Goal: Task Accomplishment & Management: Manage account settings

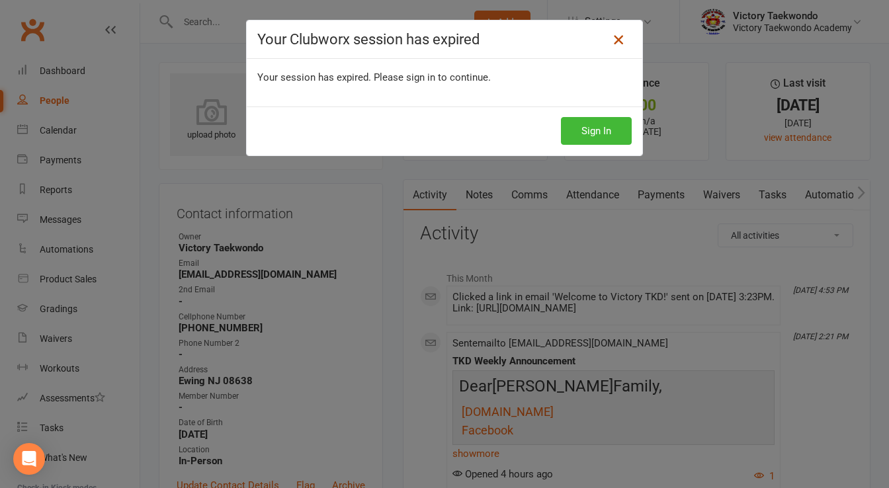
click at [620, 37] on icon at bounding box center [618, 40] width 16 height 16
click at [569, 149] on div "Sign In" at bounding box center [444, 130] width 395 height 49
click at [579, 134] on button "Sign In" at bounding box center [596, 131] width 71 height 28
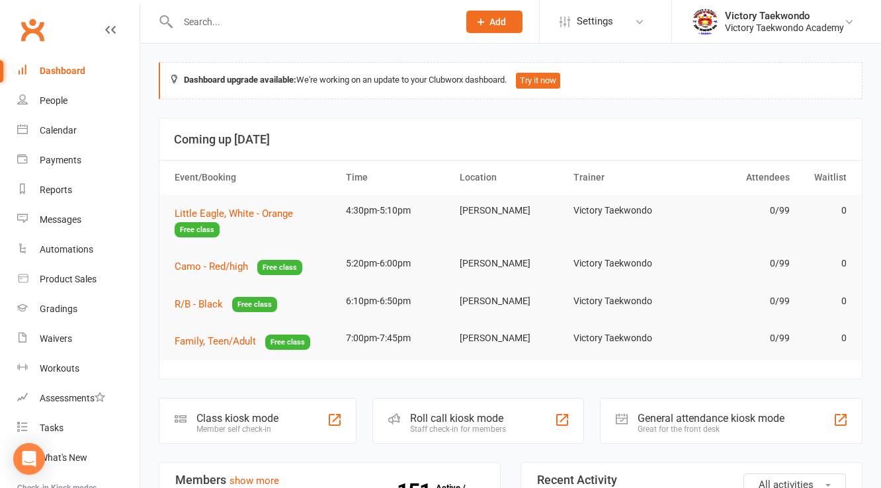
click at [246, 16] on input "text" at bounding box center [311, 22] width 275 height 19
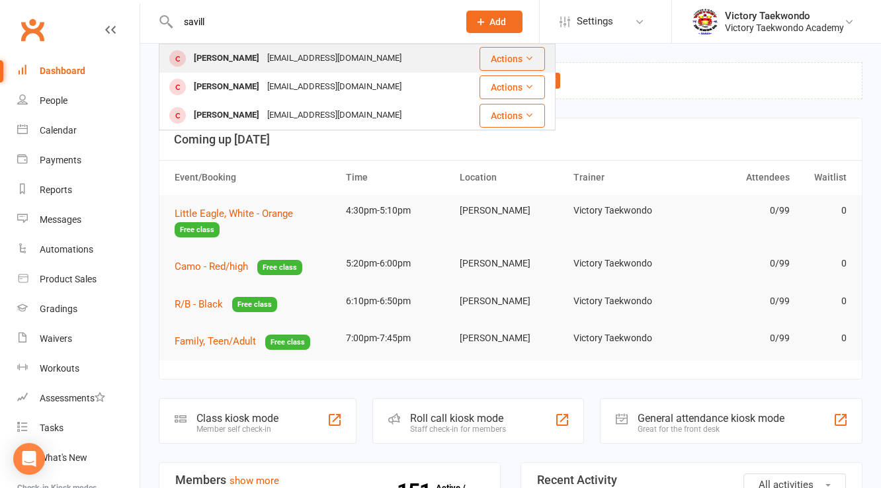
type input "savill"
click at [276, 63] on div "KLO444@aol.com" at bounding box center [334, 58] width 142 height 19
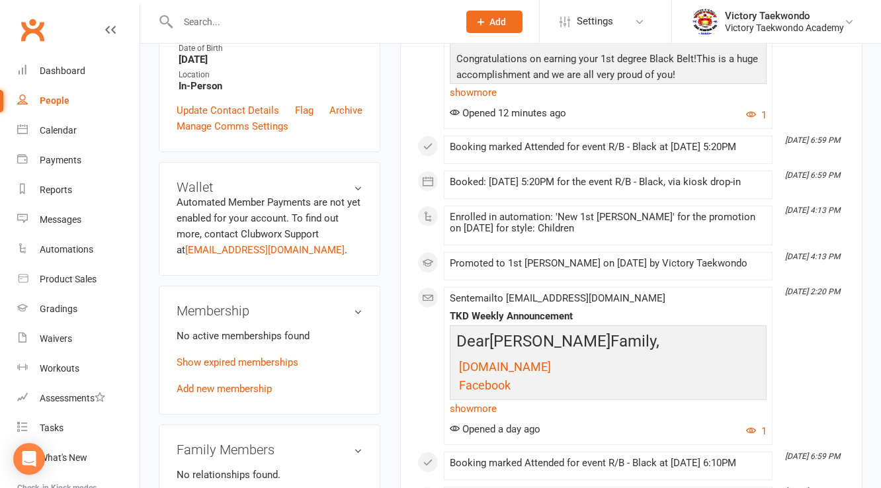
scroll to position [370, 0]
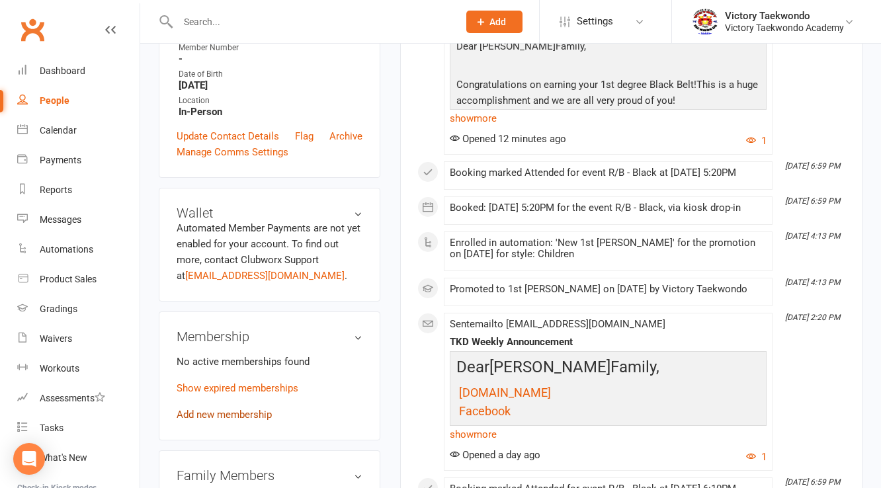
click at [247, 421] on link "Add new membership" at bounding box center [224, 415] width 95 height 12
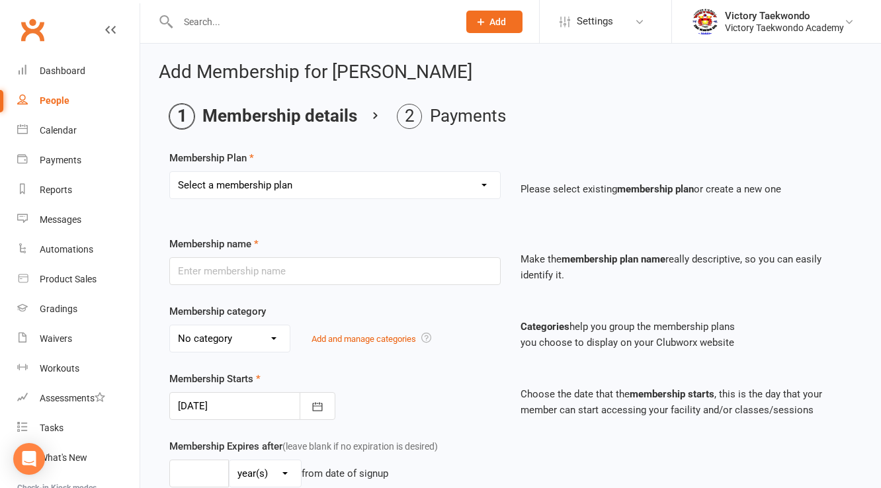
click at [299, 178] on select "Select a membership plan Create new Membership Plan 2 Week Trial 4 Week Special…" at bounding box center [335, 185] width 330 height 26
select select "7"
click at [170, 172] on select "Select a membership plan Create new Membership Plan 2 Week Trial 4 Week Special…" at bounding box center [335, 185] width 330 height 26
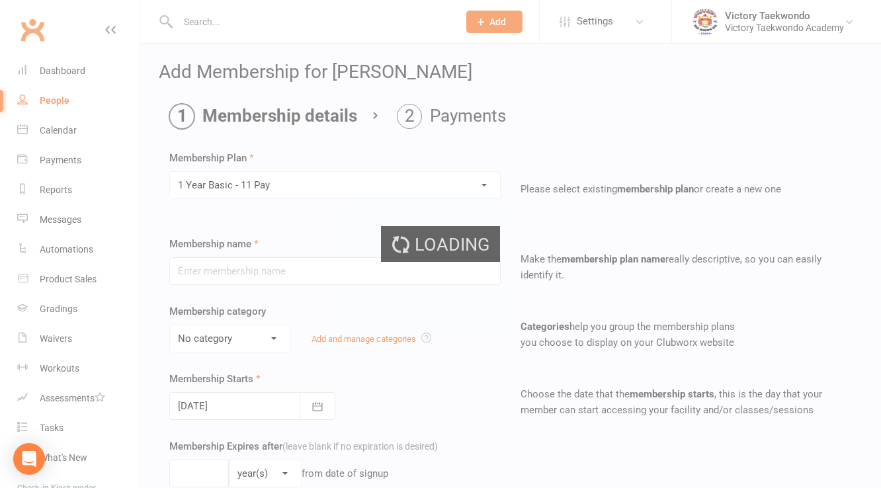
type input "1 Year Basic - 11 Pay"
select select "1"
type input "1"
type input "105"
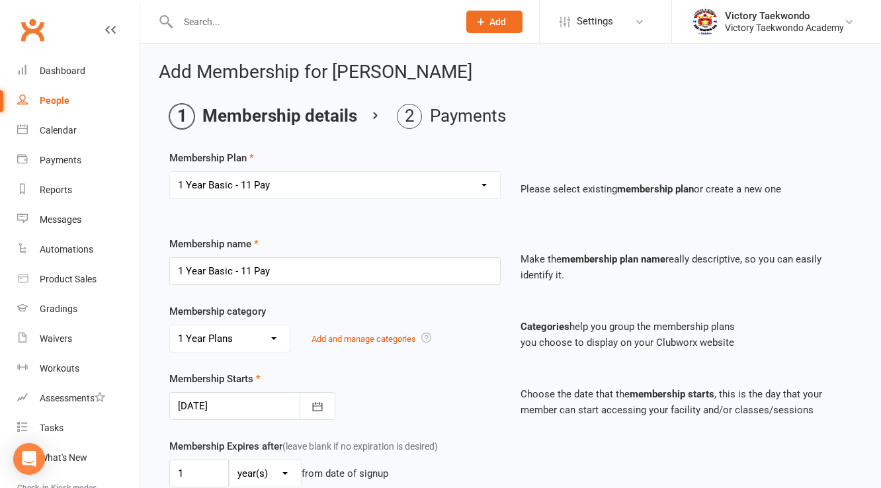
click at [222, 407] on div at bounding box center [252, 406] width 166 height 28
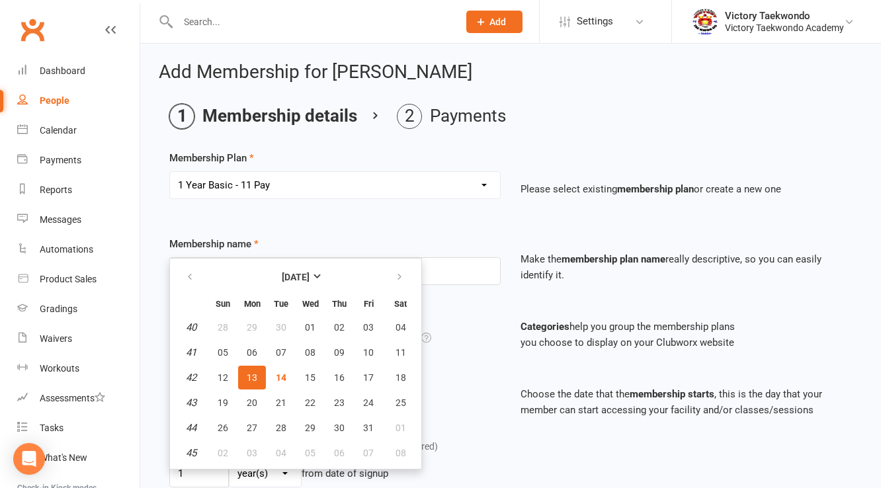
click at [247, 372] on span "13" at bounding box center [252, 377] width 11 height 11
type input "13 Oct 2025"
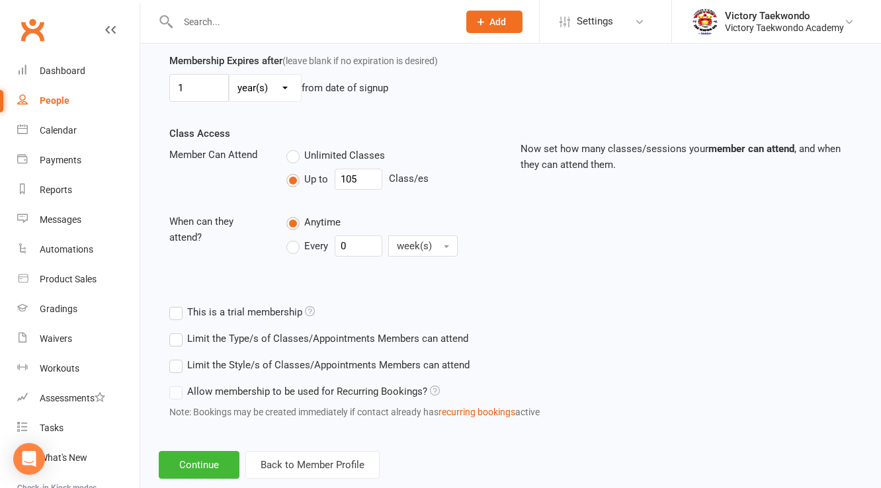
scroll to position [411, 0]
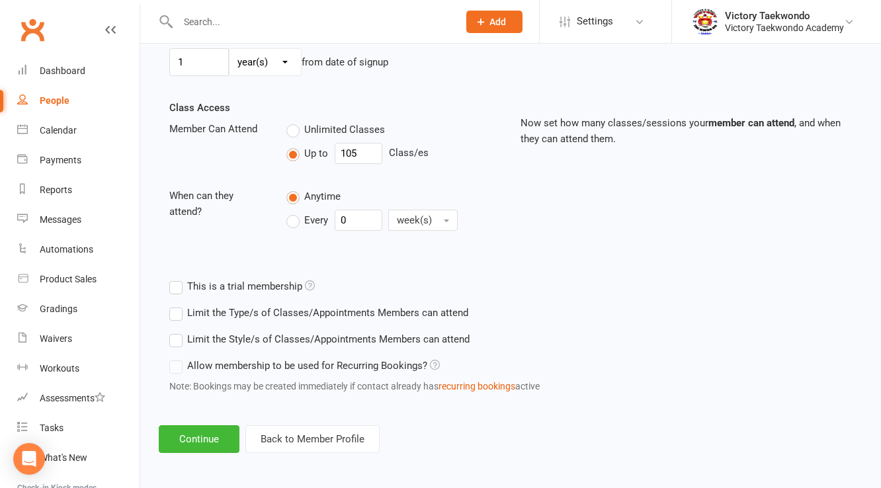
click at [194, 456] on div "Add Membership for Francesca Saville Membership details Payments Membership Pla…" at bounding box center [510, 51] width 741 height 839
click at [200, 436] on button "Continue" at bounding box center [199, 439] width 81 height 28
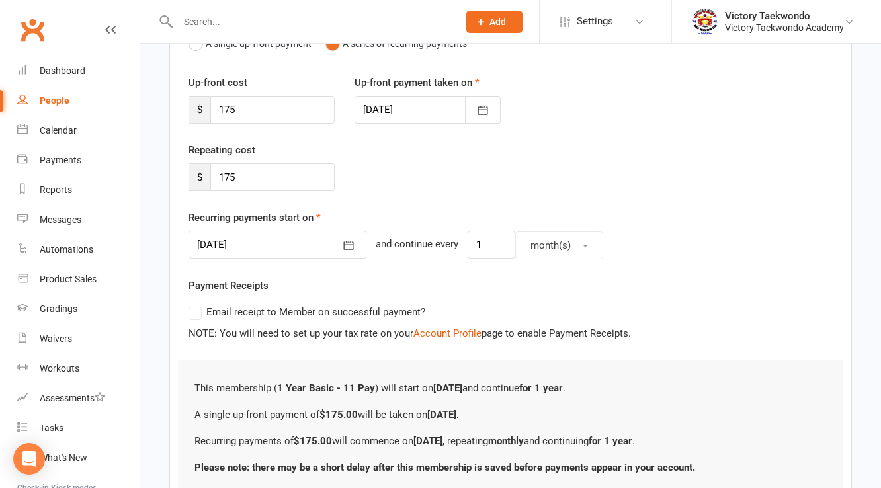
scroll to position [262, 0]
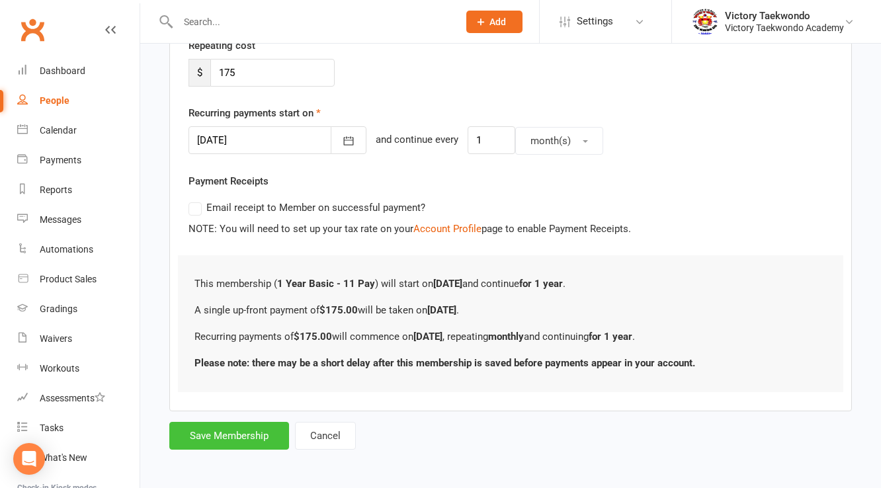
click at [238, 428] on button "Save Membership" at bounding box center [229, 436] width 120 height 28
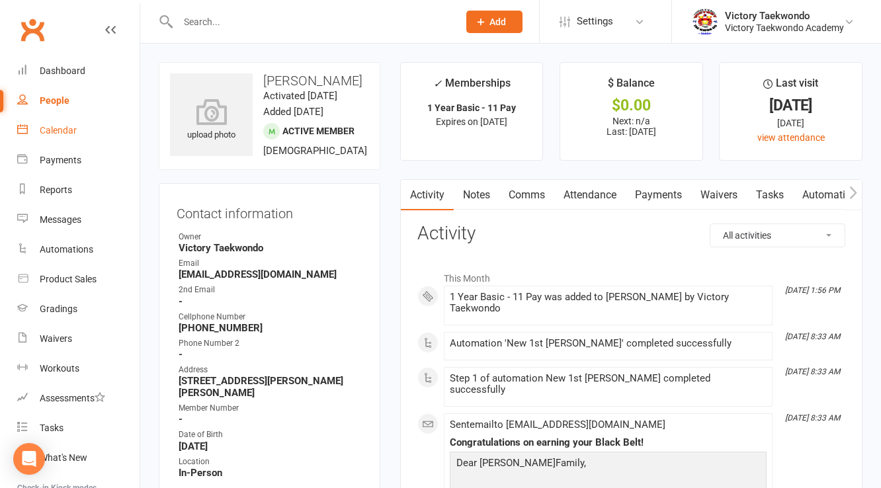
click at [43, 130] on div "Calendar" at bounding box center [58, 130] width 37 height 11
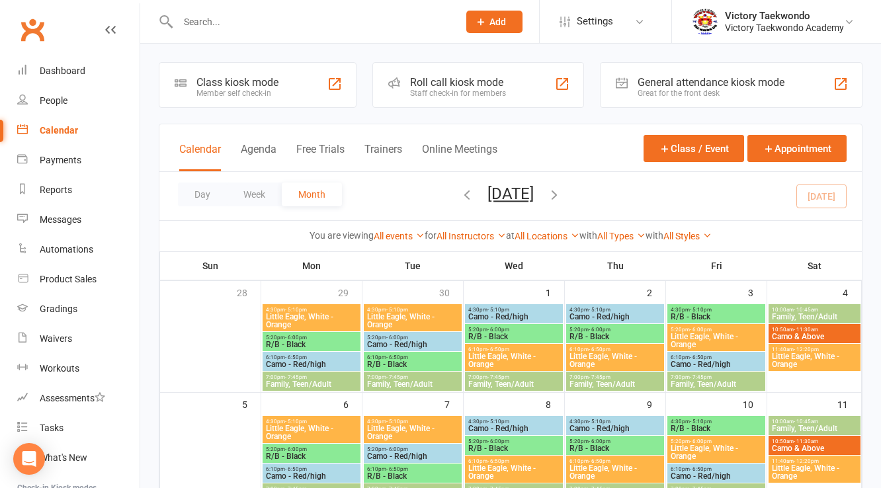
click at [304, 97] on div "Class kiosk mode Member self check-in" at bounding box center [258, 85] width 198 height 46
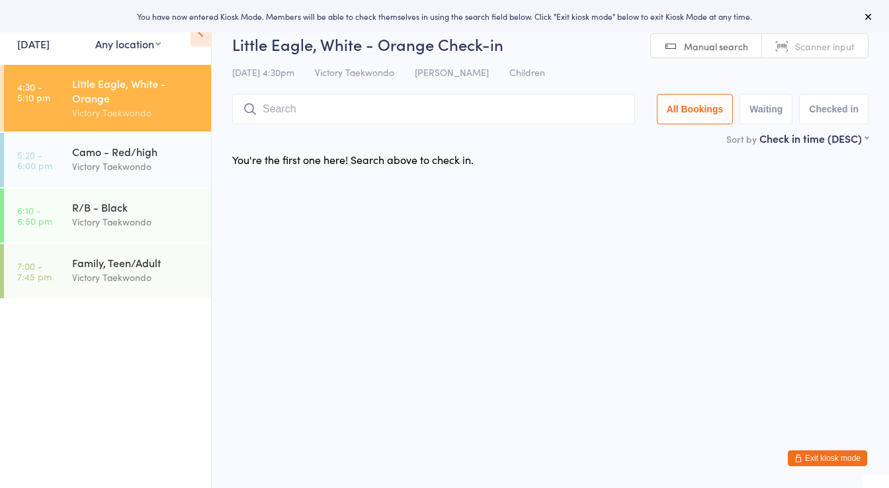
click at [50, 48] on link "14 Oct, 2025" at bounding box center [33, 43] width 32 height 15
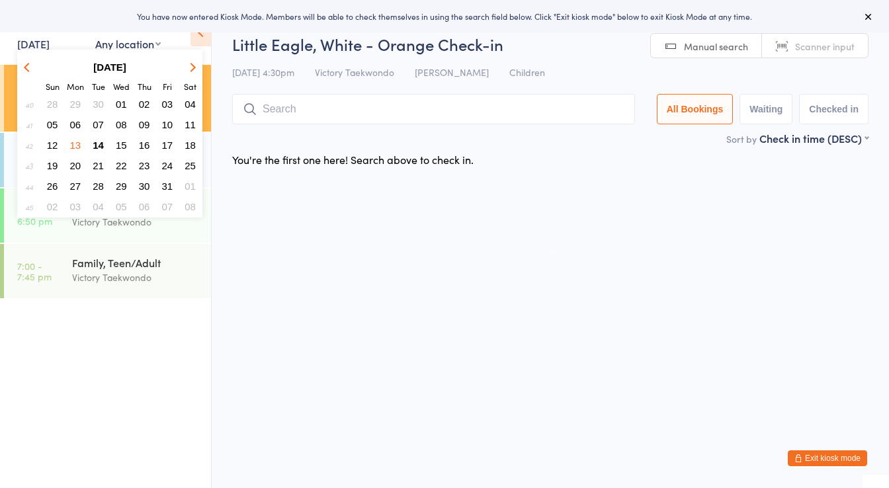
click at [76, 140] on span "13" at bounding box center [75, 145] width 11 height 11
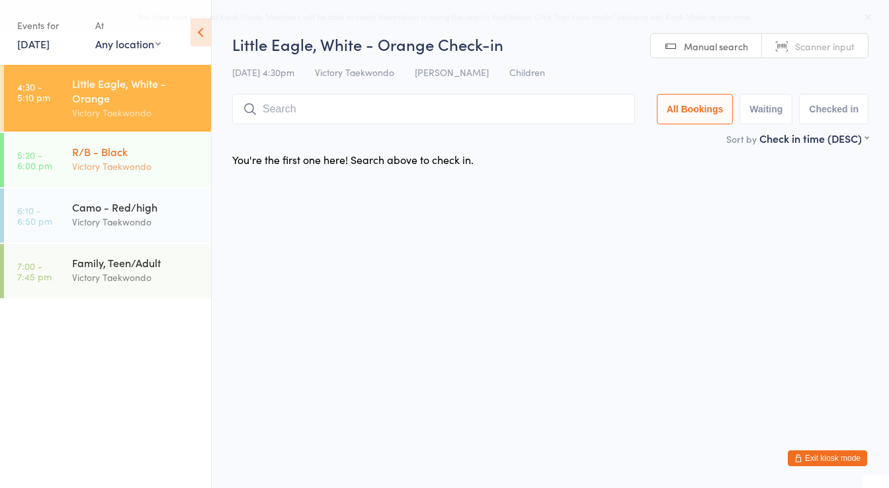
click at [104, 145] on div "R/B - Black" at bounding box center [136, 151] width 128 height 15
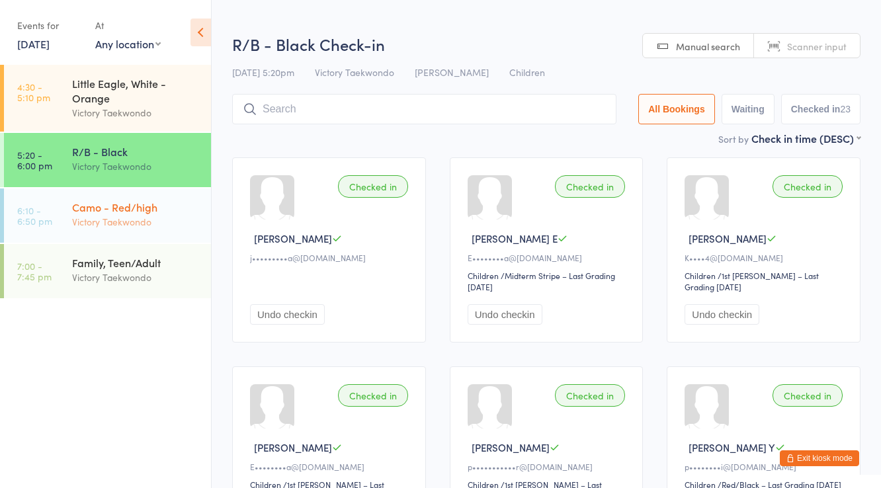
click at [124, 206] on div "Camo - Red/high" at bounding box center [136, 207] width 128 height 15
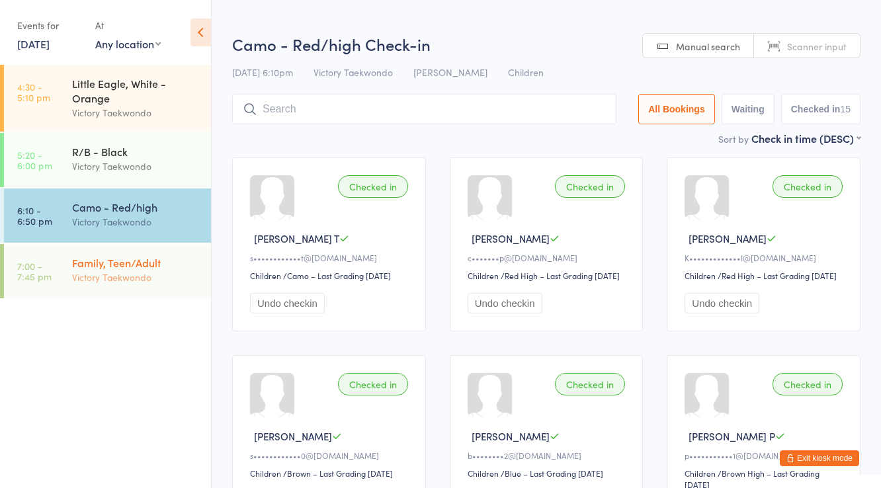
click at [132, 268] on div "Family, Teen/Adult" at bounding box center [136, 262] width 128 height 15
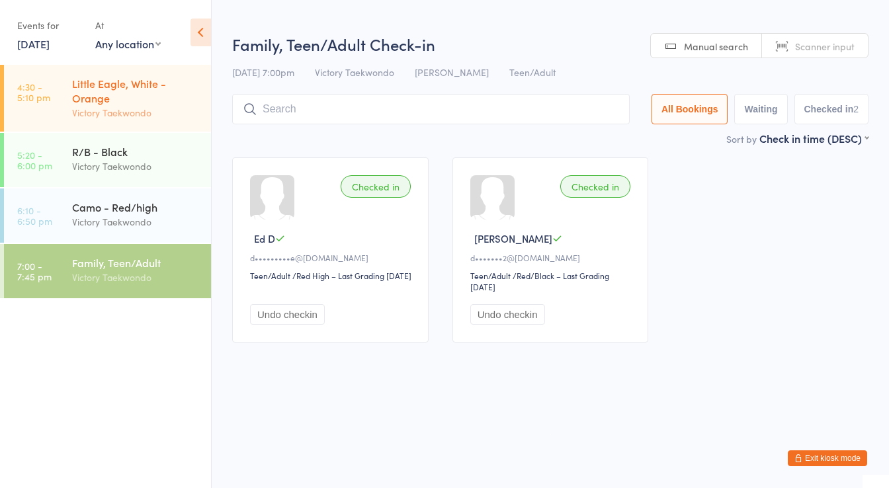
click at [134, 106] on div "Victory Taekwondo" at bounding box center [136, 112] width 128 height 15
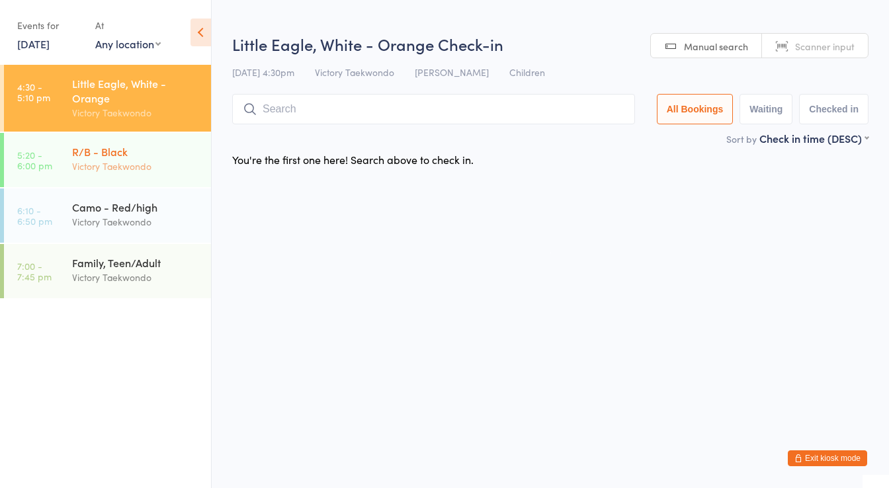
click at [135, 137] on div "R/B - Black Victory Taekwondo" at bounding box center [141, 159] width 139 height 52
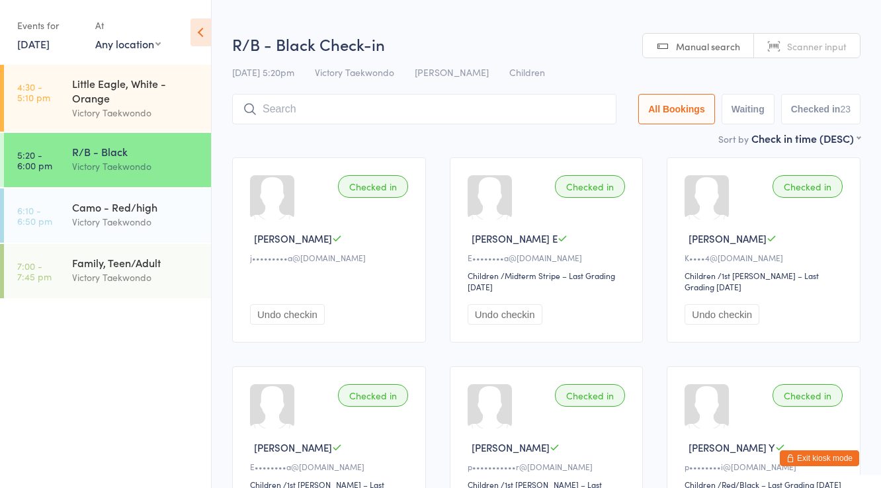
click at [280, 108] on input "search" at bounding box center [424, 109] width 384 height 30
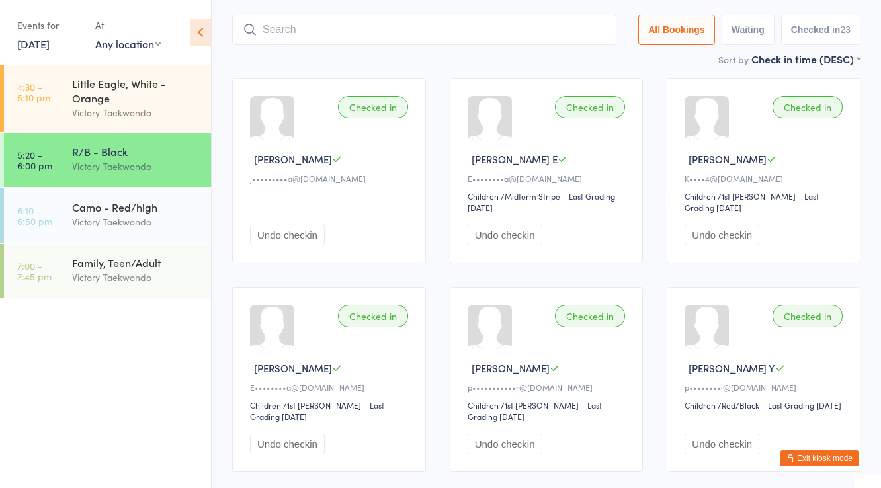
scroll to position [95, 0]
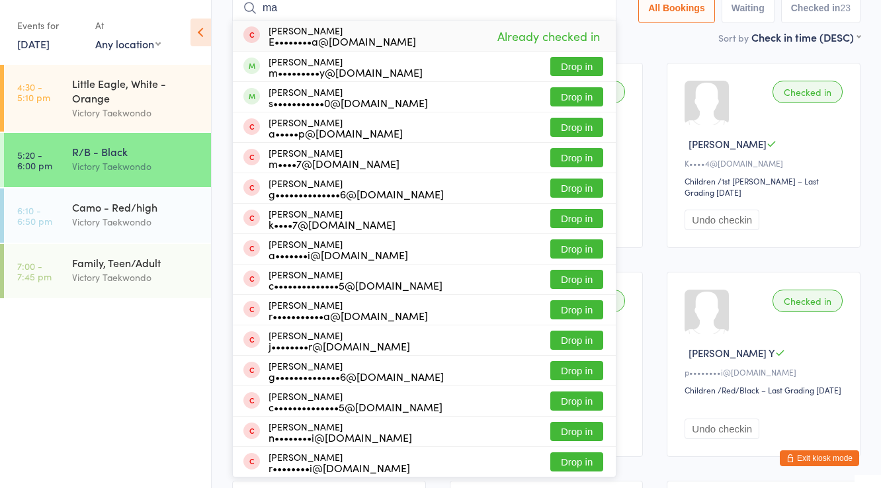
type input "m"
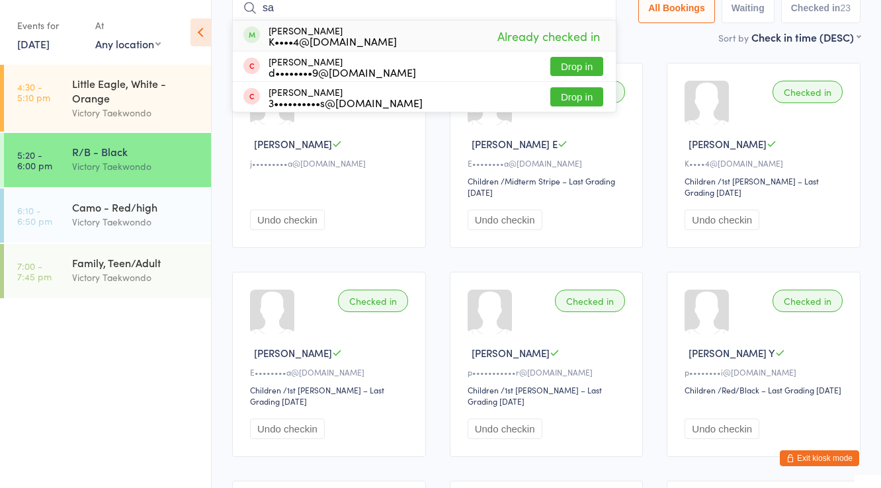
type input "s"
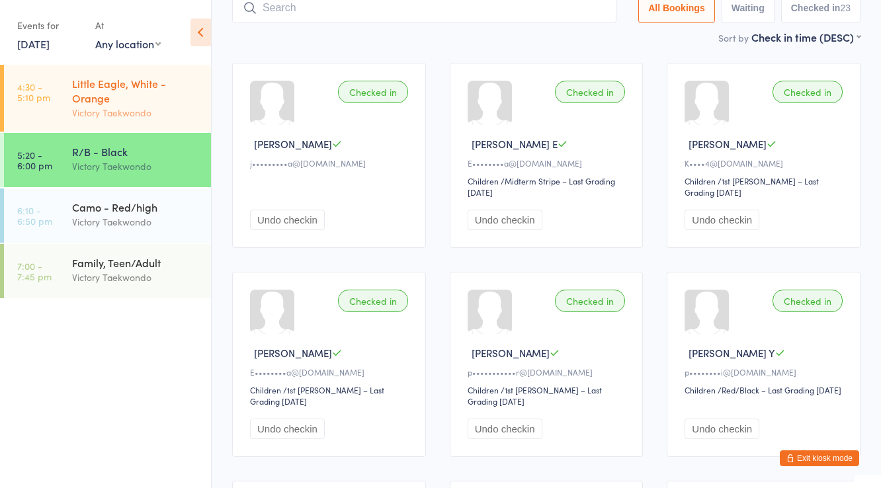
click at [181, 95] on div "Little Eagle, White - Orange" at bounding box center [136, 90] width 128 height 29
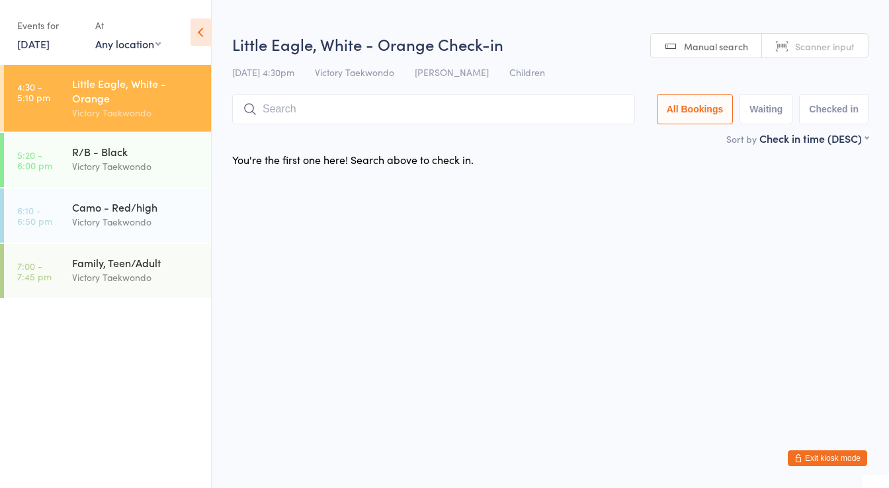
click at [307, 107] on input "search" at bounding box center [433, 109] width 403 height 30
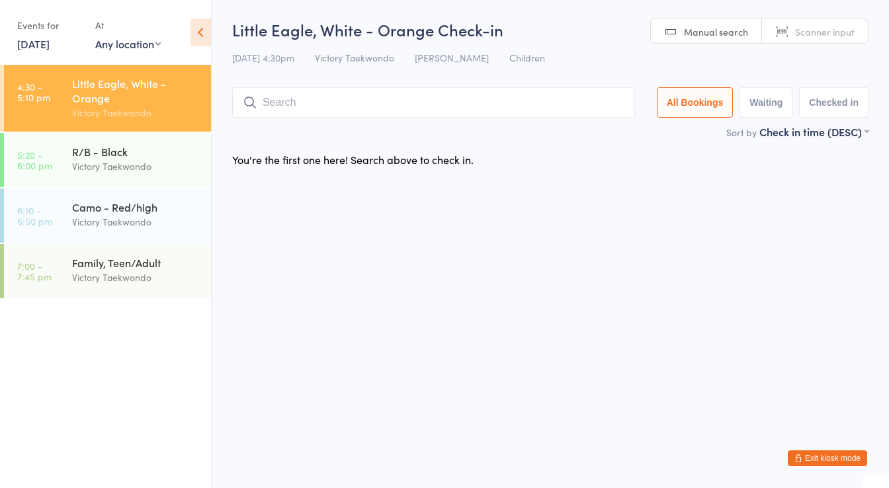
drag, startPoint x: 391, startPoint y: 8, endPoint x: 602, endPoint y: 250, distance: 321.0
click at [602, 250] on html "You have now entered Kiosk Mode. Members will be able to check themselves in us…" at bounding box center [444, 244] width 889 height 488
click at [321, 97] on input "search" at bounding box center [433, 102] width 403 height 30
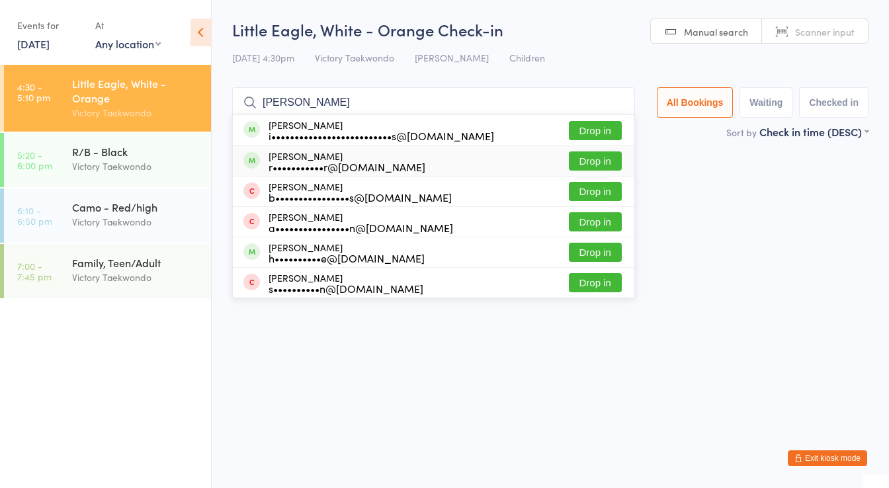
type input "robert"
click at [317, 161] on div "r•••••••••••r@gmail.com" at bounding box center [346, 166] width 157 height 11
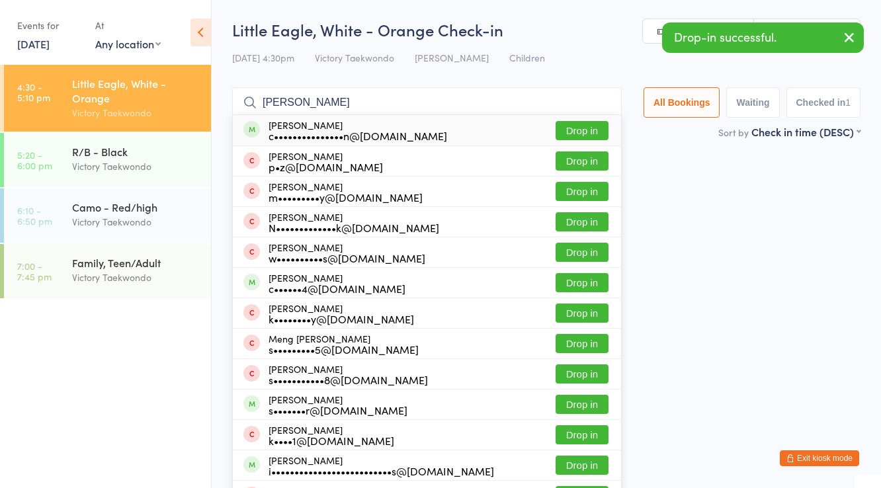
type input "liam s"
click at [327, 130] on div "c•••••••••••••••n@gmail.com" at bounding box center [357, 135] width 179 height 11
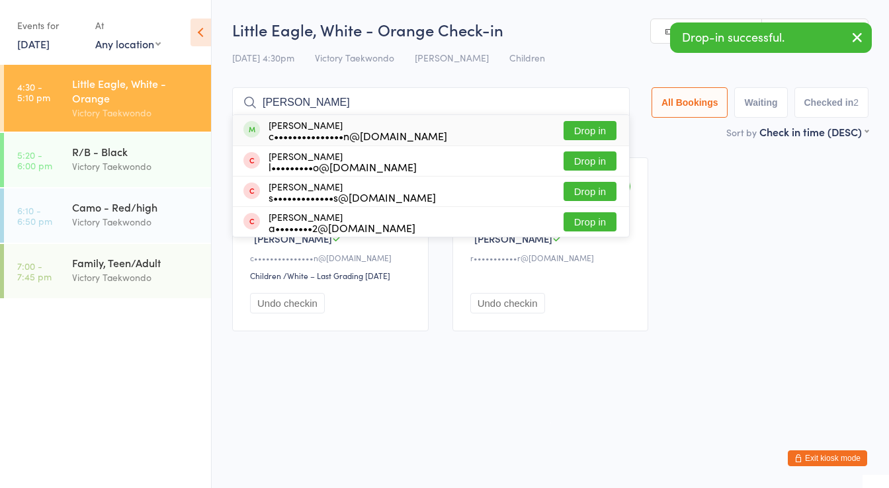
type input "ansel"
click at [327, 130] on div "c•••••••••••••••n@gmail.com" at bounding box center [357, 135] width 179 height 11
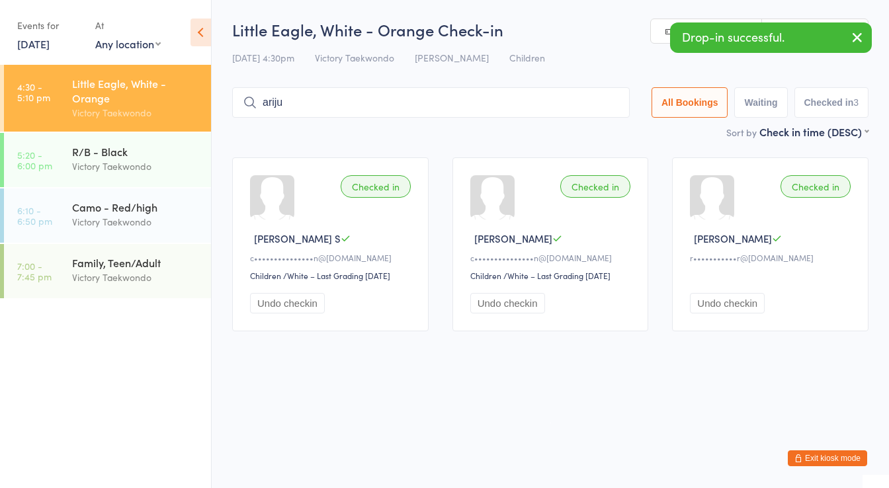
type input "arijus"
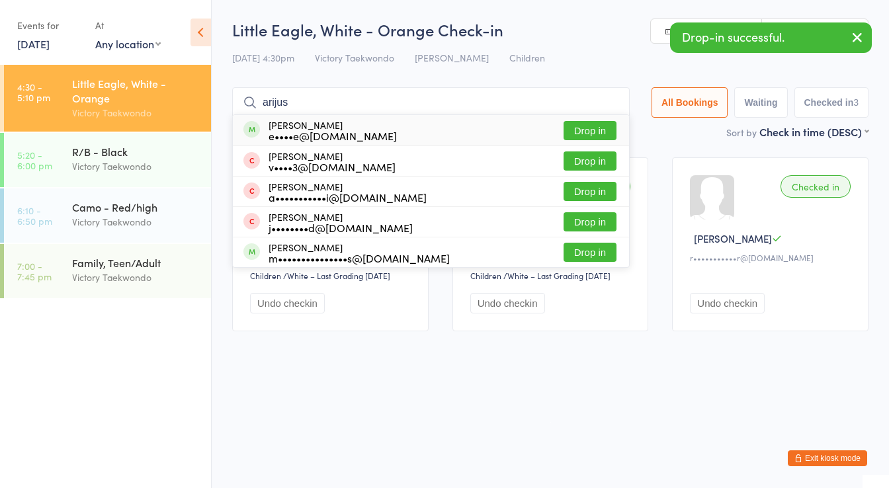
click at [312, 98] on input "arijus" at bounding box center [430, 102] width 397 height 30
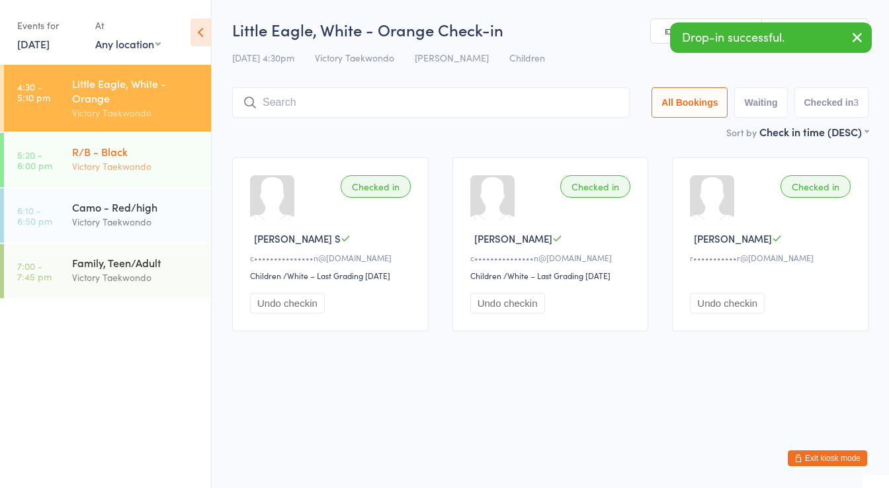
click at [188, 161] on div "Victory Taekwondo" at bounding box center [136, 166] width 128 height 15
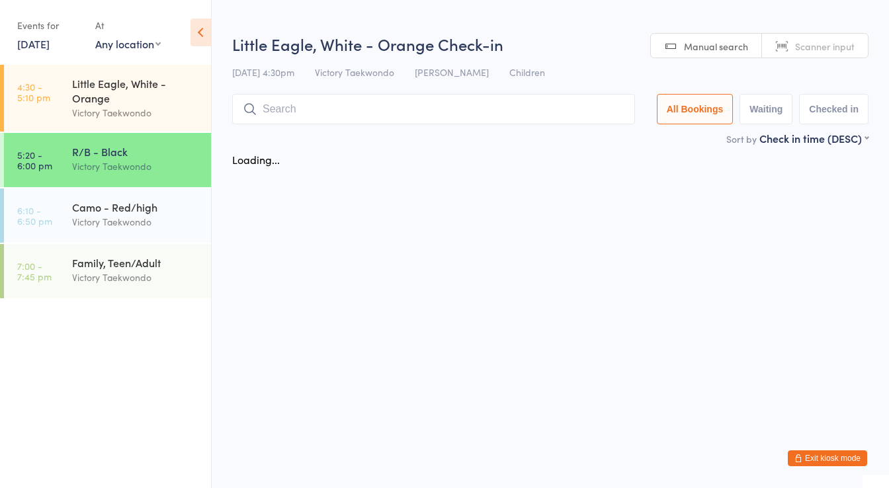
click at [299, 102] on input "search" at bounding box center [433, 109] width 403 height 30
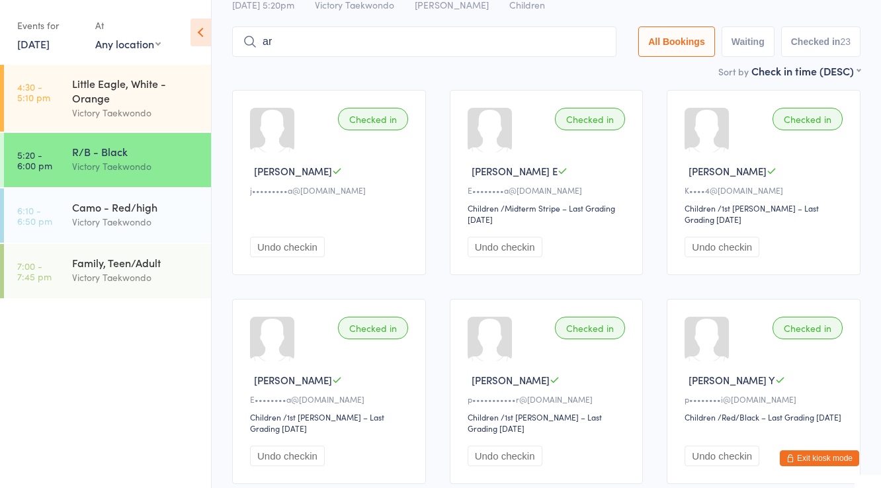
scroll to position [79, 0]
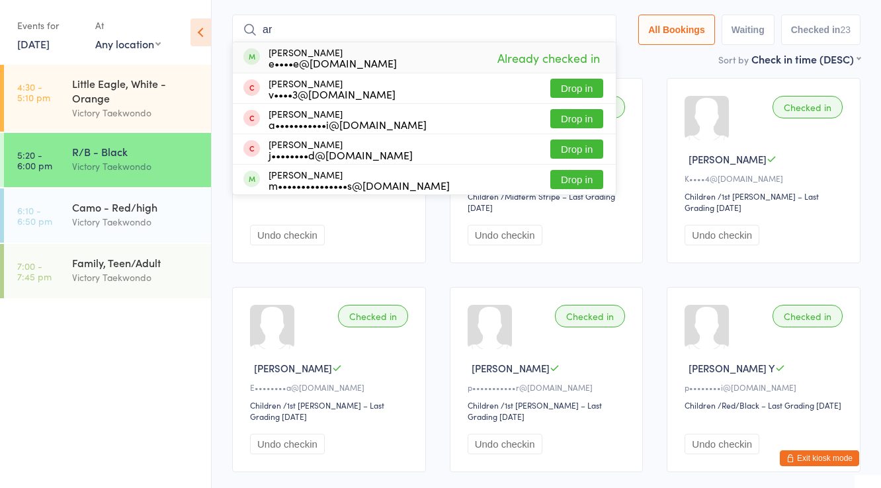
type input "a"
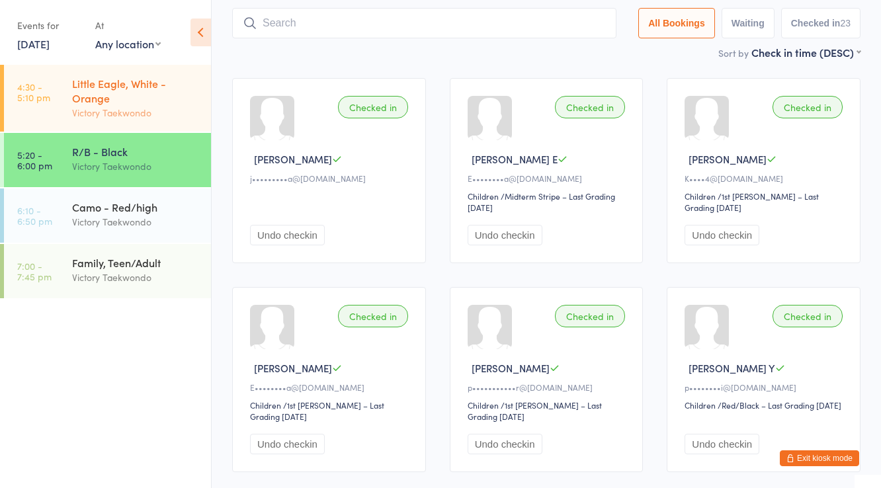
click at [146, 115] on div "Victory Taekwondo" at bounding box center [136, 112] width 128 height 15
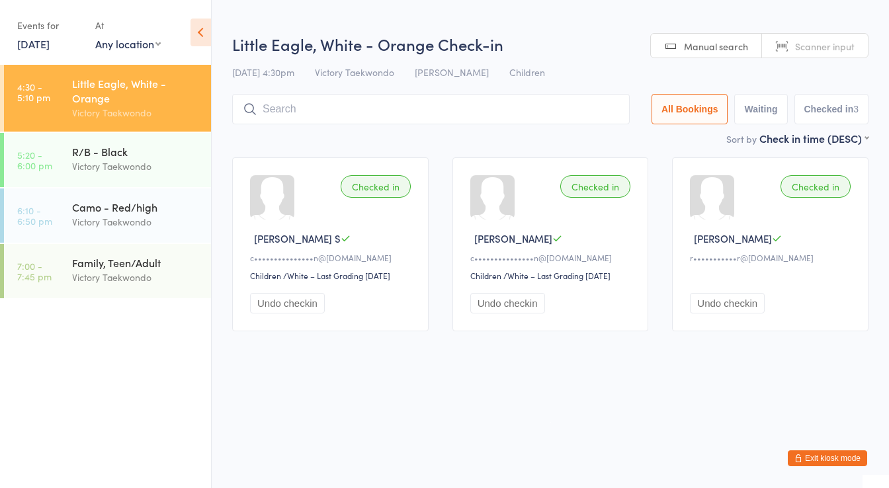
drag, startPoint x: 280, startPoint y: 107, endPoint x: 288, endPoint y: 108, distance: 8.0
click at [280, 108] on input "search" at bounding box center [430, 109] width 397 height 30
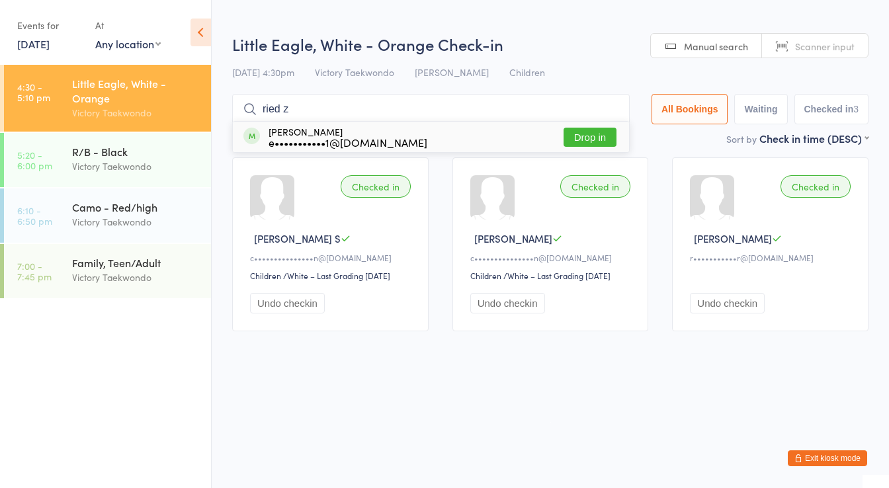
click at [303, 106] on input "ried z" at bounding box center [430, 109] width 397 height 30
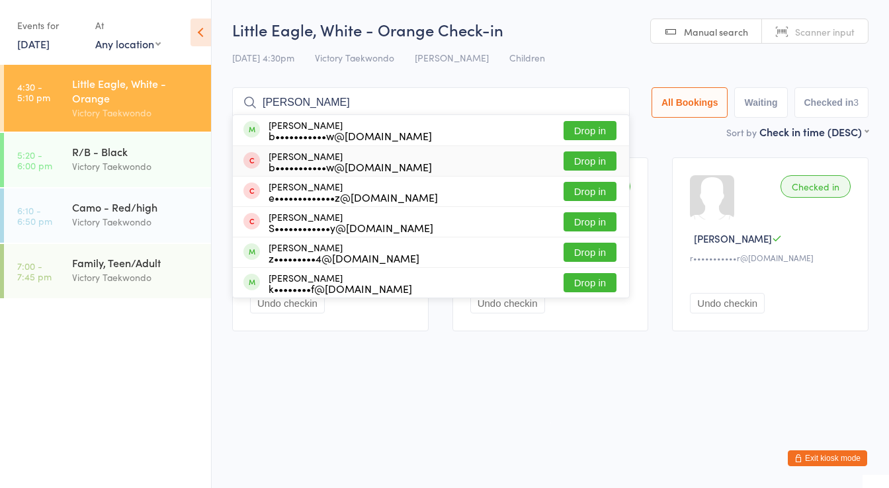
type input "zachow"
click at [296, 165] on div "b•••••••••••w@gmail.com" at bounding box center [349, 166] width 163 height 11
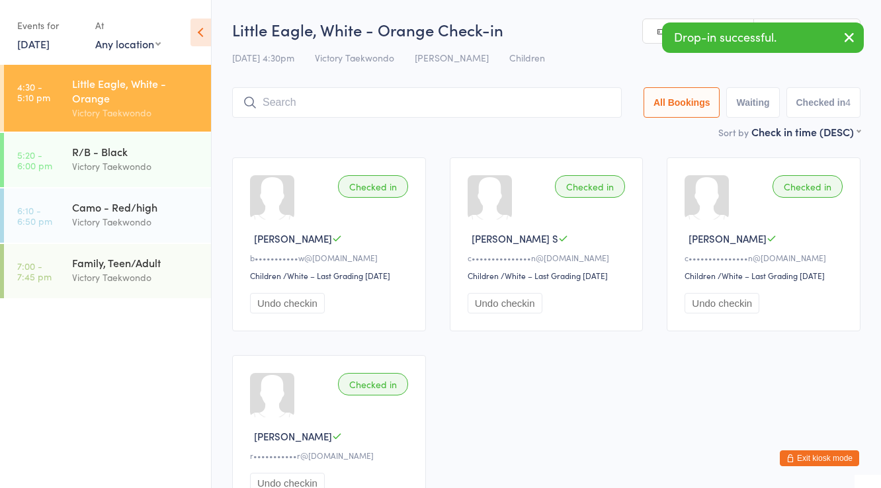
click at [825, 458] on button "Exit kiosk mode" at bounding box center [819, 458] width 79 height 16
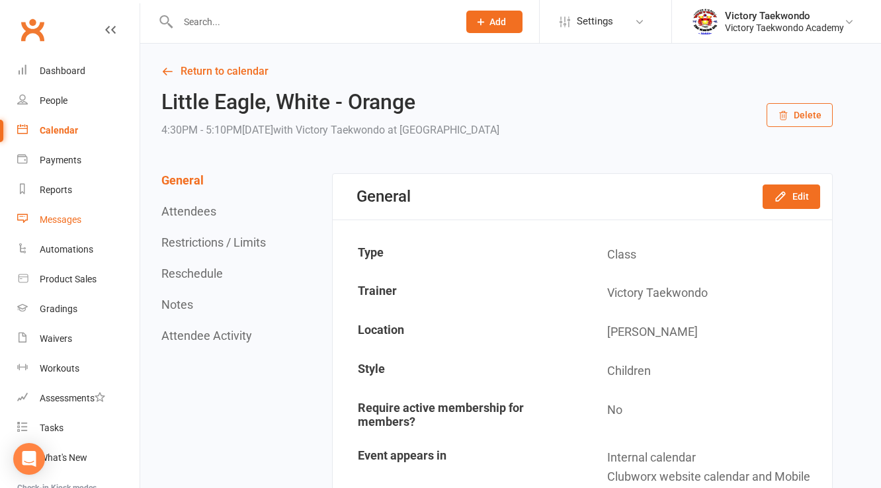
click at [69, 218] on div "Messages" at bounding box center [61, 219] width 42 height 11
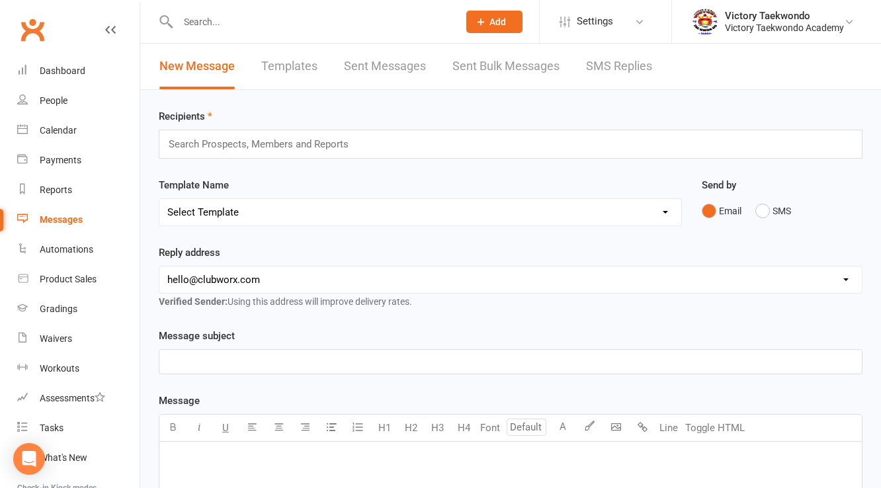
click at [296, 106] on div "Recipients Search Prospects, Members and Reports Template Name Select Template …" at bounding box center [510, 465] width 741 height 750
click at [262, 24] on input "text" at bounding box center [311, 22] width 275 height 19
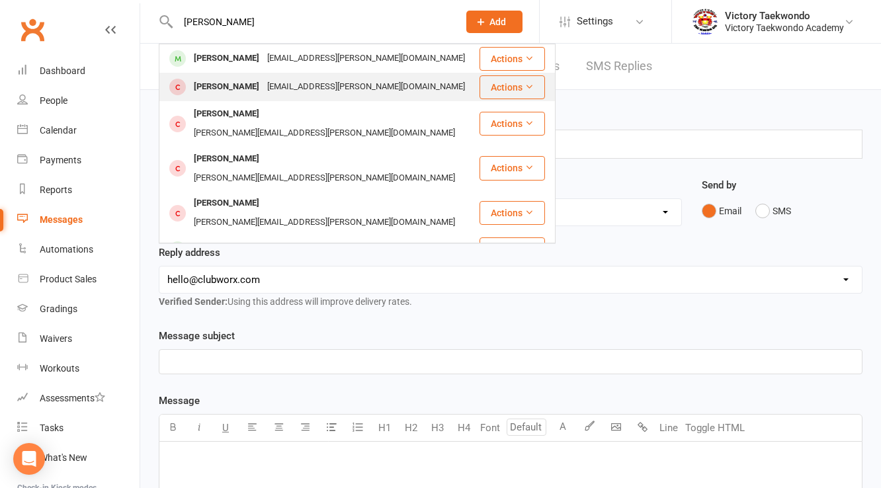
type input "zachow"
click at [263, 86] on div "brynne.zachow@gmail.com" at bounding box center [366, 86] width 206 height 19
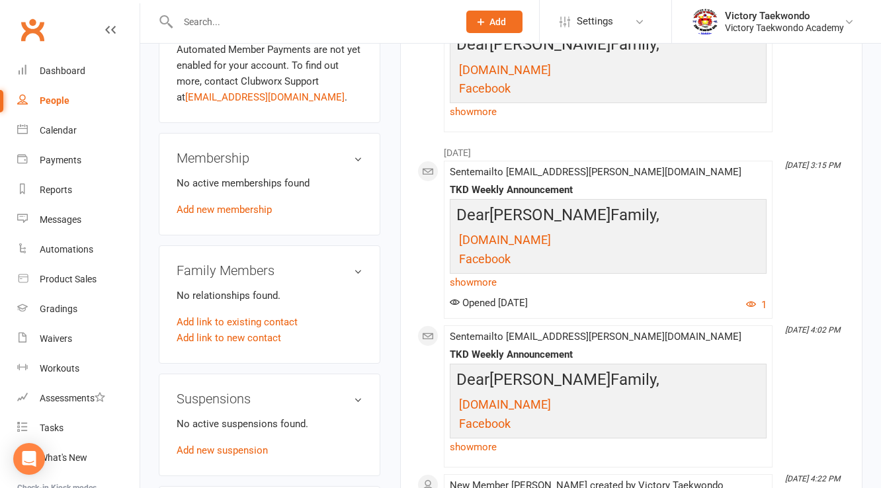
scroll to position [635, 0]
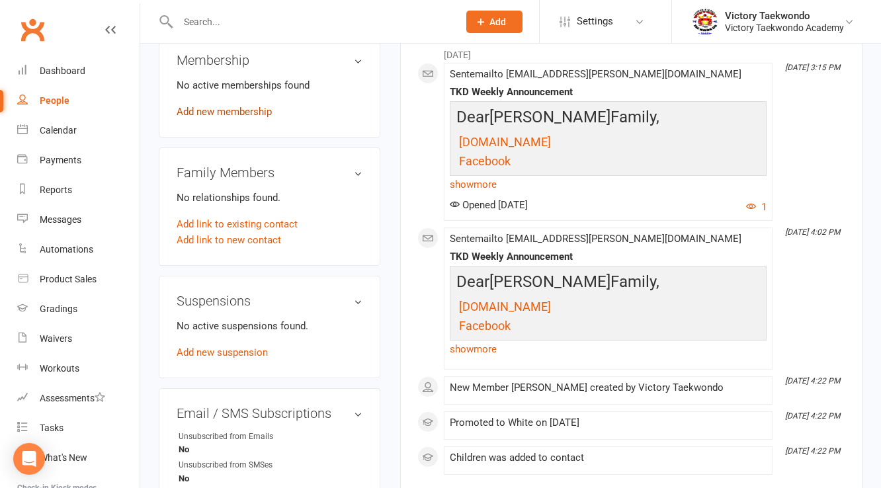
click at [228, 112] on link "Add new membership" at bounding box center [224, 112] width 95 height 12
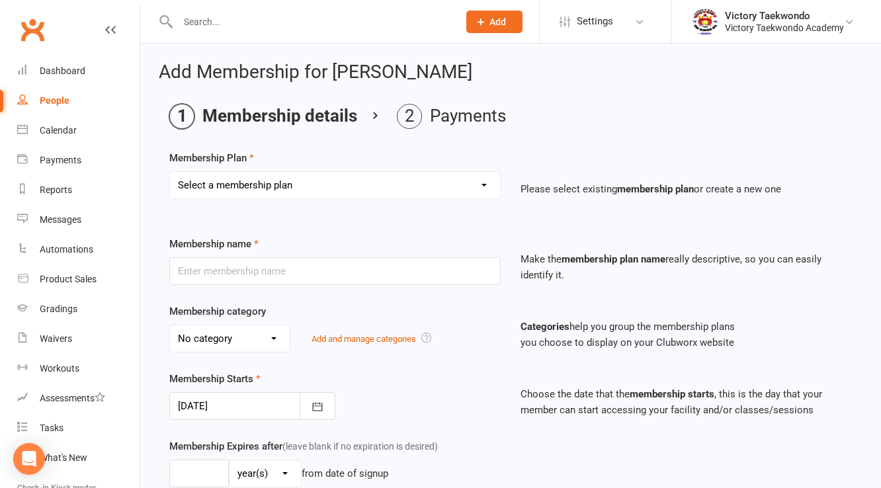
click at [226, 181] on select "Select a membership plan Create new Membership Plan 2 Week Trial 4 Week Special…" at bounding box center [335, 185] width 330 height 26
select select "2"
click at [170, 172] on select "Select a membership plan Create new Membership Plan 2 Week Trial 4 Week Special…" at bounding box center [335, 185] width 330 height 26
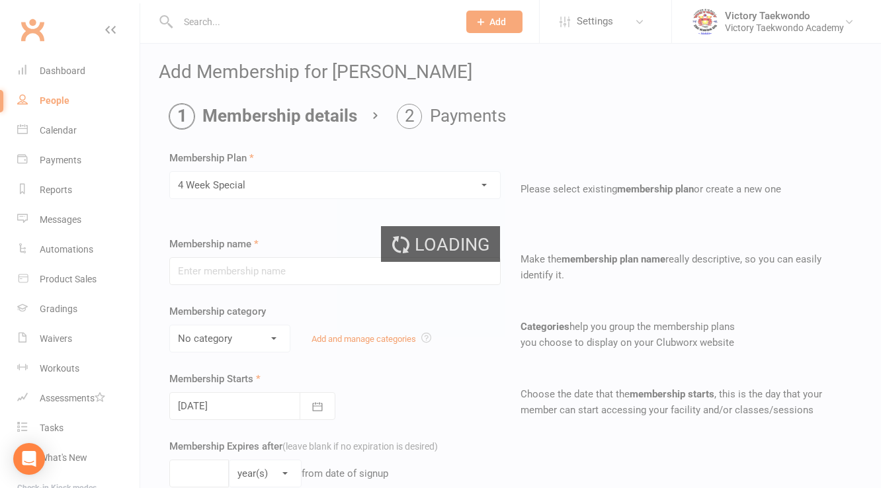
type input "4 Week Special"
select select "8"
type input "4"
select select "1"
type input "8"
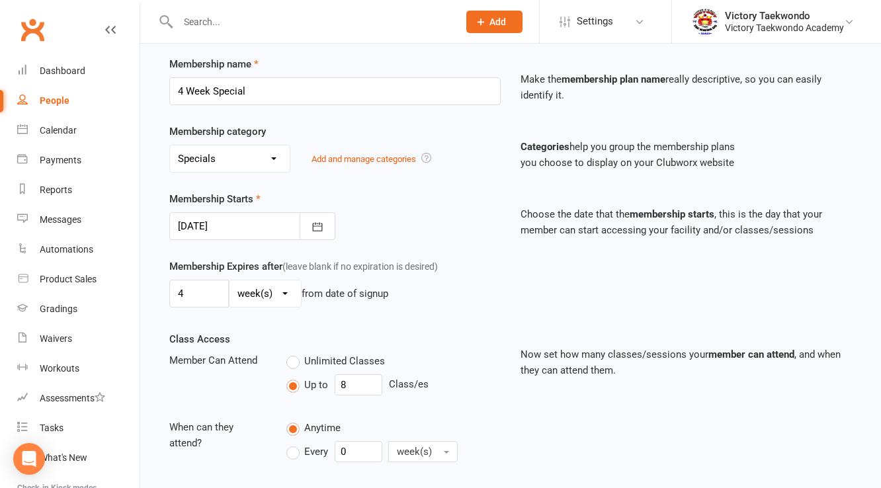
scroll to position [212, 0]
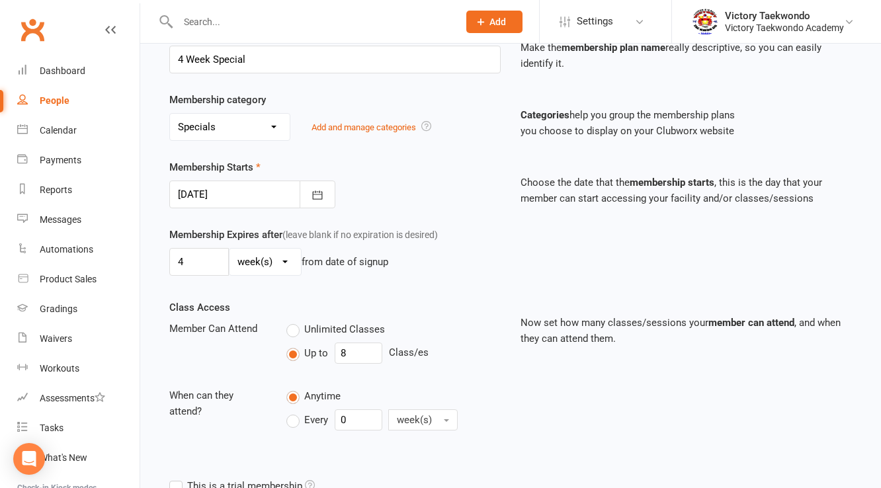
click at [265, 190] on div at bounding box center [252, 195] width 166 height 28
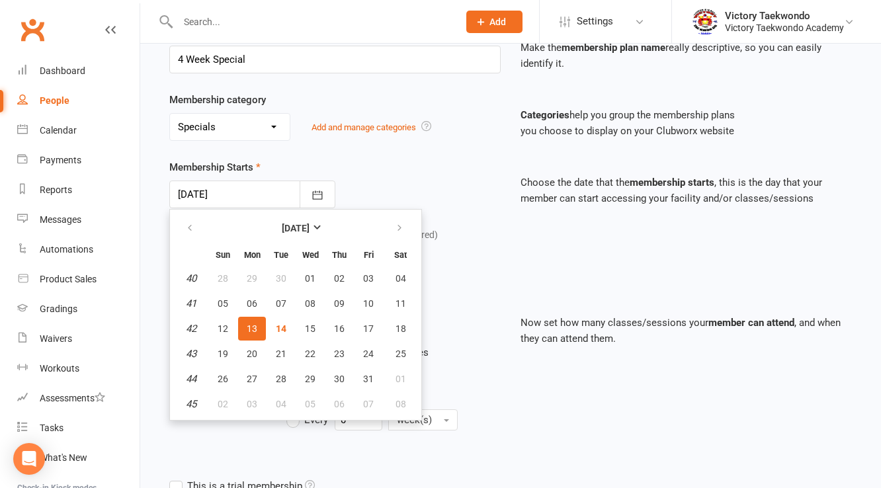
click at [255, 323] on span "13" at bounding box center [252, 328] width 11 height 11
type input "13 Oct 2025"
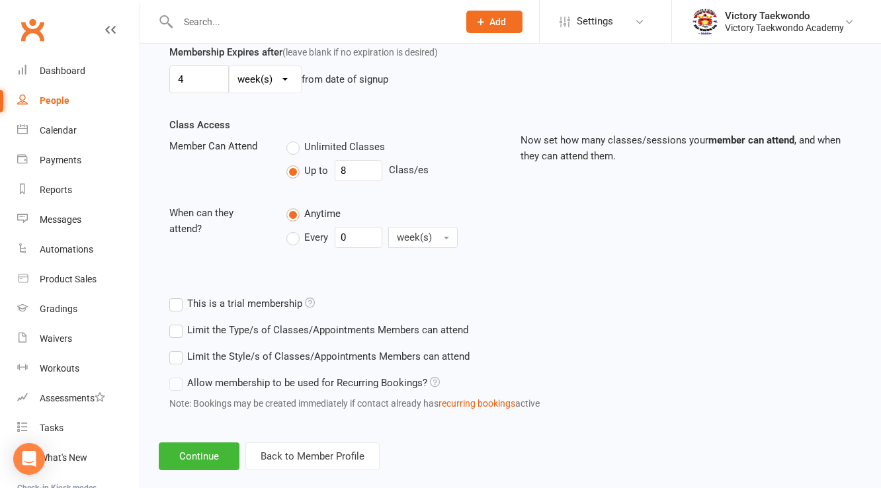
scroll to position [411, 0]
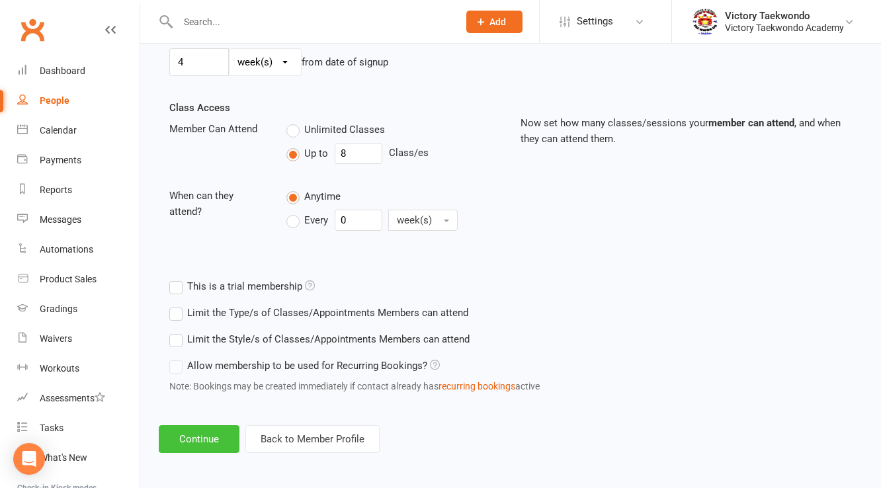
click at [213, 446] on button "Continue" at bounding box center [199, 439] width 81 height 28
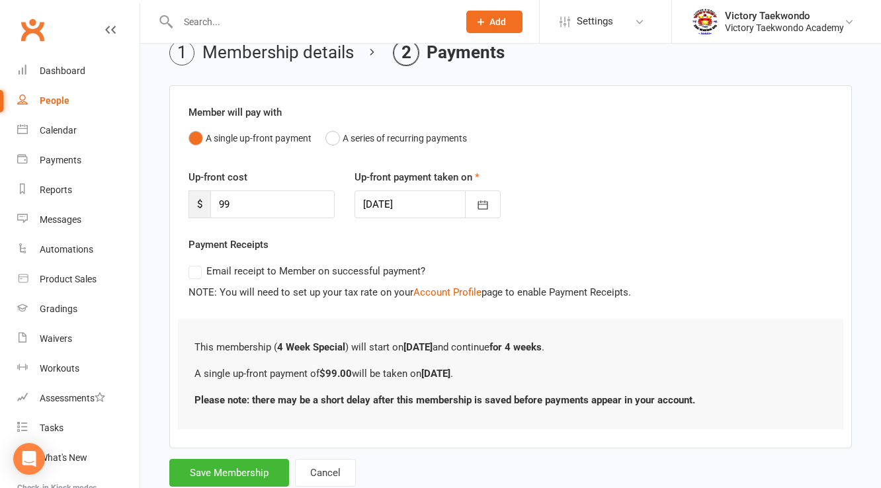
scroll to position [101, 0]
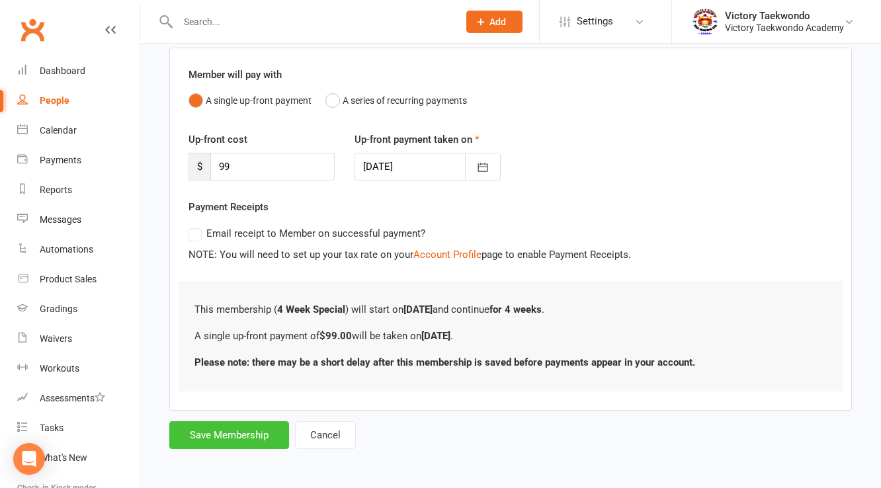
click at [225, 446] on button "Save Membership" at bounding box center [229, 435] width 120 height 28
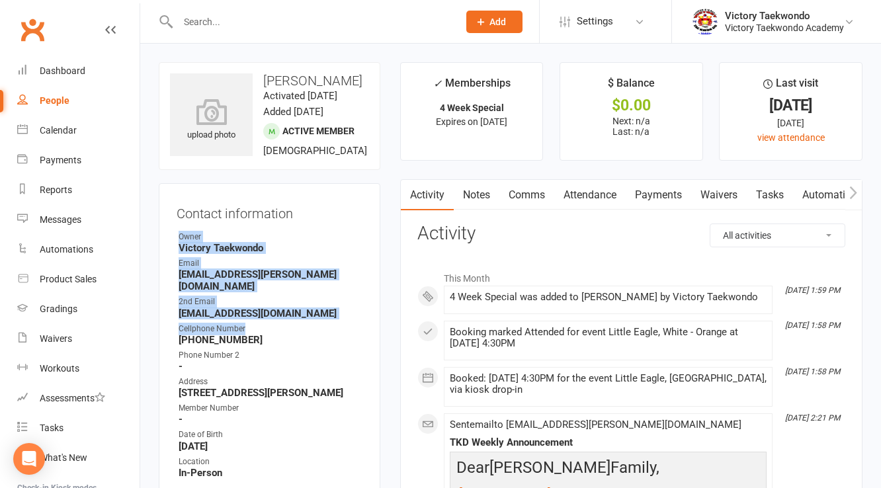
drag, startPoint x: 177, startPoint y: 267, endPoint x: 323, endPoint y: 357, distance: 171.6
click at [323, 354] on ul "Owner Victory Taekwondo Email brynne.zachow@gmail.com 2nd Email gzachow2@gmail.…" at bounding box center [270, 355] width 186 height 248
click at [323, 346] on strong "(267) 496-4050" at bounding box center [271, 340] width 184 height 12
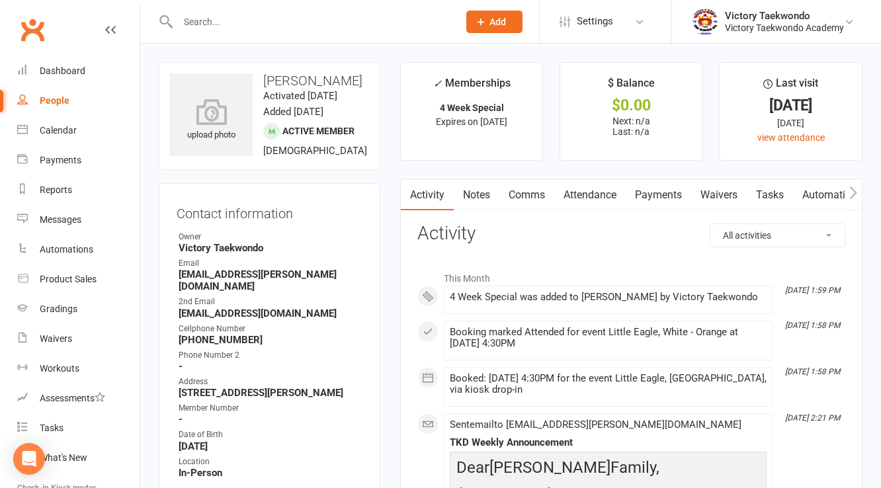
click at [323, 346] on strong "(267) 496-4050" at bounding box center [271, 340] width 184 height 12
click at [229, 21] on input "text" at bounding box center [311, 22] width 275 height 19
type input "liam s"
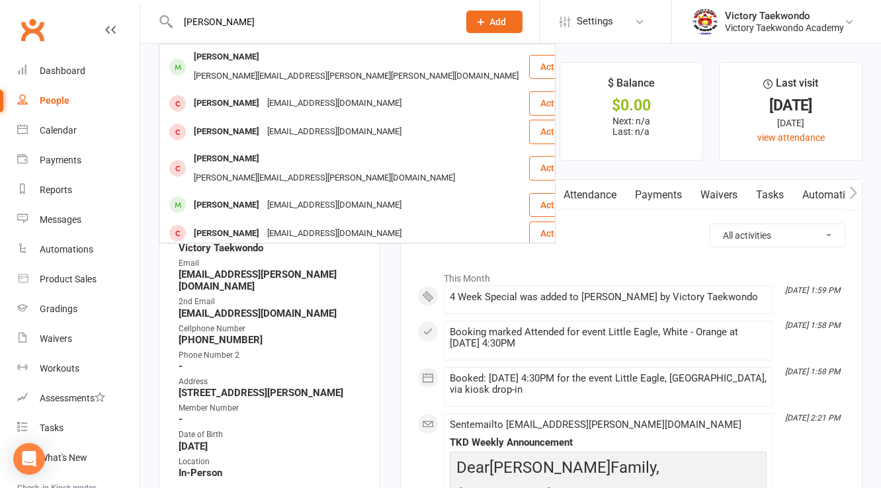
click at [243, 19] on input "liam s" at bounding box center [311, 22] width 275 height 19
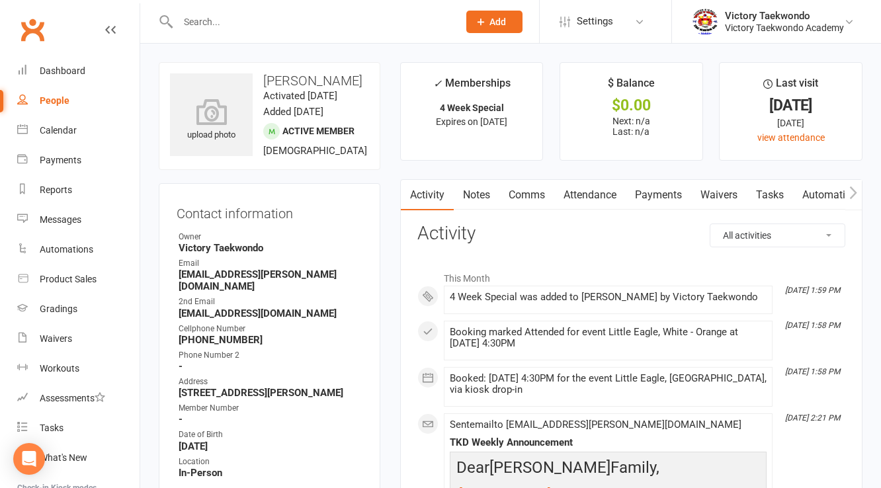
click at [335, 206] on contact-information "upload photo Reid Zachow Activated 14 October, 2025 Added 17 September, 2025 Ac…" at bounding box center [270, 300] width 222 height 477
click at [262, 30] on input "text" at bounding box center [311, 22] width 275 height 19
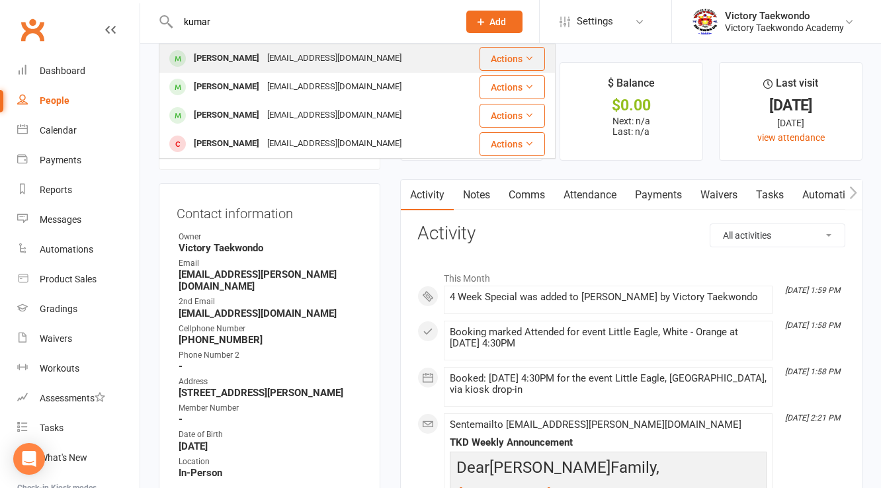
type input "kumar"
click at [264, 61] on div "Sheetal_dewan@yahoo.com" at bounding box center [334, 58] width 142 height 19
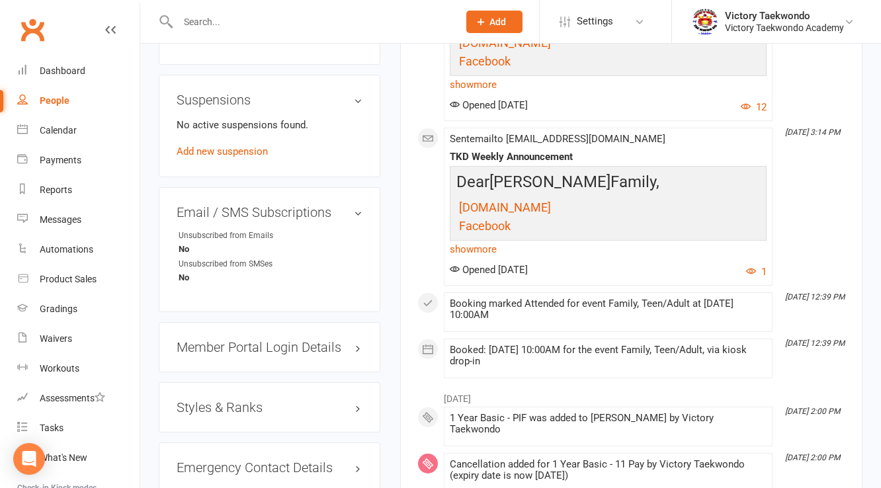
scroll to position [952, 0]
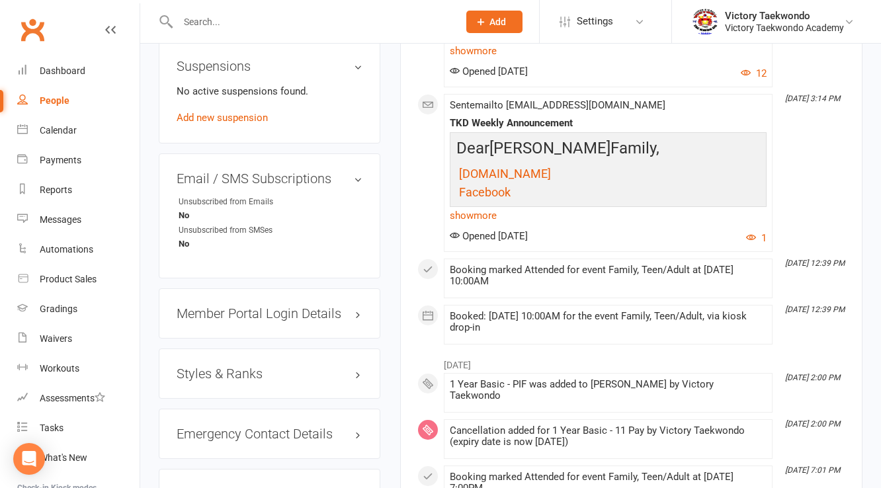
click at [227, 366] on h3 "Styles & Ranks" at bounding box center [270, 373] width 186 height 15
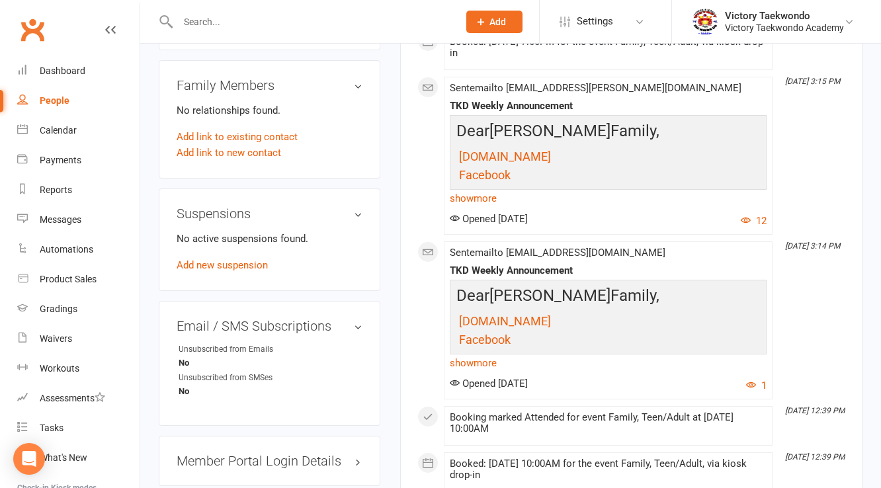
scroll to position [793, 0]
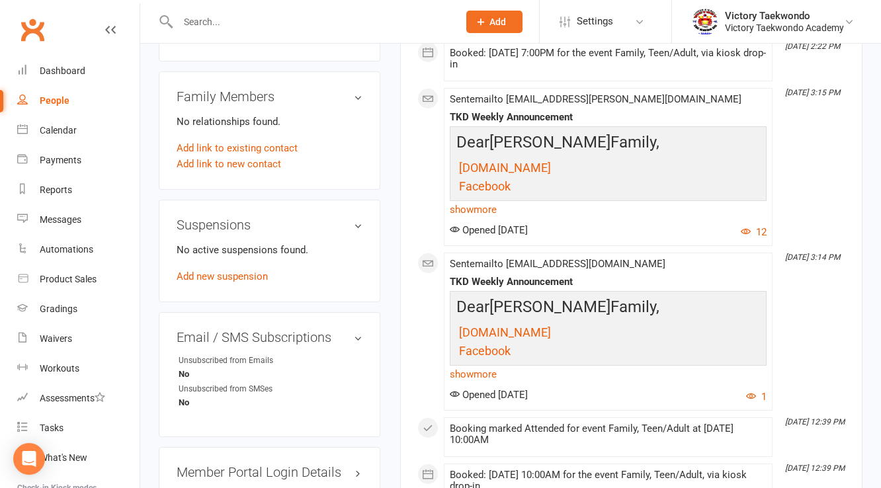
click at [246, 26] on input "text" at bounding box center [311, 22] width 275 height 19
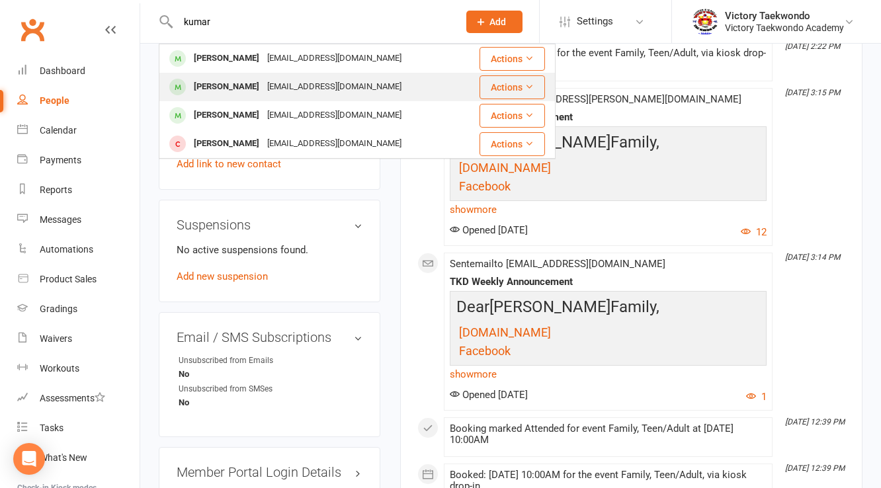
type input "kumar"
click at [233, 88] on div "Rishab Kumar" at bounding box center [226, 86] width 73 height 19
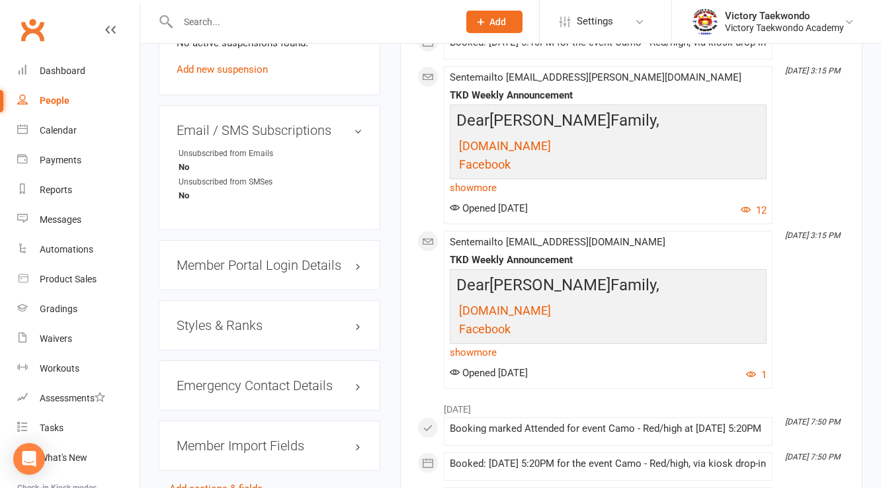
scroll to position [1111, 0]
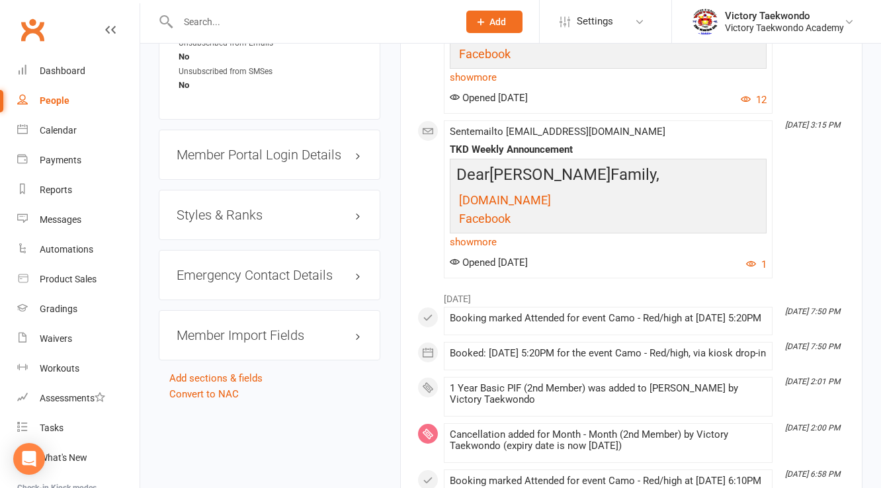
click at [264, 198] on div "Styles & Ranks" at bounding box center [270, 215] width 222 height 50
click at [235, 210] on h3 "Styles & Ranks" at bounding box center [270, 215] width 186 height 15
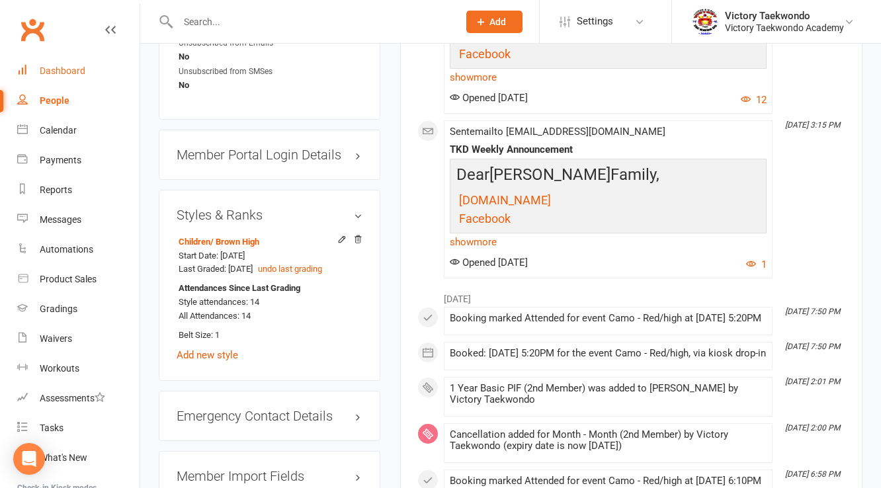
click at [58, 72] on div "Dashboard" at bounding box center [63, 70] width 46 height 11
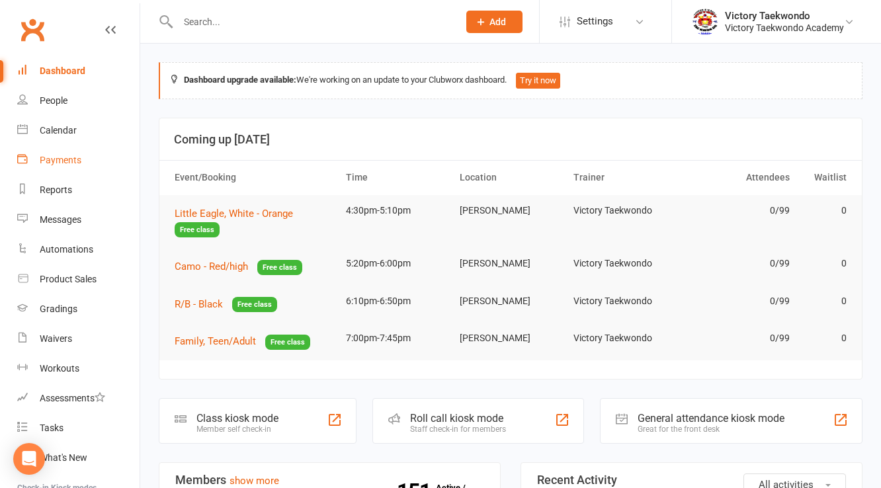
click at [55, 151] on link "Payments" at bounding box center [78, 160] width 122 height 30
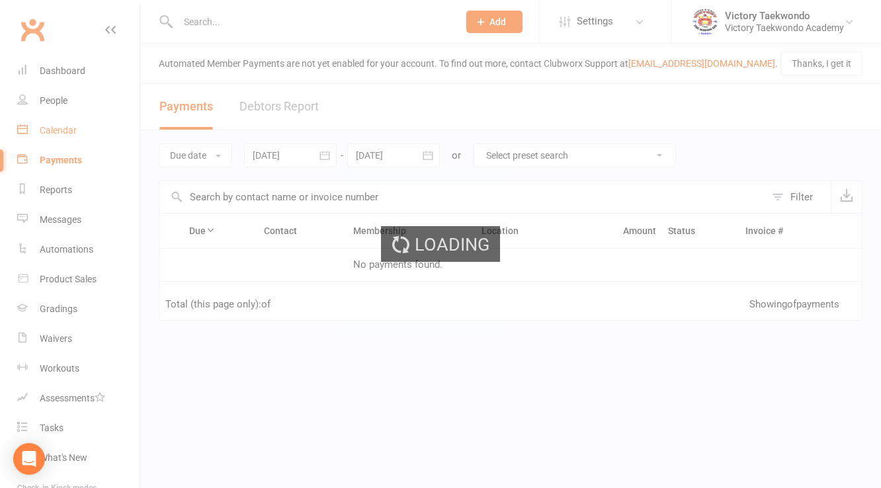
click at [56, 136] on link "Calendar" at bounding box center [78, 131] width 122 height 30
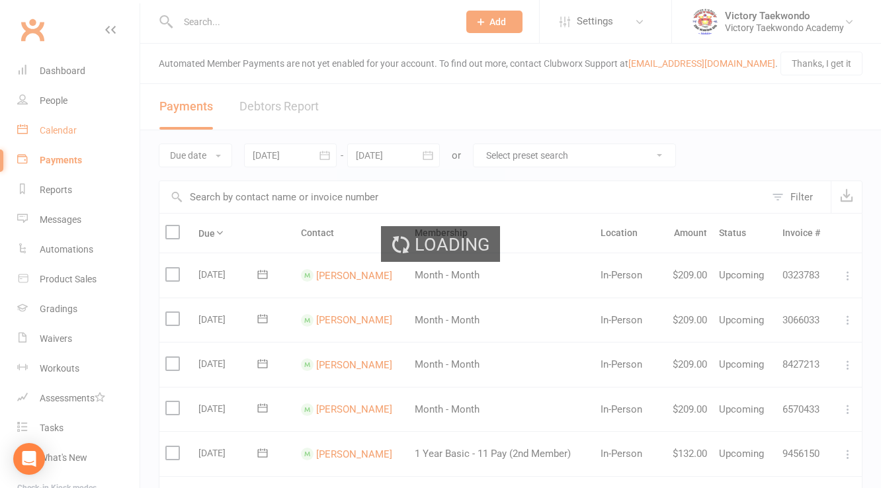
click at [56, 136] on div "Loading" at bounding box center [440, 244] width 881 height 488
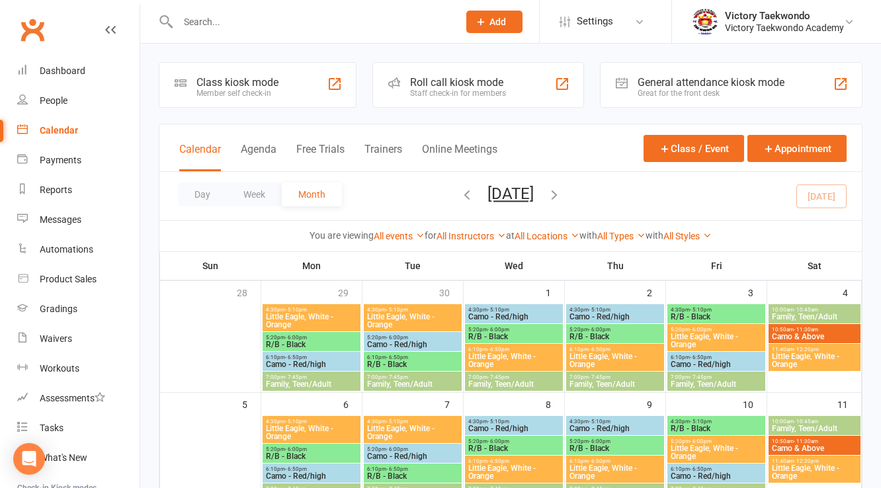
click at [228, 101] on div "Class kiosk mode Member self check-in" at bounding box center [258, 85] width 198 height 46
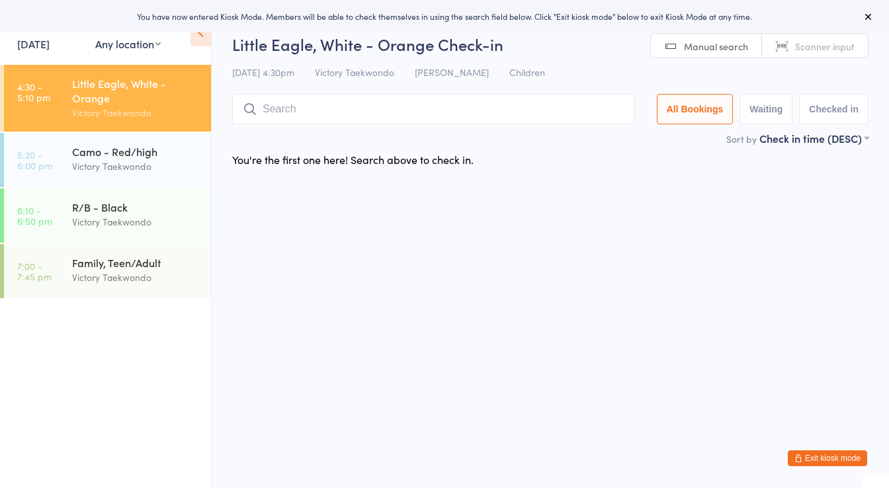
click at [40, 39] on link "[DATE]" at bounding box center [33, 43] width 32 height 15
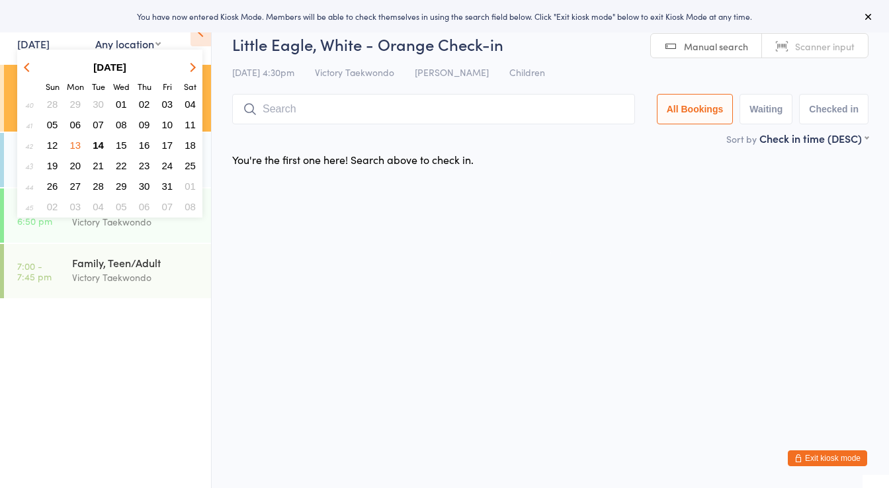
click at [75, 142] on span "13" at bounding box center [75, 145] width 11 height 11
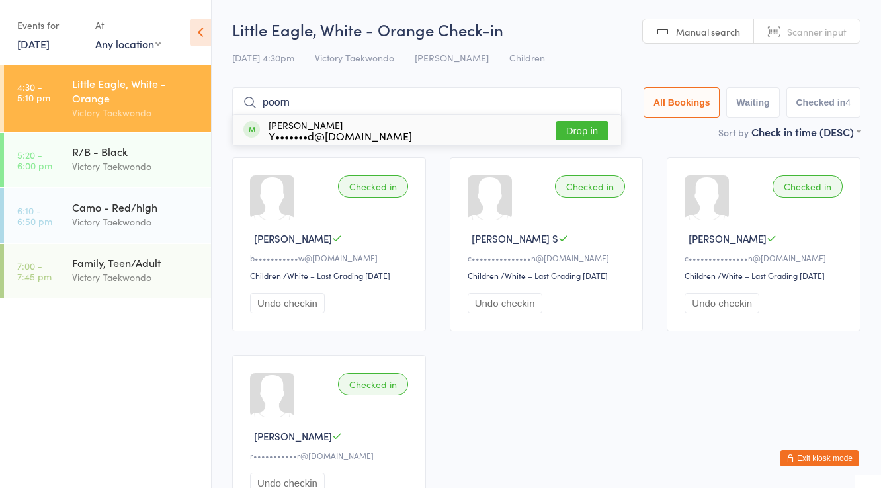
click at [292, 108] on input "poorn" at bounding box center [426, 102] width 389 height 30
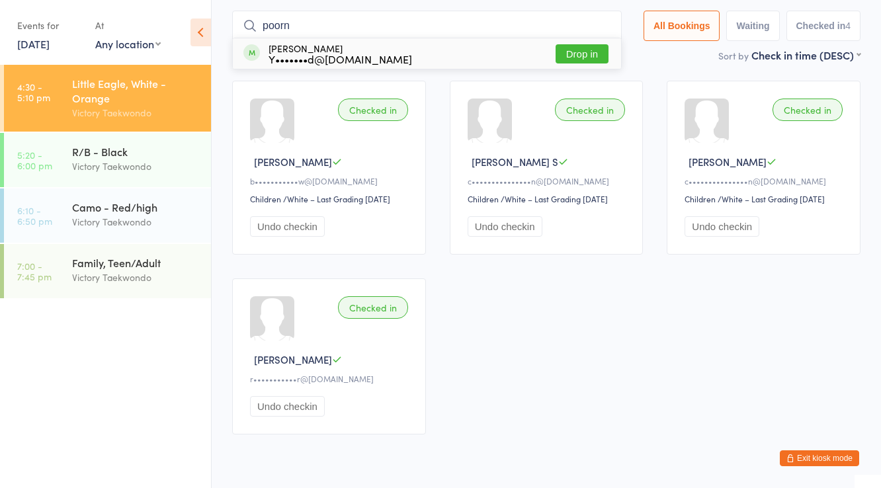
scroll to position [87, 0]
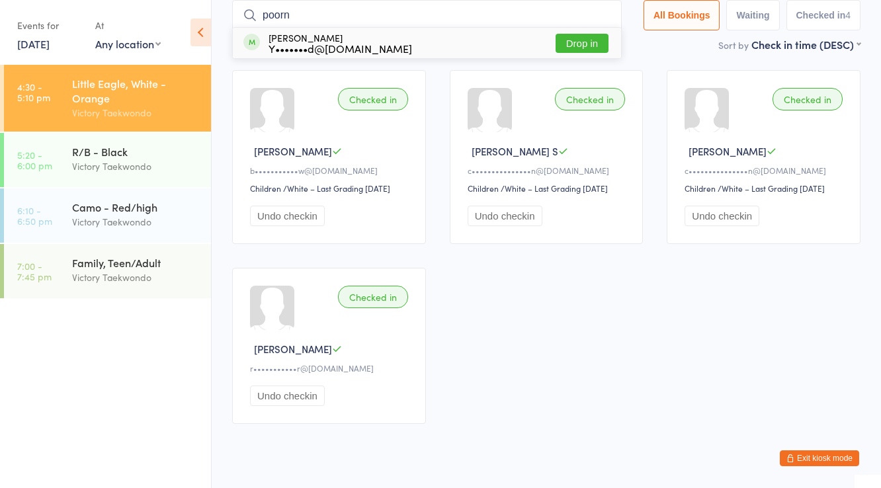
type input "poorn"
click at [302, 48] on div "Y•••••••d@gmail.com" at bounding box center [339, 48] width 143 height 11
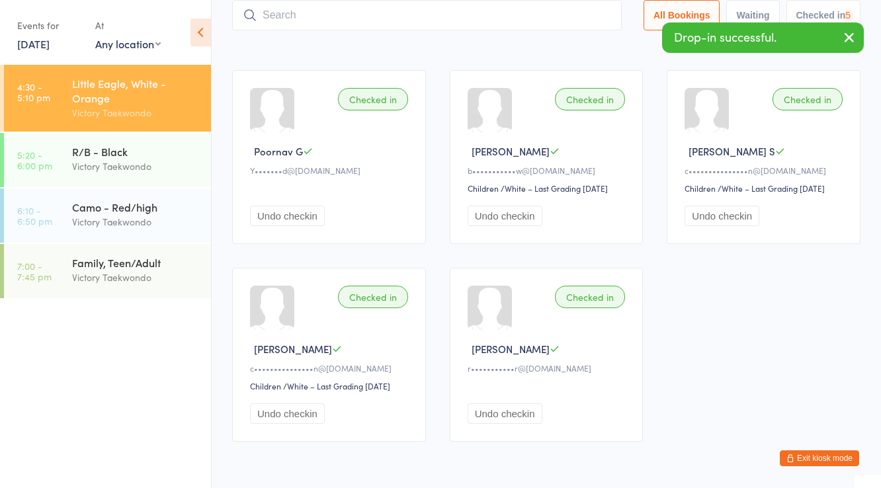
click at [303, 19] on input "search" at bounding box center [426, 15] width 389 height 30
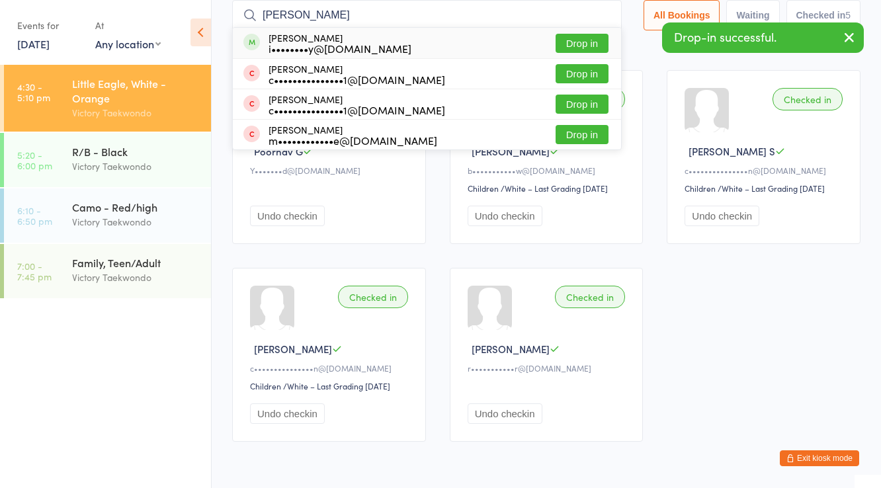
type input "philip"
click at [300, 36] on div "Philip Rydzy i••••••••y@yahoo.com" at bounding box center [339, 42] width 143 height 21
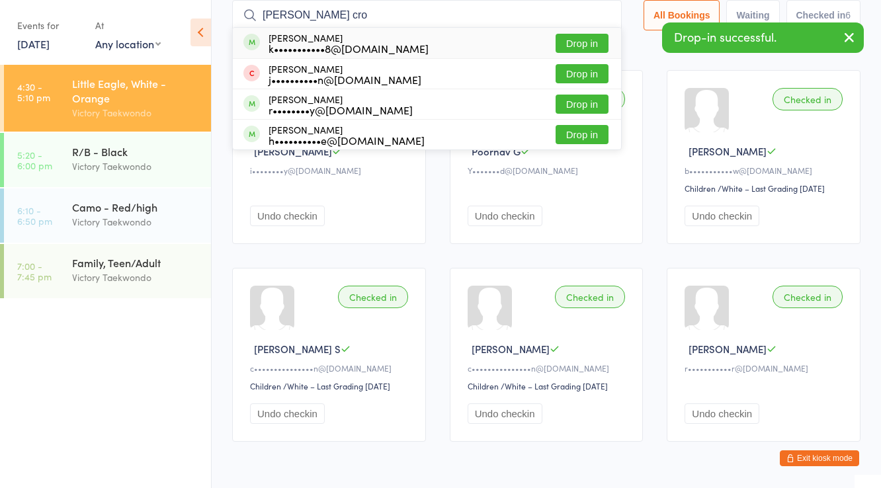
type input "riley cro"
click at [300, 36] on div "Riley Crognale k•••••••••••8@gmail.com" at bounding box center [348, 42] width 160 height 21
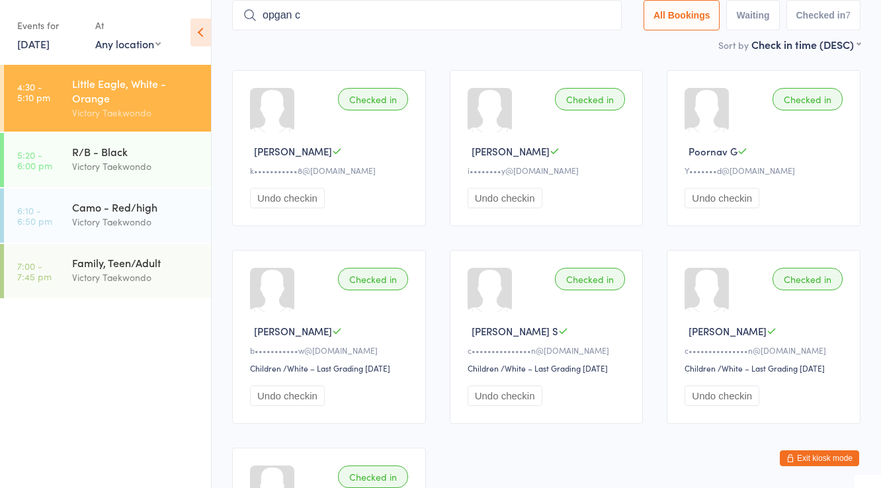
drag, startPoint x: 300, startPoint y: 36, endPoint x: 311, endPoint y: 30, distance: 12.4
click at [299, 26] on input "opgan c" at bounding box center [426, 15] width 389 height 30
click at [294, 11] on input "opgan clogan" at bounding box center [426, 15] width 389 height 30
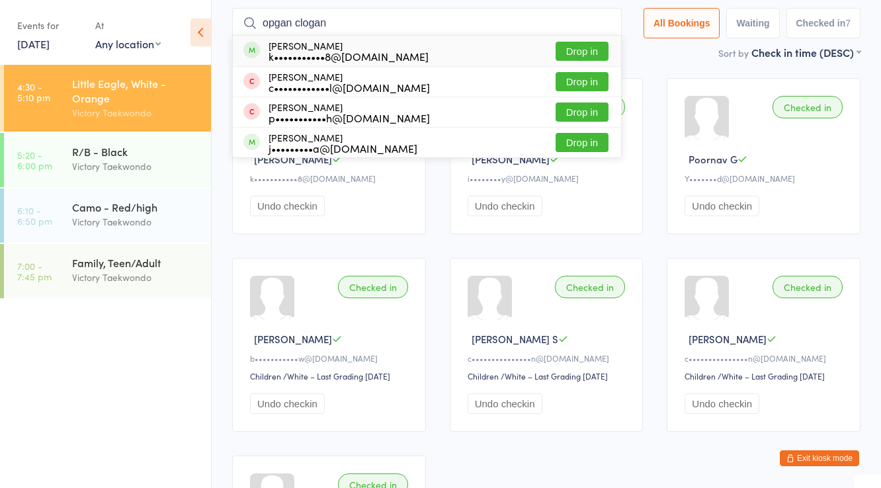
scroll to position [0, 0]
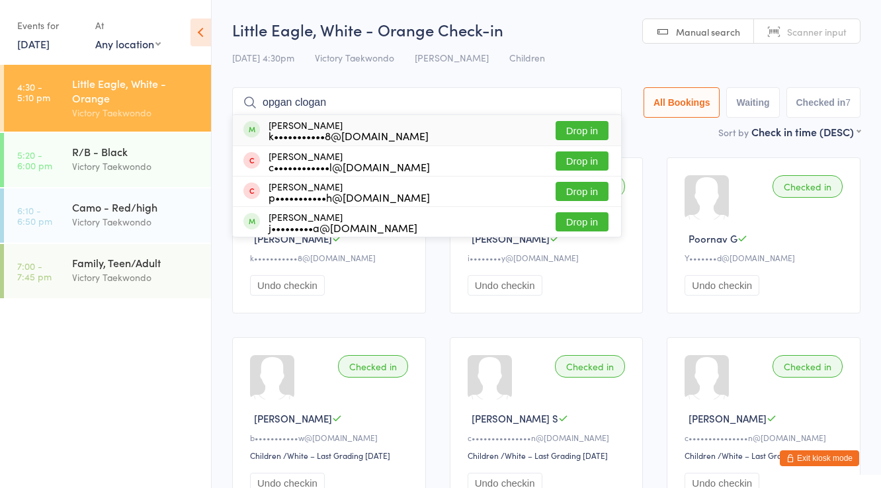
type input "opgan clogan"
click at [322, 130] on div "k•••••••••••8@gmail.com" at bounding box center [348, 135] width 160 height 11
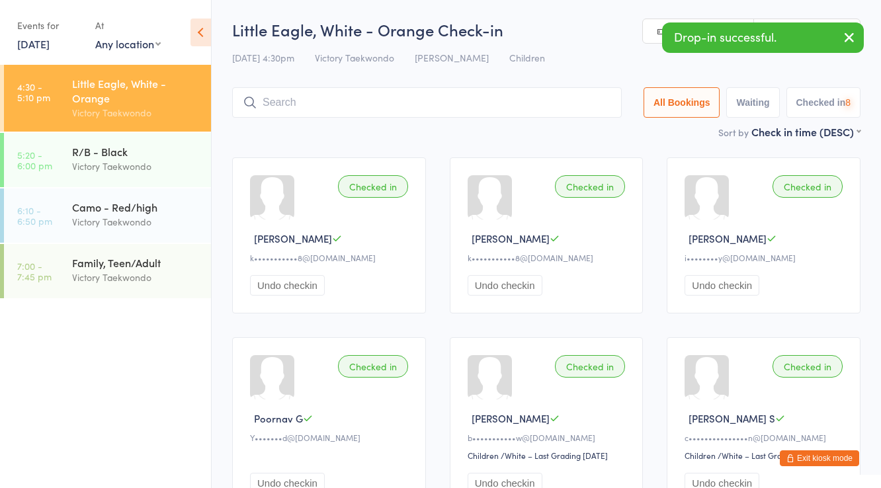
click at [325, 102] on input "search" at bounding box center [426, 102] width 389 height 30
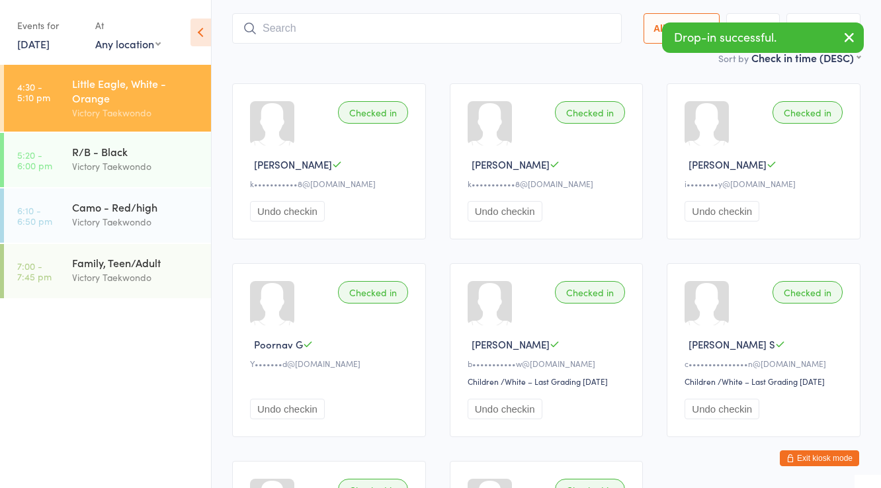
scroll to position [87, 0]
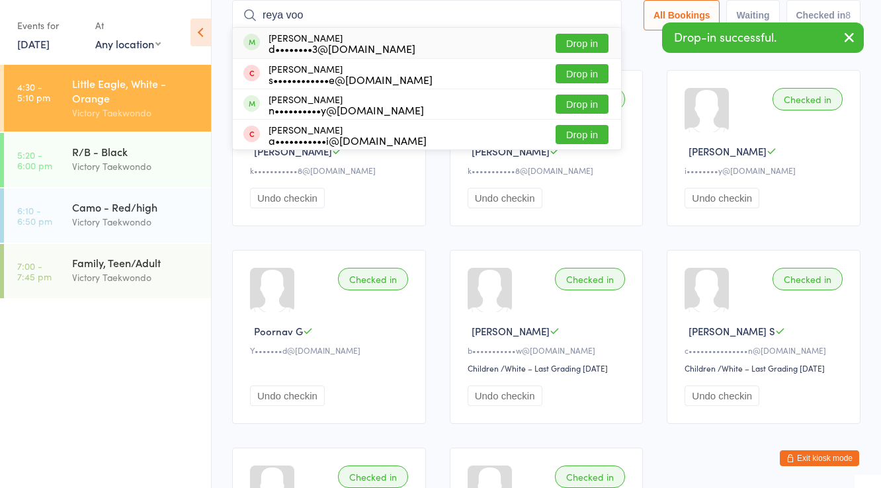
type input "reya voo"
click at [305, 46] on div "d••••••••3@gmail.com" at bounding box center [341, 48] width 147 height 11
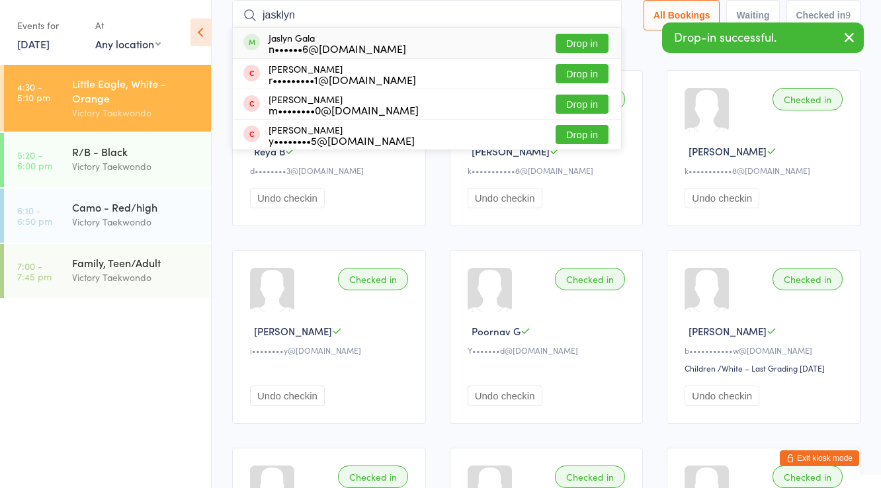
type input "jasklyn"
click at [301, 37] on div "Jaslyn Gala n••••••6@gmail.com" at bounding box center [337, 42] width 138 height 21
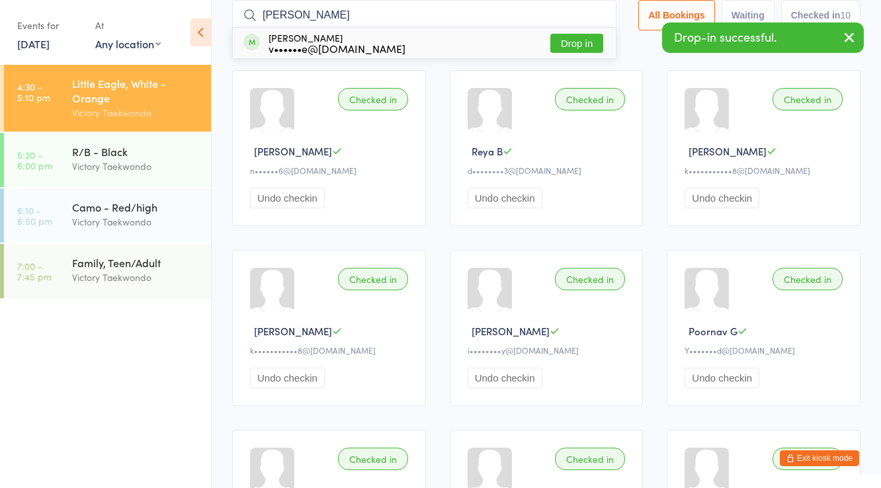
type input "edward l"
click at [301, 37] on div "Edward Locane v••••••e@gmail.com" at bounding box center [336, 42] width 137 height 21
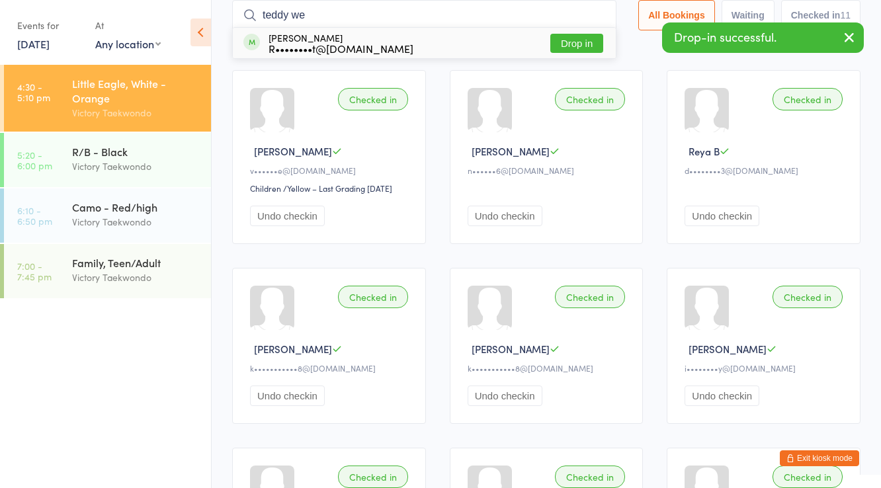
type input "teddy we"
click at [301, 37] on div "Teddy Werther R••••••••t@gmail.com" at bounding box center [340, 42] width 145 height 21
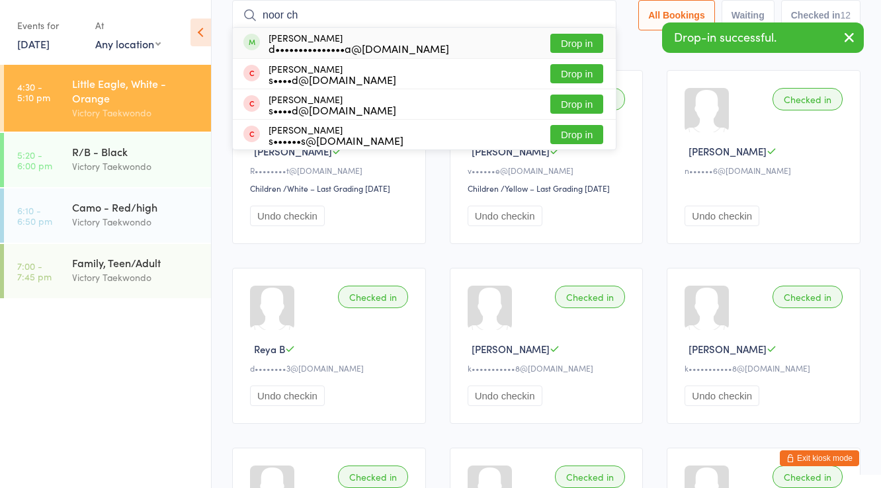
type input "noor ch"
click at [294, 44] on div "d•••••••••••••••a@yahoo.com" at bounding box center [358, 48] width 181 height 11
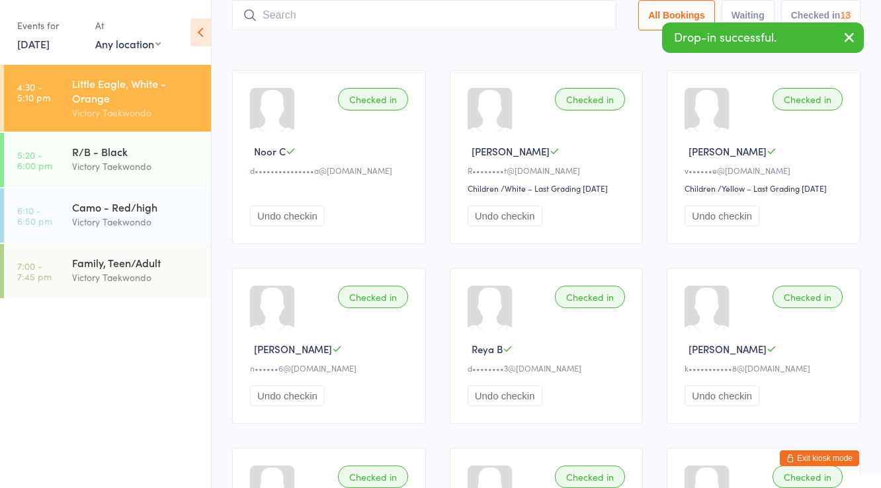
click at [299, 19] on input "search" at bounding box center [424, 15] width 384 height 30
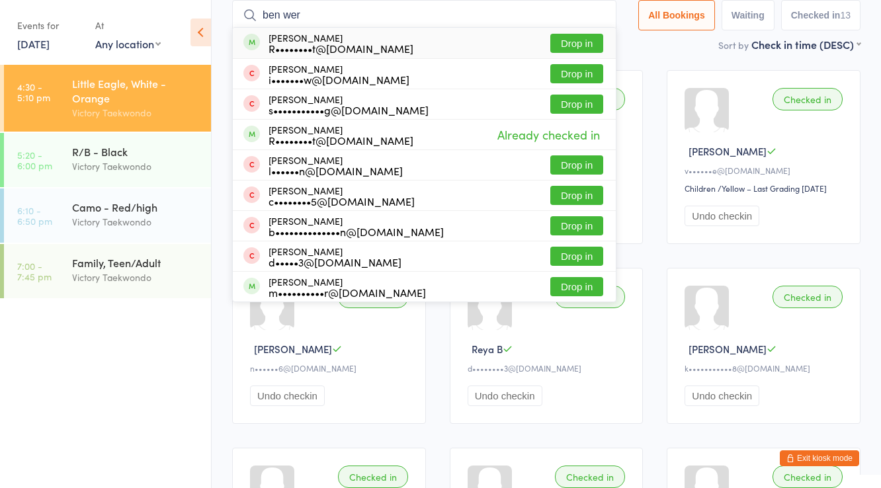
type input "ben wer"
click at [298, 36] on div "Ben Werther R••••••••t@gmail.com" at bounding box center [340, 42] width 145 height 21
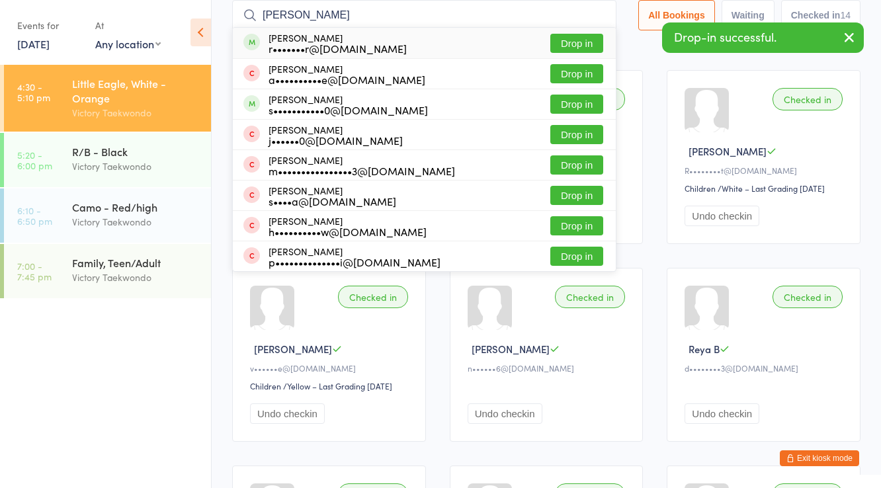
type input "mateo s"
click at [309, 40] on div "Mateo Sifon r•••••••r@hotmail.com" at bounding box center [337, 42] width 138 height 21
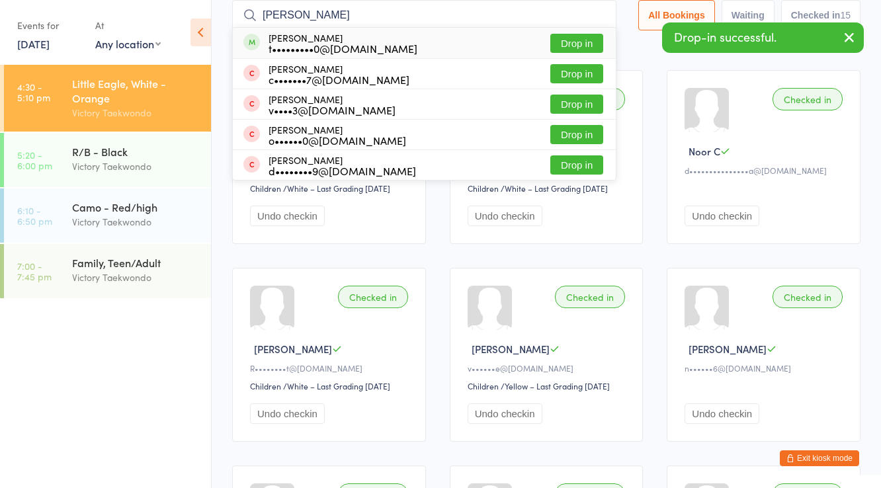
type input "barid miller"
click at [309, 40] on div "Baird Miller t•••••••••0@gmail.com" at bounding box center [342, 42] width 149 height 21
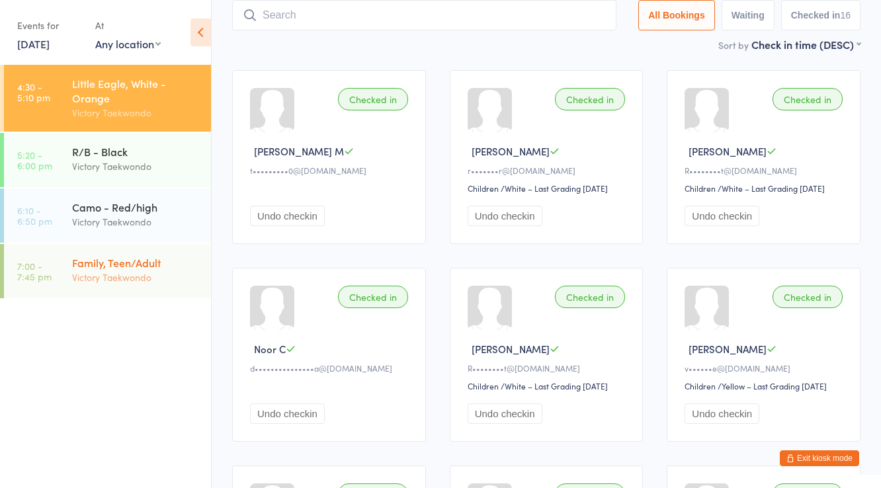
click at [134, 262] on div "Family, Teen/Adult" at bounding box center [136, 262] width 128 height 15
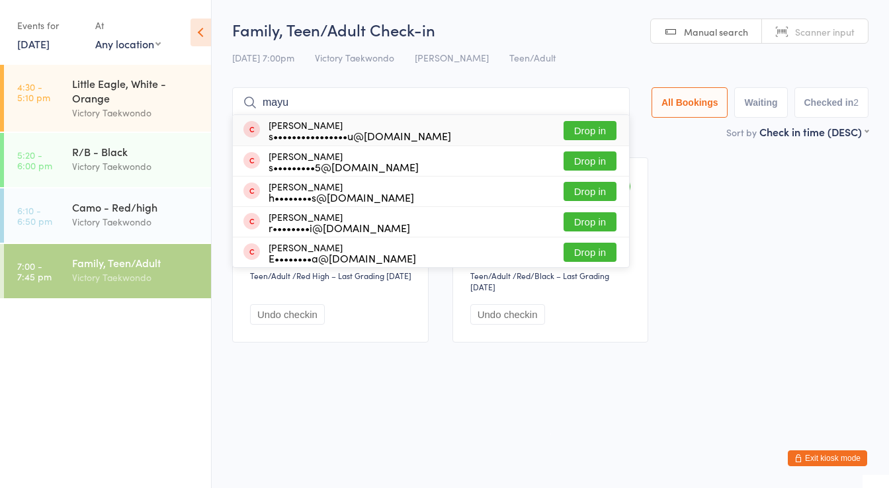
type input "mayu"
click at [338, 133] on div "s••••••••••••••••u@gmail.com" at bounding box center [359, 135] width 182 height 11
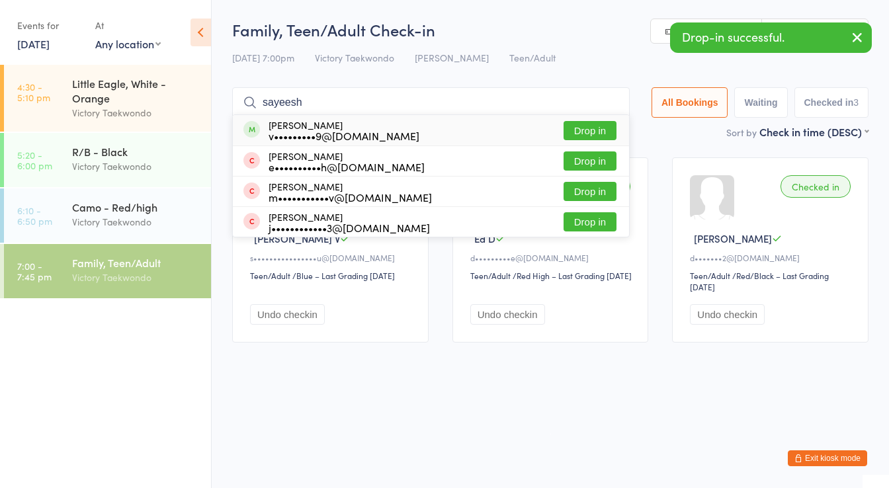
type input "sayeesh"
click at [338, 133] on div "v•••••••••9@gmail.com" at bounding box center [343, 135] width 151 height 11
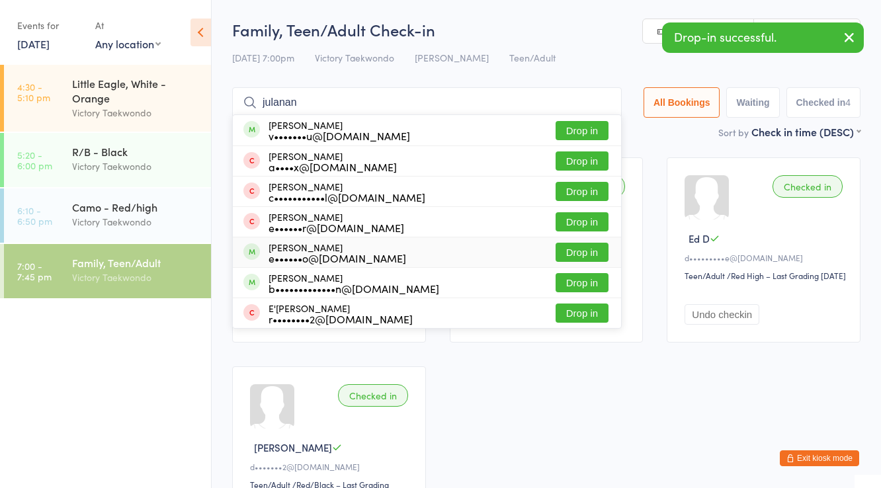
type input "julanan"
click at [306, 249] on div "Julianna Noto e••••••o@gmail.com" at bounding box center [337, 252] width 138 height 21
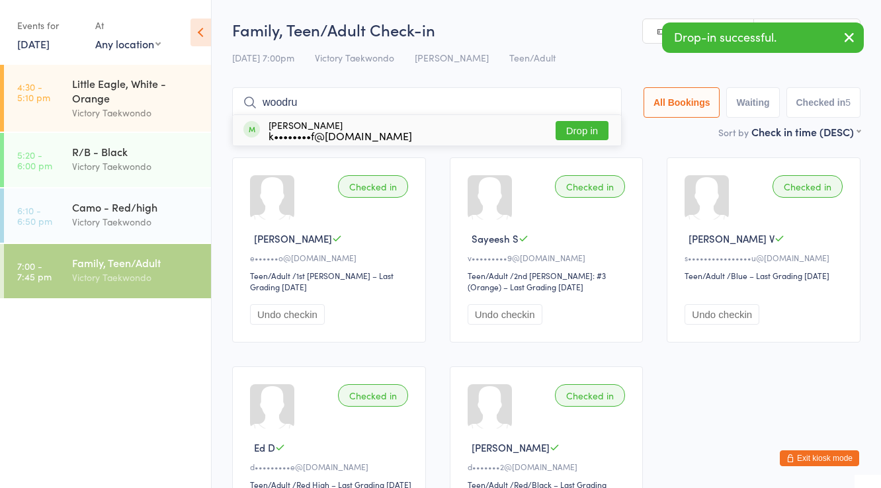
type input "woodru"
click at [307, 134] on div "k••••••••f@yahoo.com" at bounding box center [339, 135] width 143 height 11
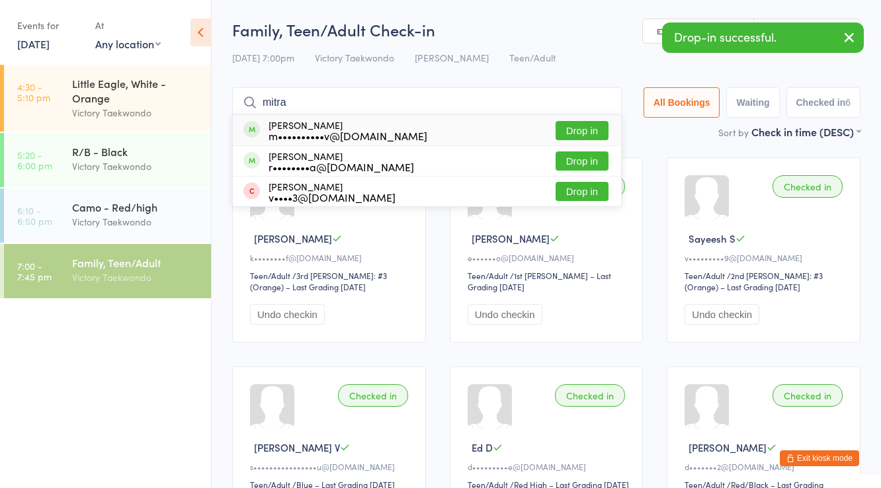
type input "mitra"
click at [307, 134] on div "m••••••••••v@yahoo.com" at bounding box center [347, 135] width 159 height 11
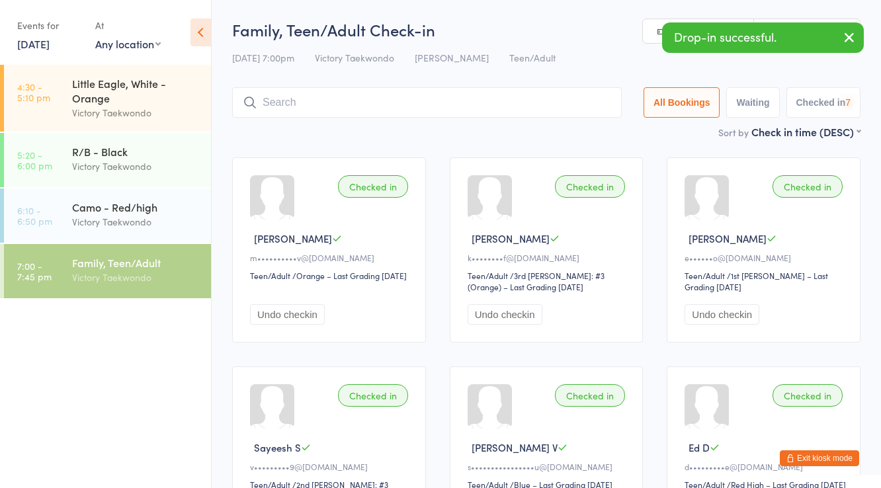
type input "l"
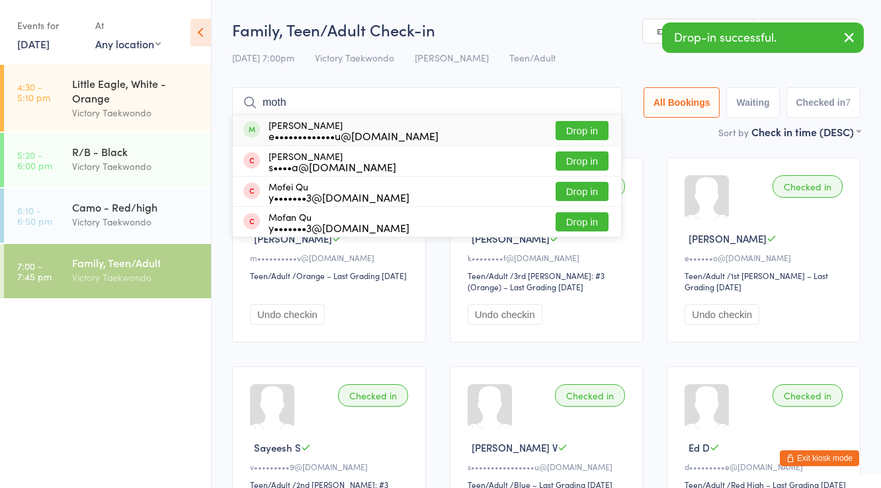
type input "moth"
click at [329, 124] on div "Leandre Motheau e•••••••••••••u@hotmail.com" at bounding box center [353, 130] width 170 height 21
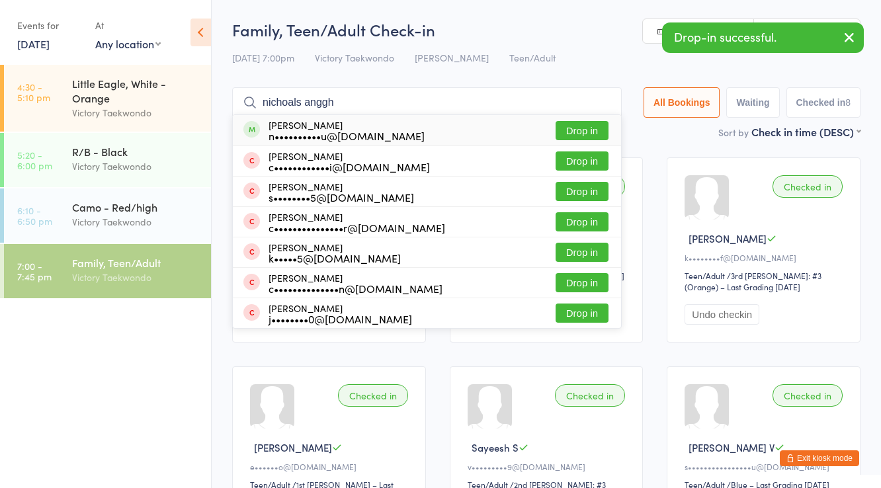
type input "nichoals anggh"
click at [329, 124] on div "Nicholas Anghelescu n••••••••••u@gmail.com" at bounding box center [346, 130] width 156 height 21
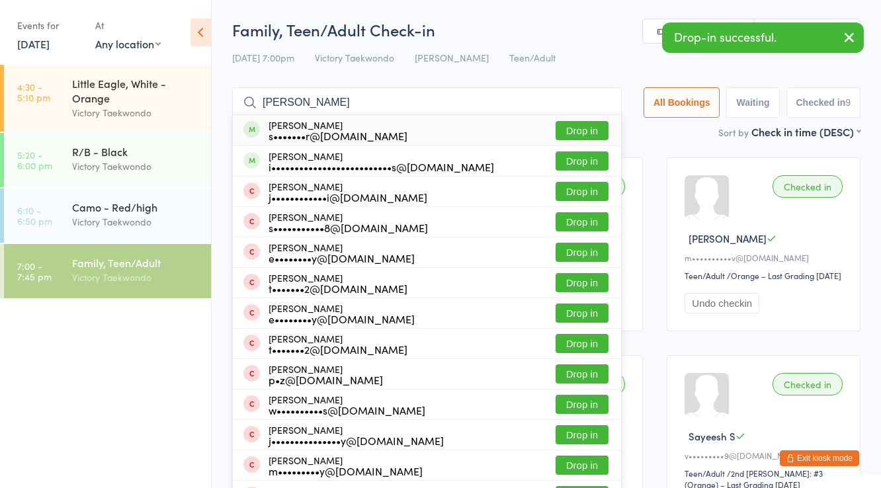
type input "william cy"
click at [329, 124] on div "William Cyr s•••••••r@gmail.com" at bounding box center [337, 130] width 139 height 21
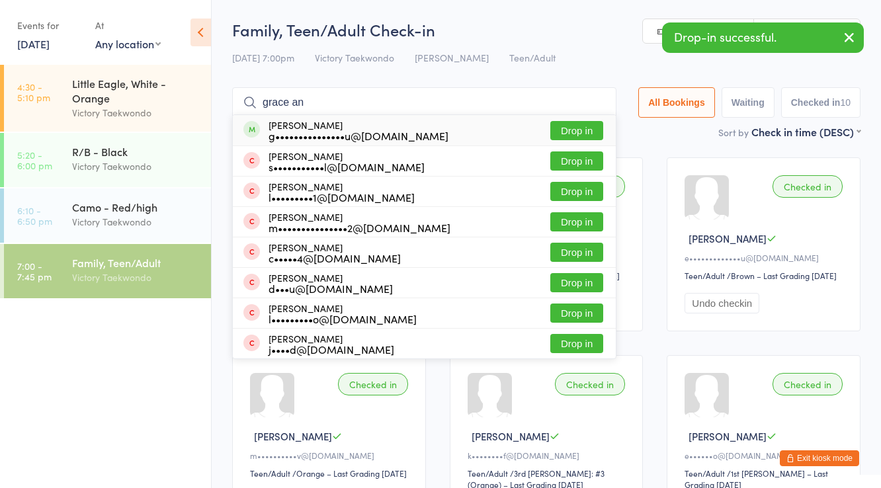
type input "grace an"
click at [329, 124] on div "Grace Anghelescu g•••••••••••••••u@gmail.com" at bounding box center [358, 130] width 180 height 21
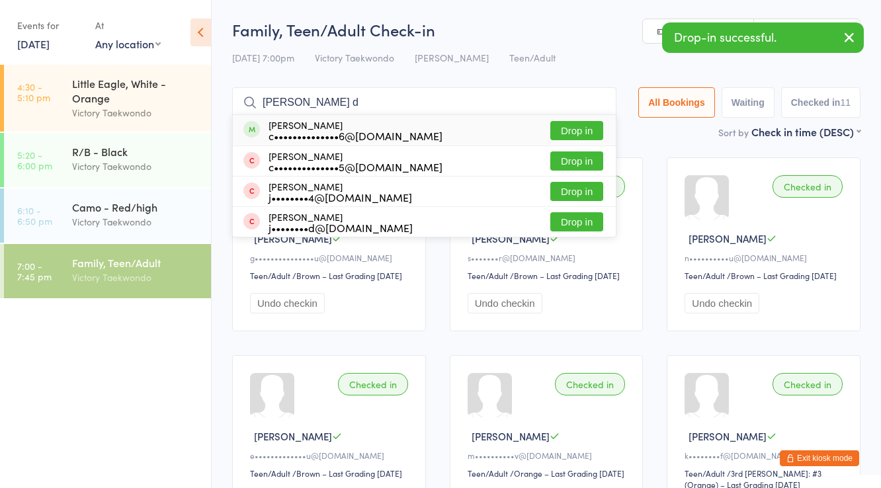
type input "adeline d"
click at [329, 124] on div "Adeline Dunne c••••••••••••••6@gmail.com" at bounding box center [355, 130] width 174 height 21
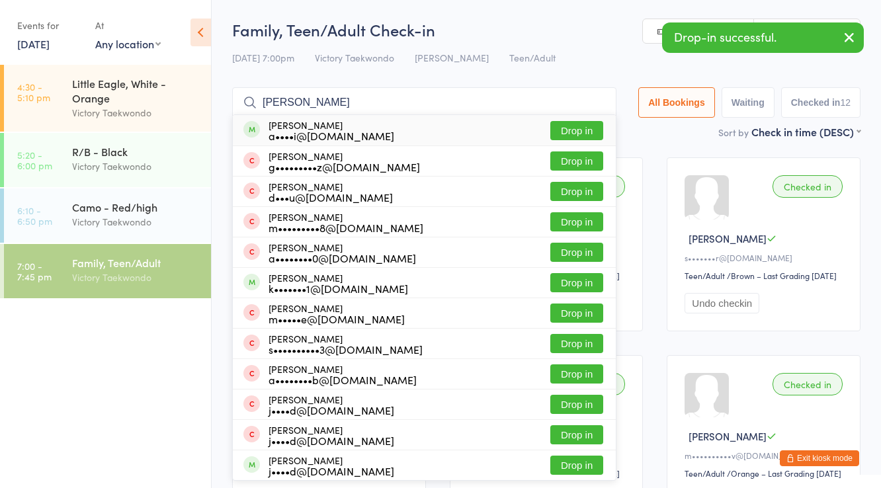
type input "andrei ang"
click at [329, 124] on div "Andrei Anghelescu a••••i@anghelescu.ro" at bounding box center [331, 130] width 126 height 21
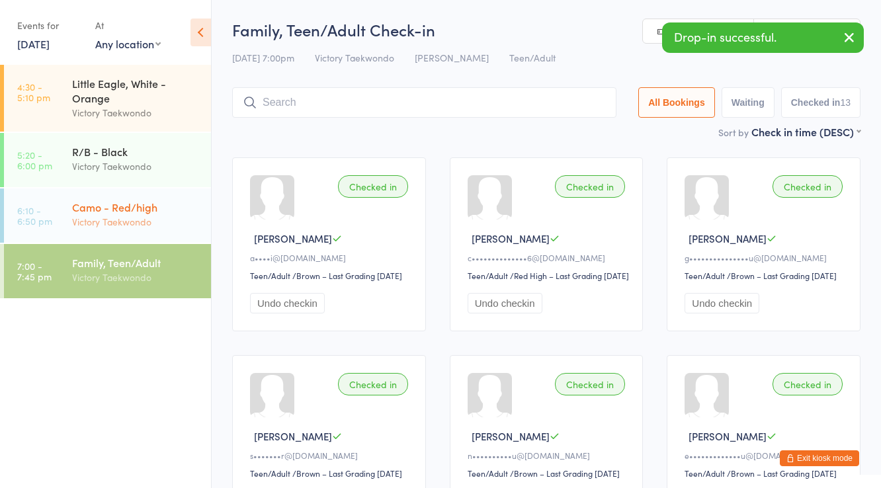
click at [124, 227] on div "Victory Taekwondo" at bounding box center [136, 221] width 128 height 15
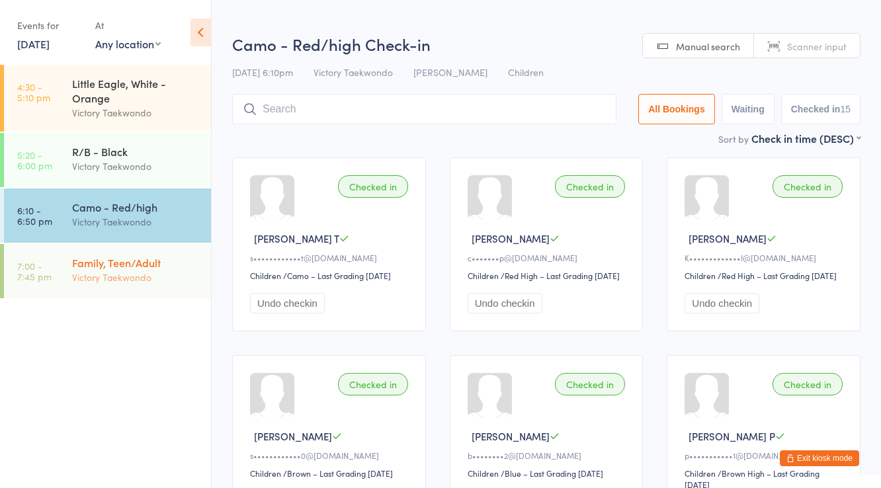
click at [138, 261] on div "Family, Teen/Adult" at bounding box center [136, 262] width 128 height 15
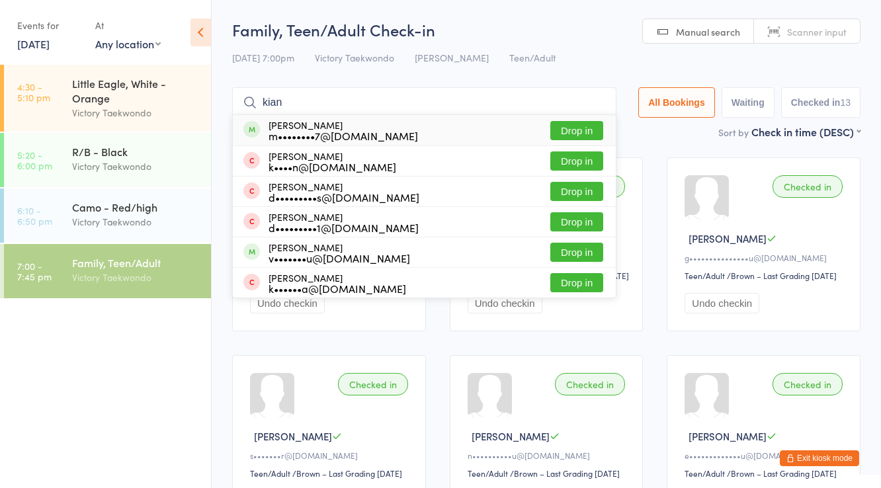
type input "kian"
click at [302, 127] on div "Kian Strouse m••••••••7@gmail.com" at bounding box center [342, 130] width 149 height 21
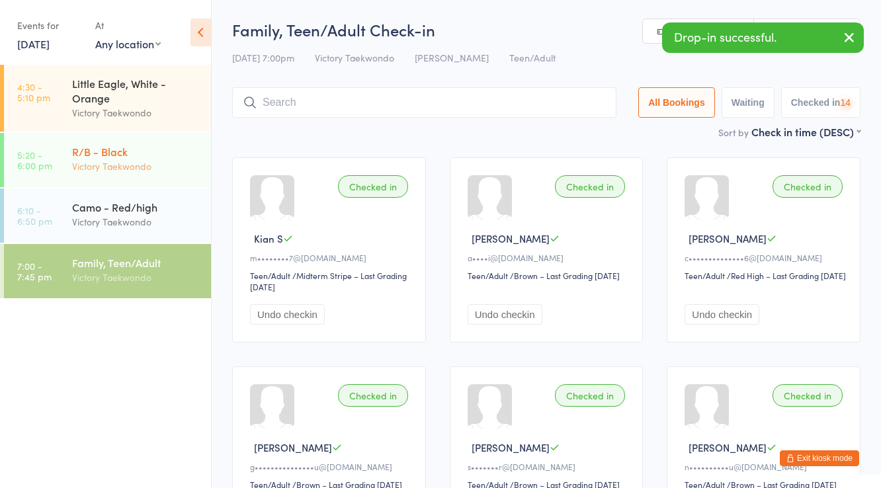
click at [143, 151] on div "R/B - Black" at bounding box center [136, 151] width 128 height 15
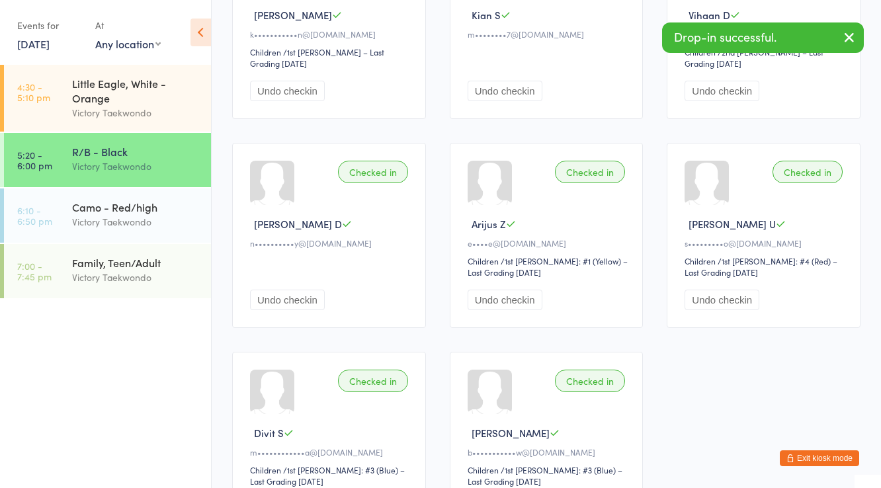
scroll to position [1269, 0]
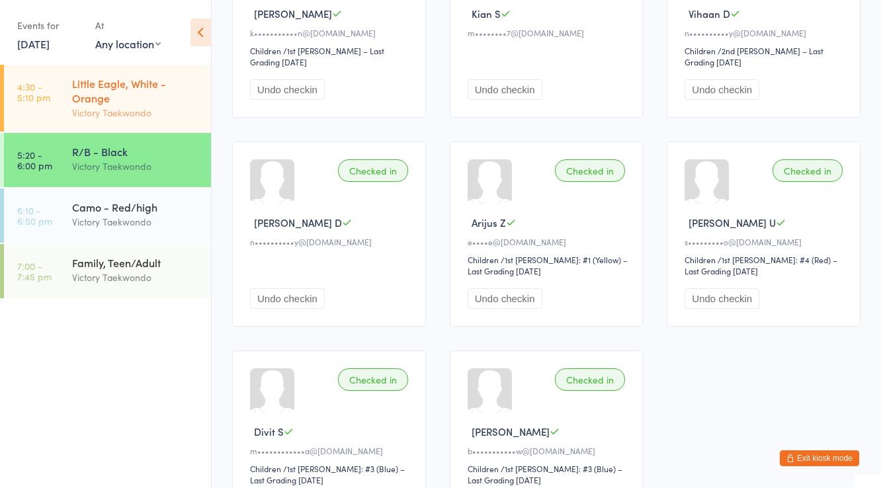
click at [162, 108] on div "Victory Taekwondo" at bounding box center [136, 112] width 128 height 15
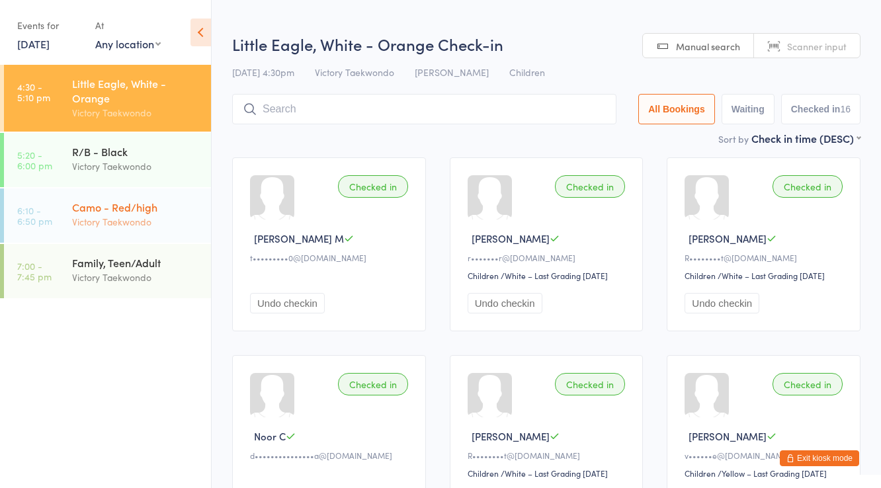
click at [162, 242] on link "6:10 - 6:50 pm Camo - Red/high Victory Taekwondo" at bounding box center [107, 215] width 207 height 54
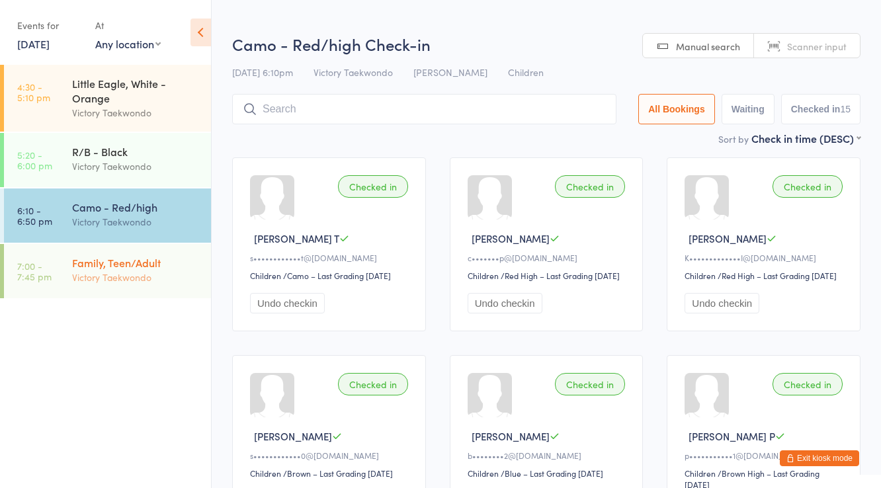
click at [160, 269] on div "Family, Teen/Adult" at bounding box center [136, 262] width 128 height 15
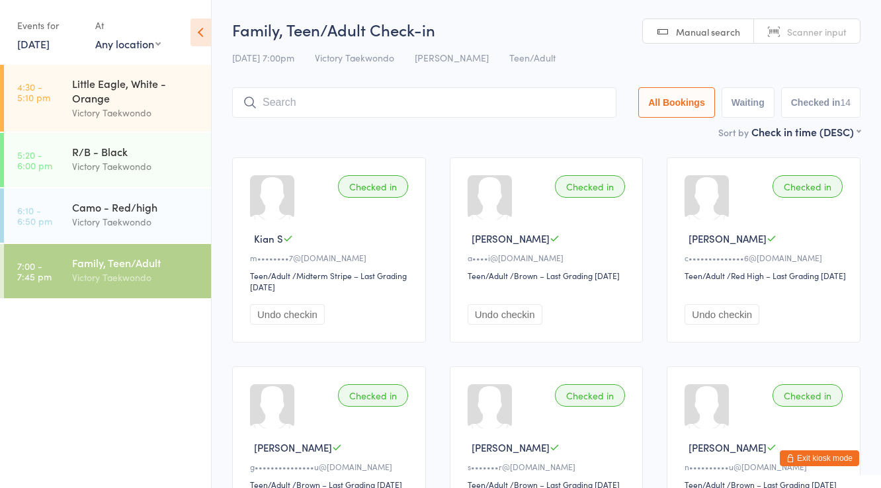
click at [849, 463] on button "Exit kiosk mode" at bounding box center [819, 458] width 79 height 16
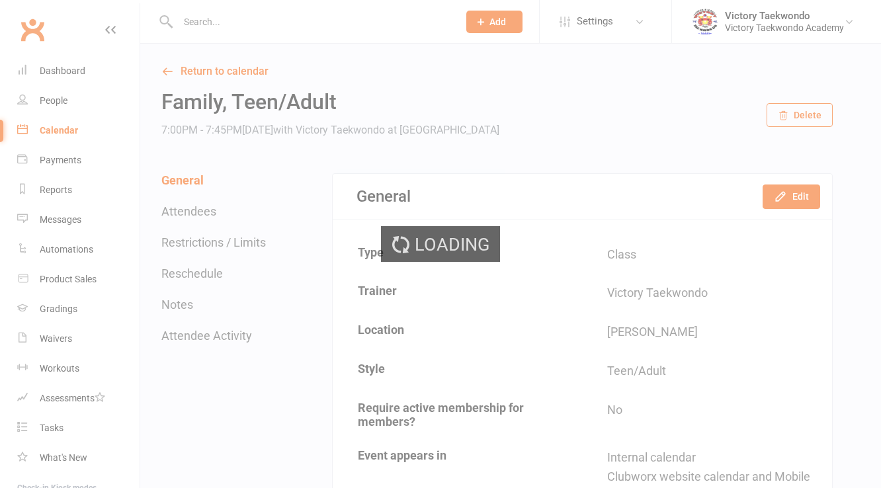
click at [274, 21] on div "Loading" at bounding box center [440, 244] width 881 height 488
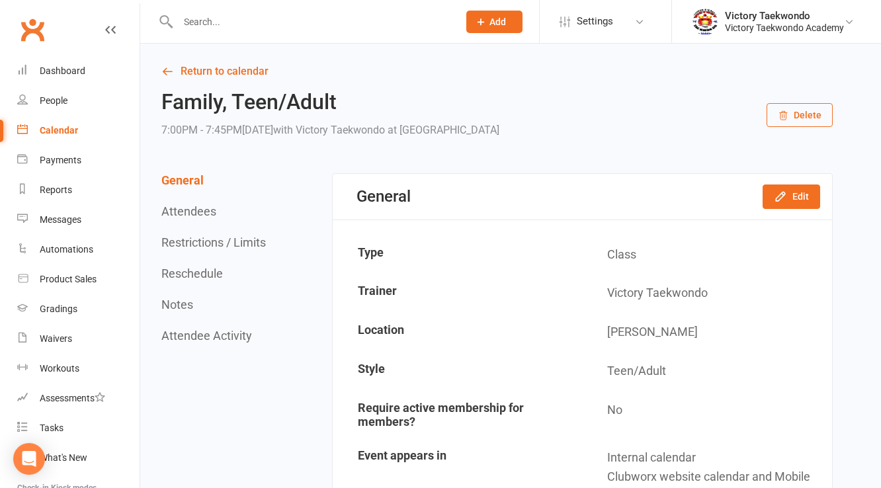
click at [274, 21] on input "text" at bounding box center [311, 22] width 275 height 19
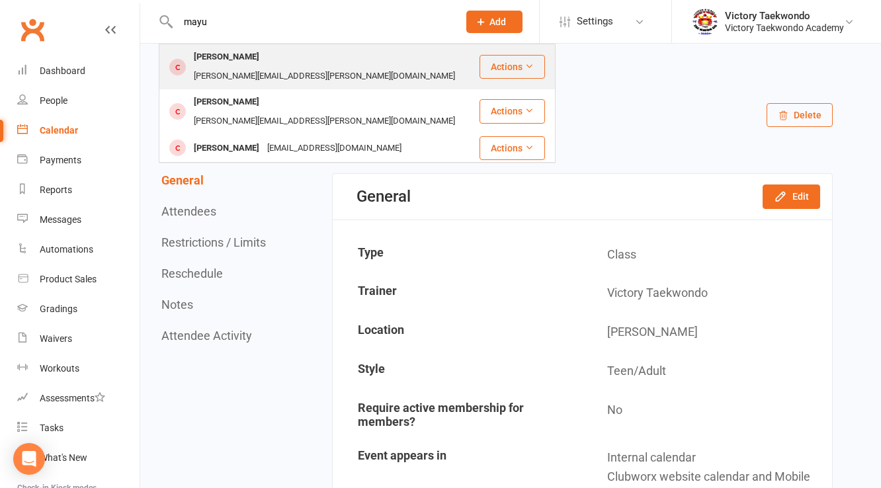
type input "mayu"
click at [266, 67] on div "[PERSON_NAME][EMAIL_ADDRESS][PERSON_NAME][DOMAIN_NAME]" at bounding box center [324, 76] width 269 height 19
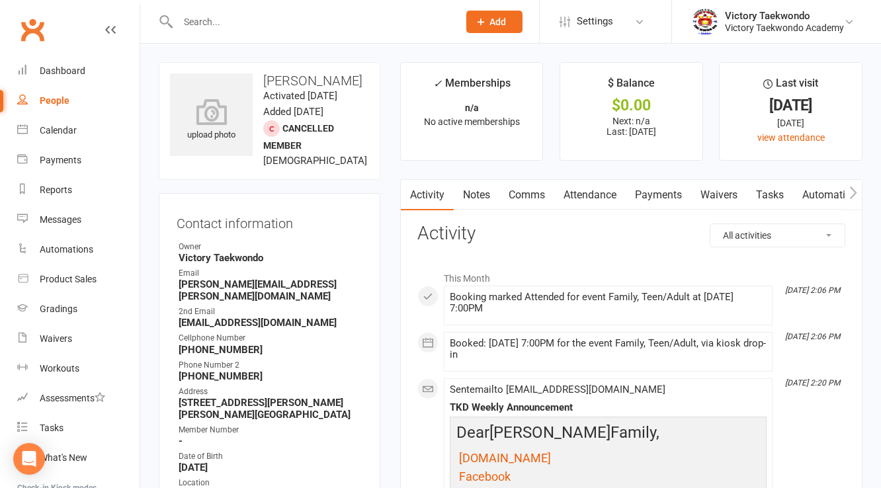
drag, startPoint x: 237, startPoint y: 30, endPoint x: 233, endPoint y: 40, distance: 11.3
click at [235, 33] on div at bounding box center [304, 21] width 290 height 43
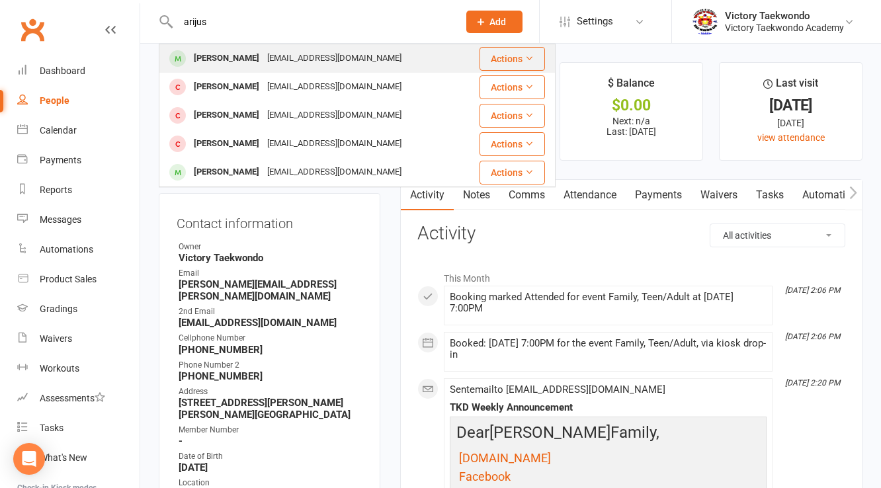
type input "arijus"
click at [215, 61] on div "[PERSON_NAME]" at bounding box center [226, 58] width 73 height 19
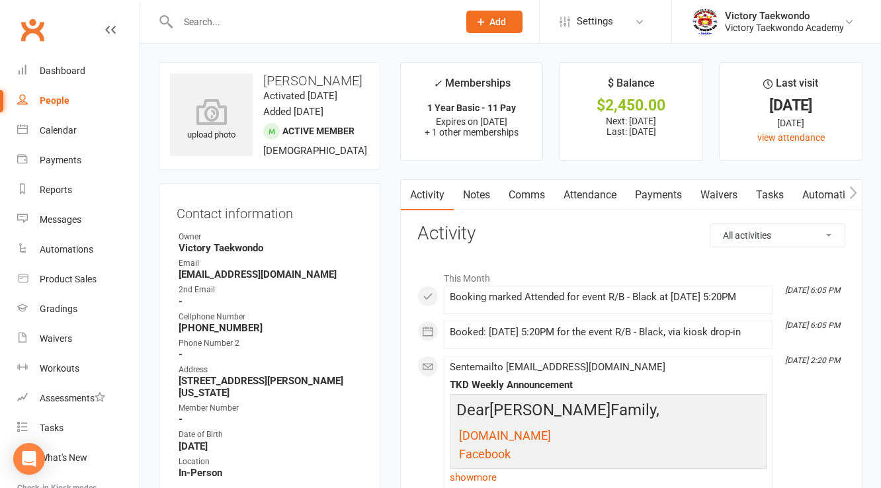
click at [208, 33] on div at bounding box center [304, 21] width 290 height 43
click at [208, 19] on input "text" at bounding box center [311, 22] width 275 height 19
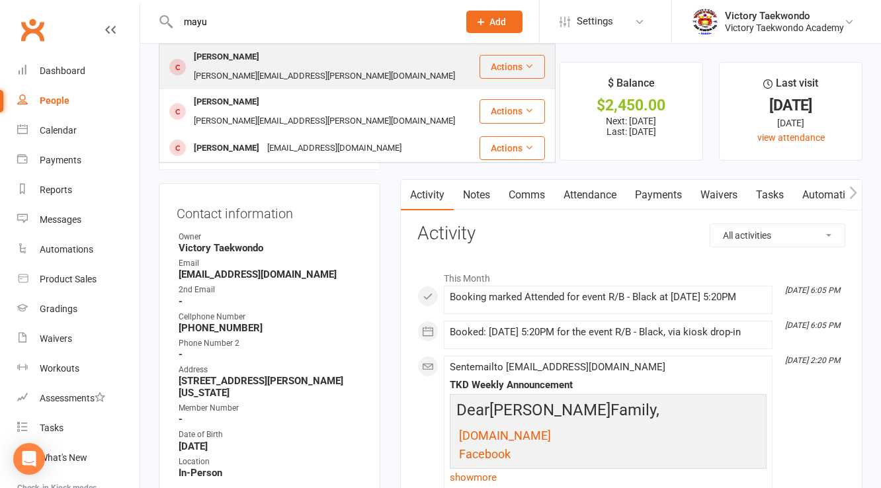
type input "mayu"
click at [227, 56] on div "[PERSON_NAME]" at bounding box center [226, 57] width 73 height 19
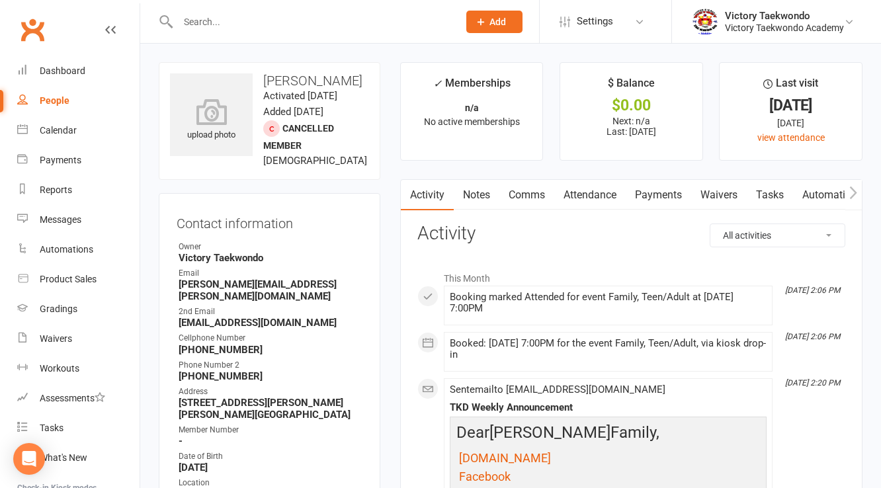
click at [241, 302] on strong "[PERSON_NAME][EMAIL_ADDRESS][PERSON_NAME][DOMAIN_NAME]" at bounding box center [271, 290] width 184 height 24
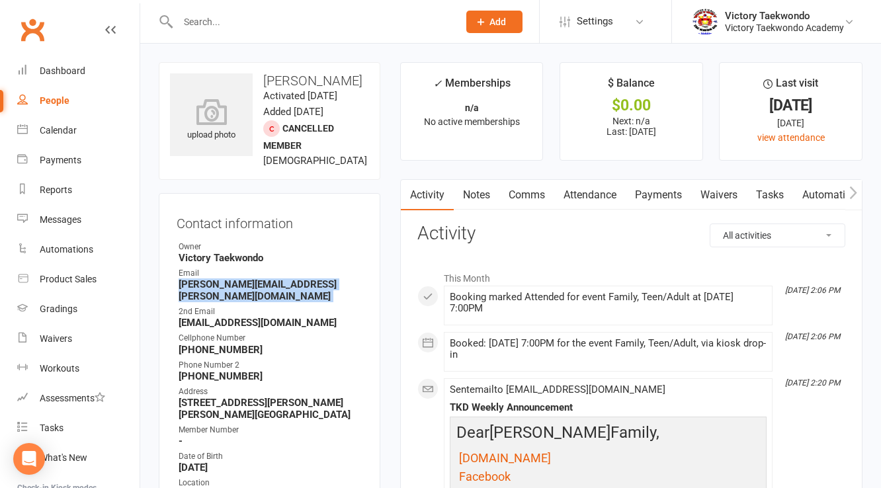
click at [241, 302] on strong "[PERSON_NAME][EMAIL_ADDRESS][PERSON_NAME][DOMAIN_NAME]" at bounding box center [271, 290] width 184 height 24
click at [209, 329] on strong "[EMAIL_ADDRESS][DOMAIN_NAME]" at bounding box center [271, 323] width 184 height 12
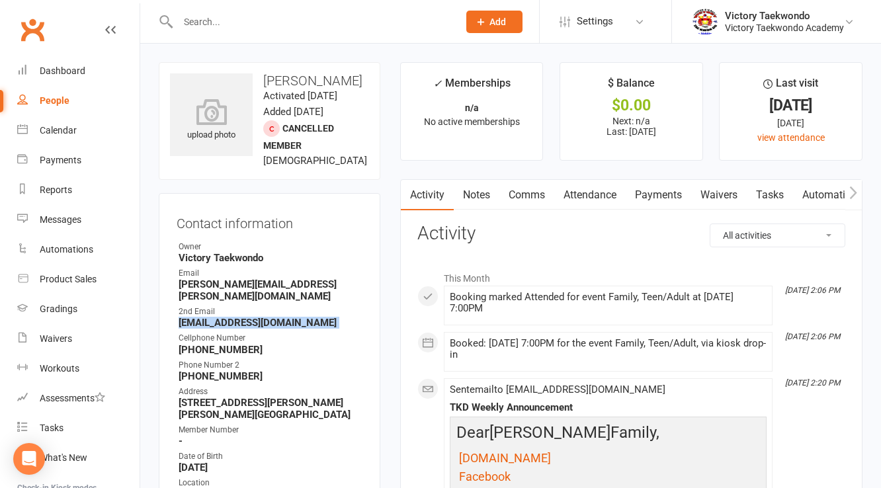
click at [209, 329] on strong "[EMAIL_ADDRESS][DOMAIN_NAME]" at bounding box center [271, 323] width 184 height 12
copy render-form-field "[EMAIL_ADDRESS][DOMAIN_NAME]"
click at [73, 67] on div "Dashboard" at bounding box center [63, 70] width 46 height 11
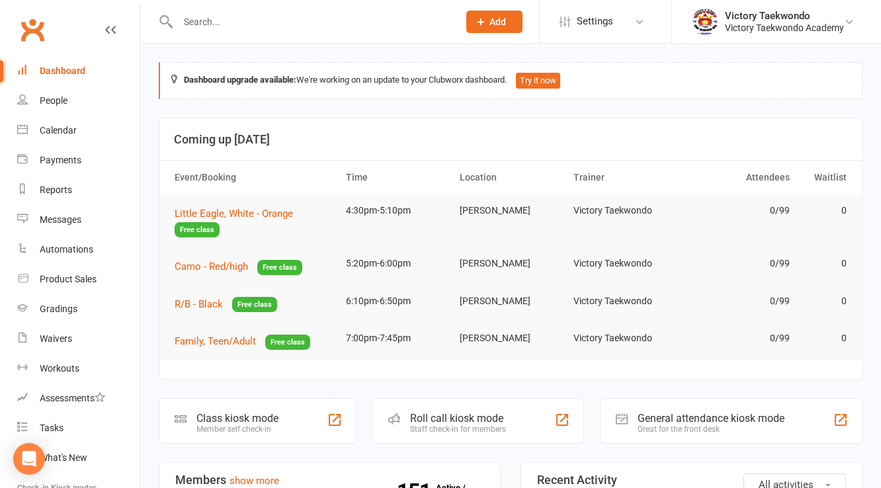
click at [206, 22] on input "text" at bounding box center [311, 22] width 275 height 19
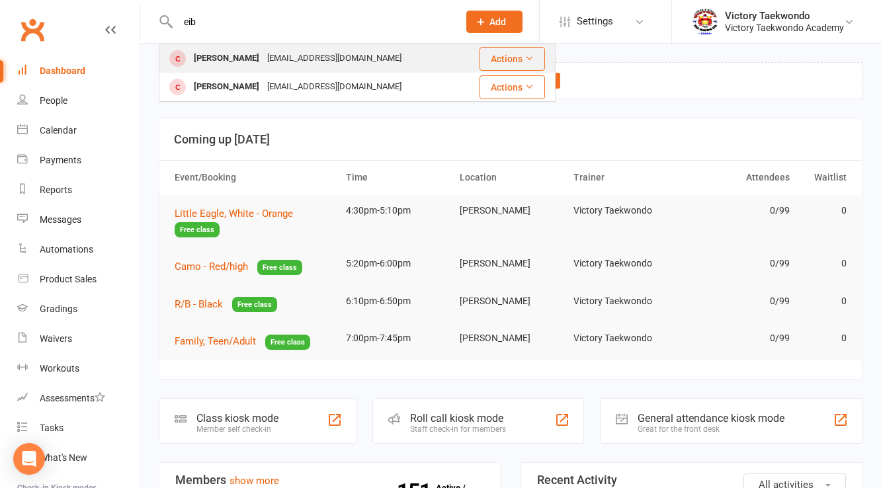
type input "eib"
click at [215, 65] on div "[PERSON_NAME]" at bounding box center [226, 58] width 73 height 19
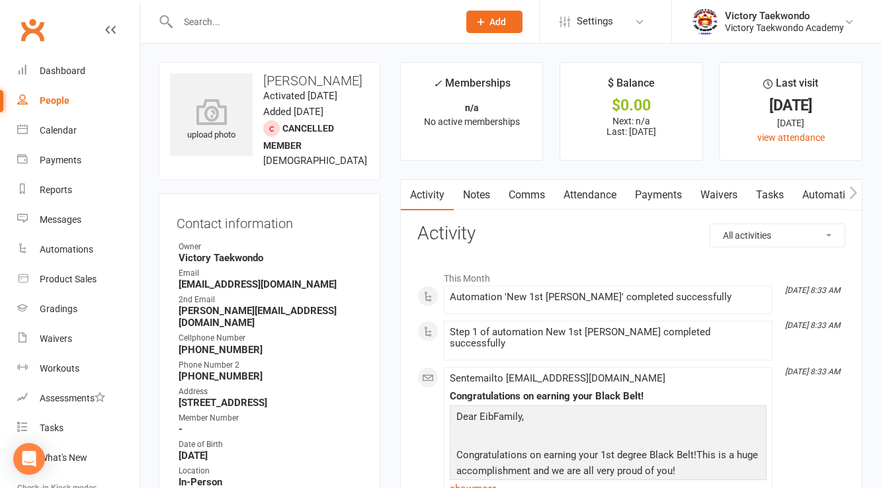
click at [226, 282] on strong "[EMAIL_ADDRESS][DOMAIN_NAME]" at bounding box center [271, 284] width 184 height 12
copy render-form-field "[EMAIL_ADDRESS][DOMAIN_NAME]"
click at [253, 309] on strong "[PERSON_NAME][EMAIL_ADDRESS][DOMAIN_NAME]" at bounding box center [271, 317] width 184 height 24
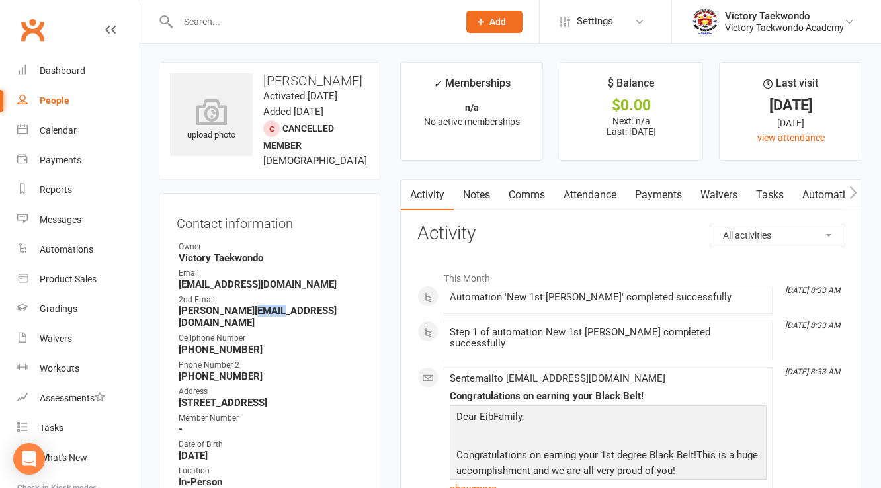
click at [253, 309] on strong "[PERSON_NAME][EMAIL_ADDRESS][DOMAIN_NAME]" at bounding box center [271, 317] width 184 height 24
copy render-form-field "[PERSON_NAME][EMAIL_ADDRESS][DOMAIN_NAME]"
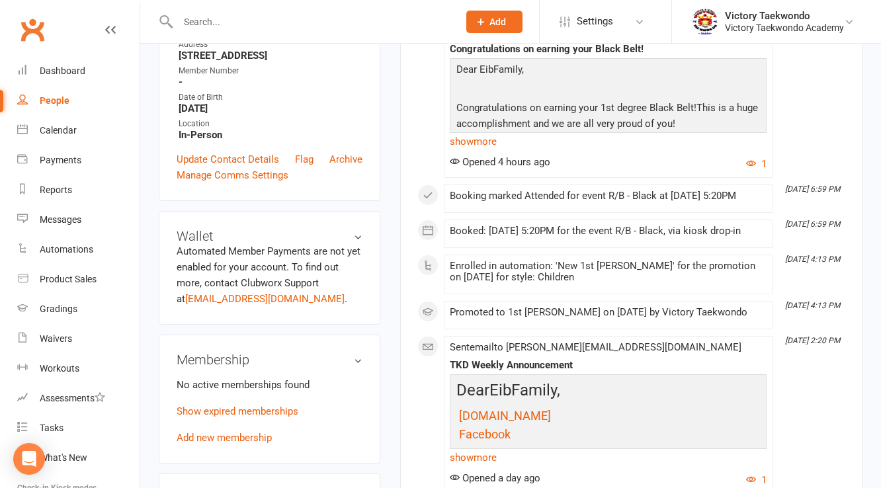
scroll to position [317, 0]
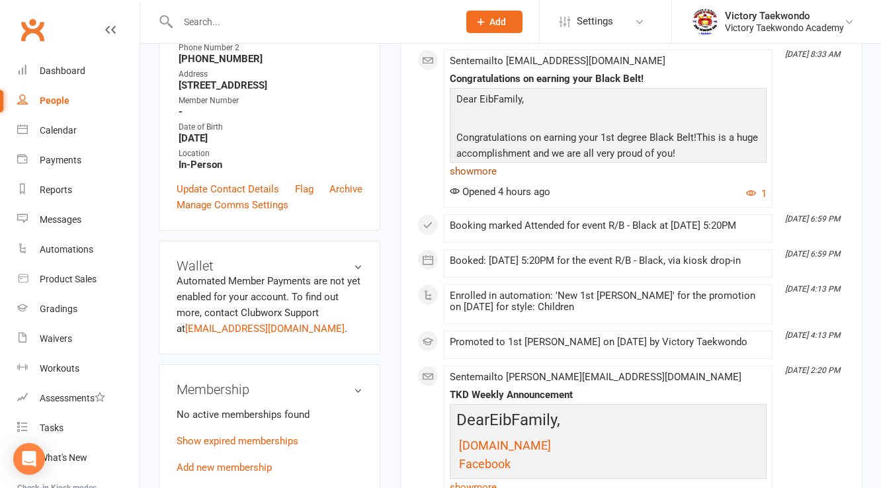
click at [476, 162] on link "show more" at bounding box center [608, 171] width 317 height 19
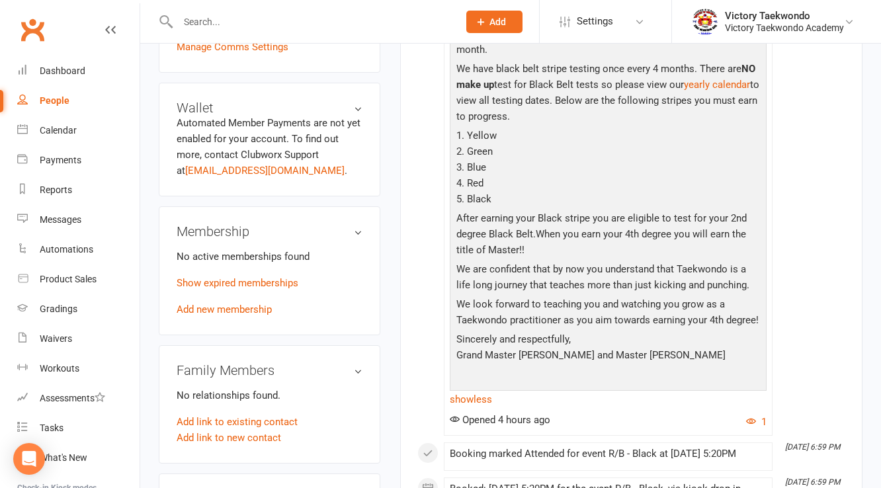
scroll to position [476, 0]
click at [264, 276] on link "Show expired memberships" at bounding box center [238, 282] width 122 height 12
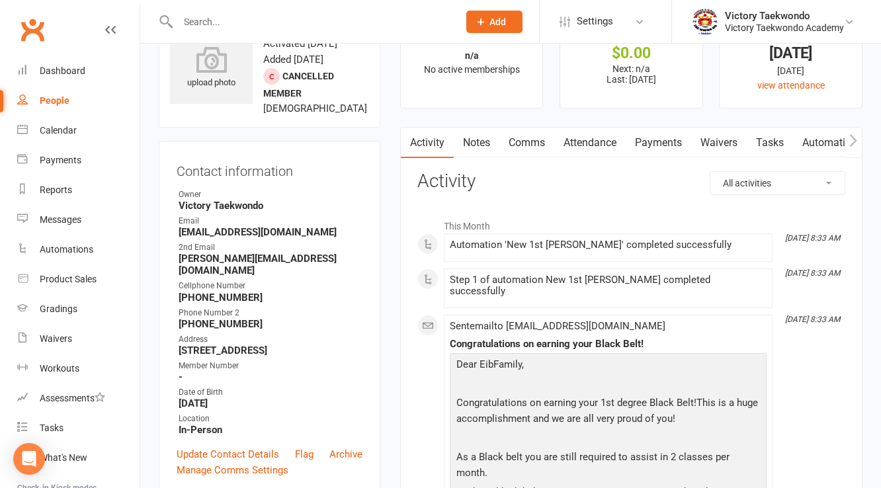
scroll to position [0, 0]
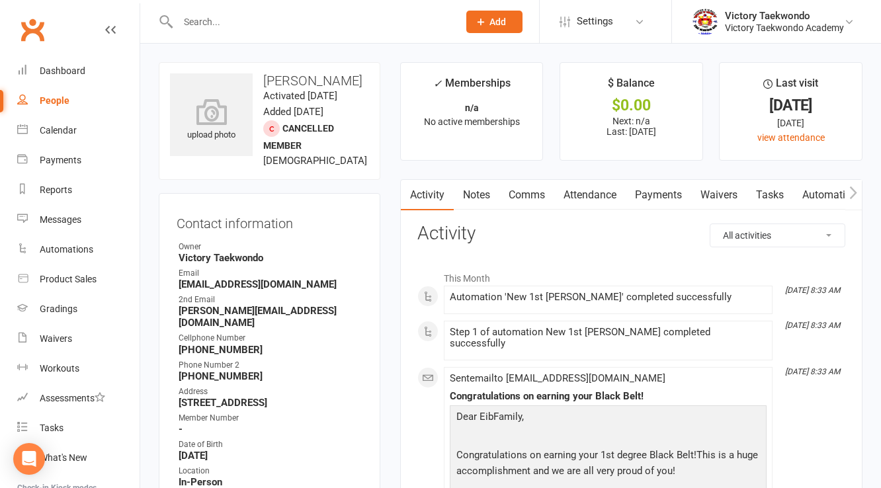
click at [246, 20] on input "text" at bounding box center [311, 22] width 275 height 19
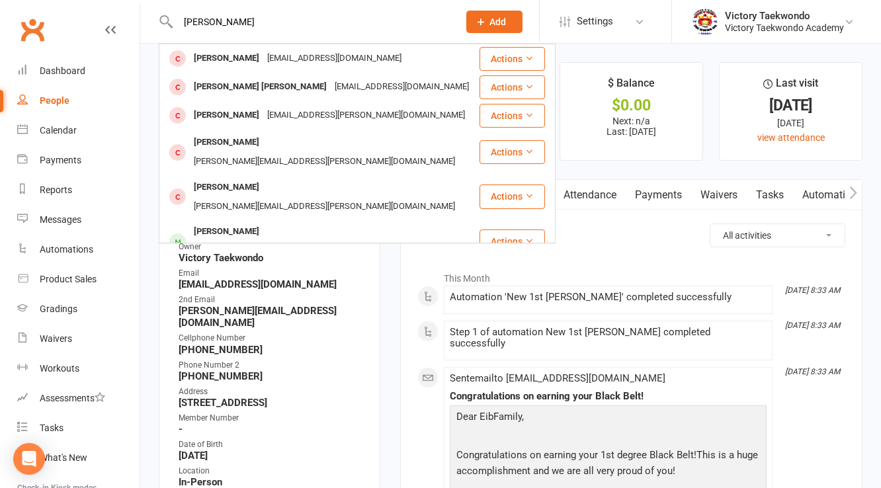
click at [286, 27] on input "[PERSON_NAME]" at bounding box center [311, 22] width 275 height 19
click at [283, 26] on input "[PERSON_NAME]" at bounding box center [311, 22] width 275 height 19
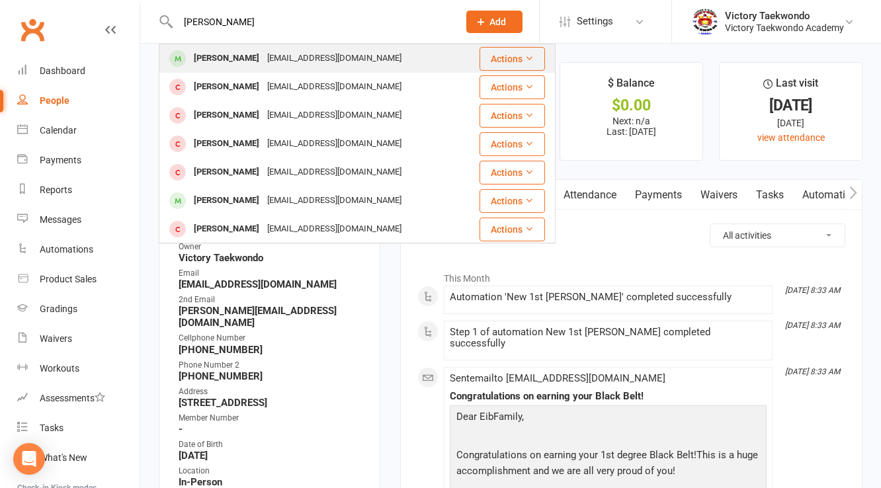
type input "[PERSON_NAME]"
click at [273, 60] on div "[EMAIL_ADDRESS][DOMAIN_NAME]" at bounding box center [334, 58] width 142 height 19
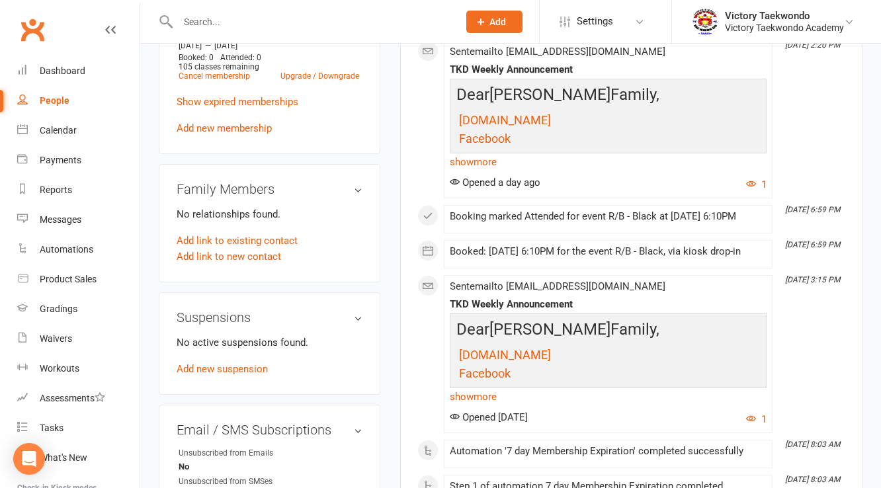
scroll to position [635, 0]
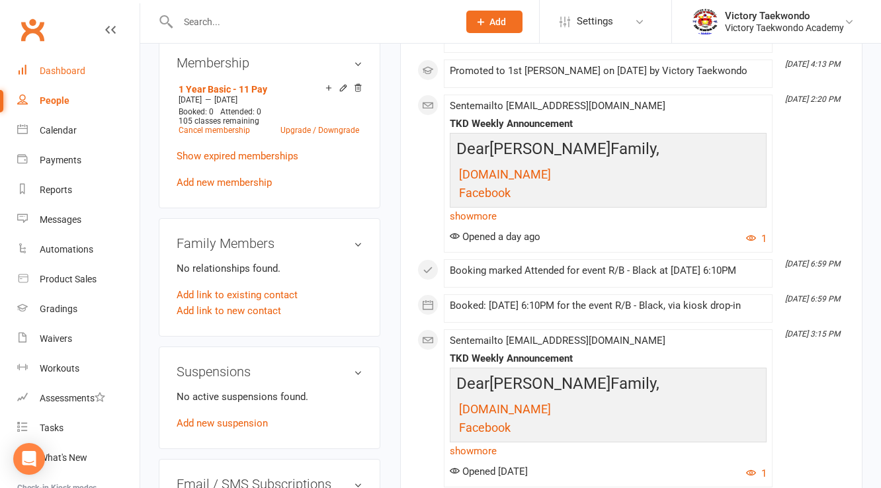
click at [74, 74] on div "Dashboard" at bounding box center [63, 70] width 46 height 11
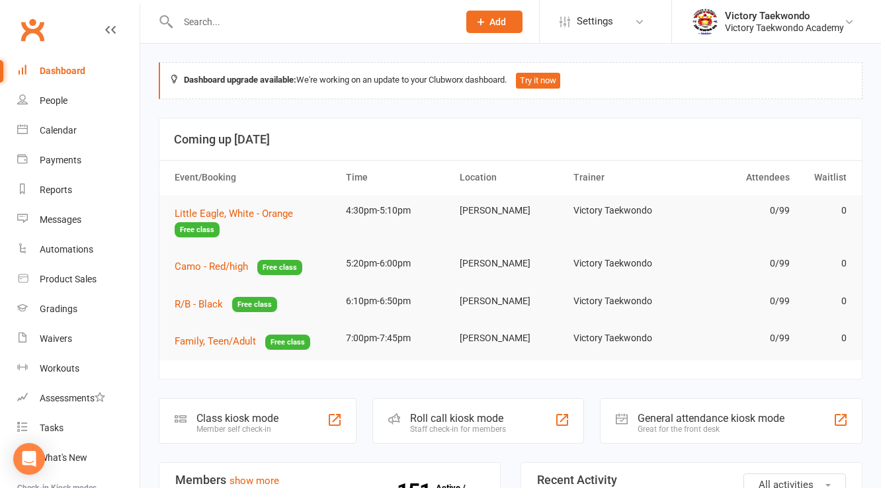
click at [280, 22] on input "text" at bounding box center [311, 22] width 275 height 19
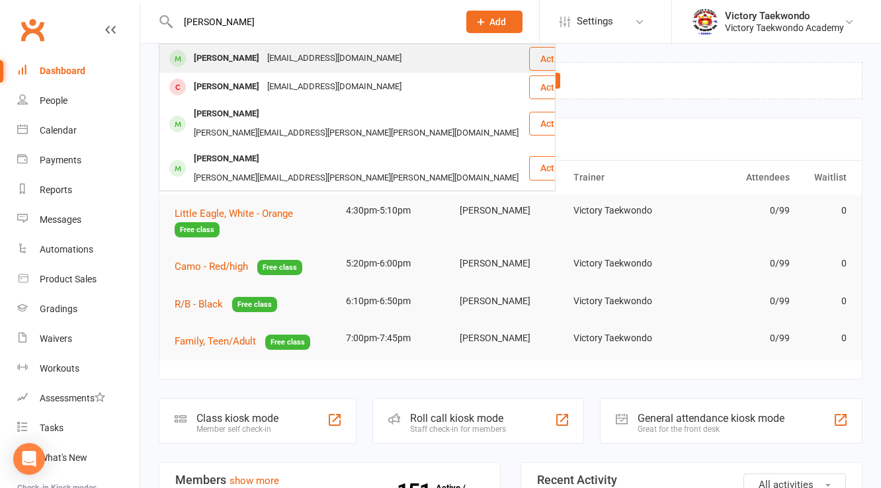
type input "[PERSON_NAME]"
click at [272, 56] on div "[EMAIL_ADDRESS][DOMAIN_NAME]" at bounding box center [334, 58] width 142 height 19
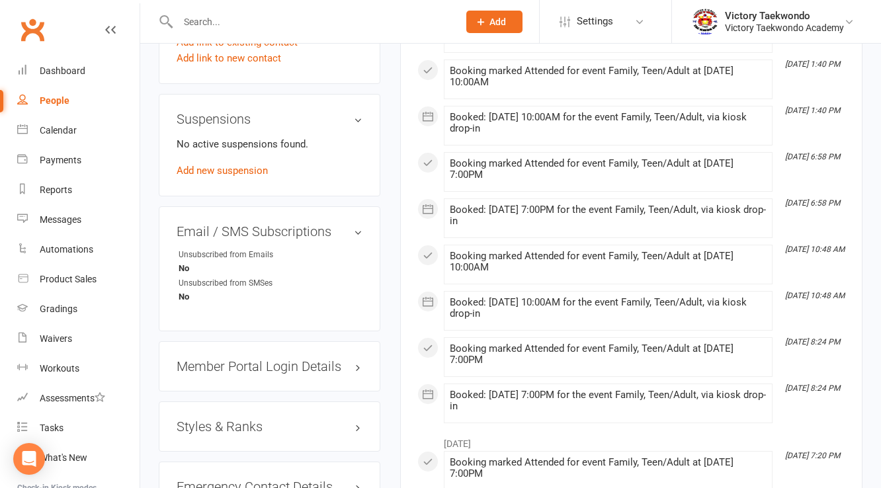
scroll to position [952, 0]
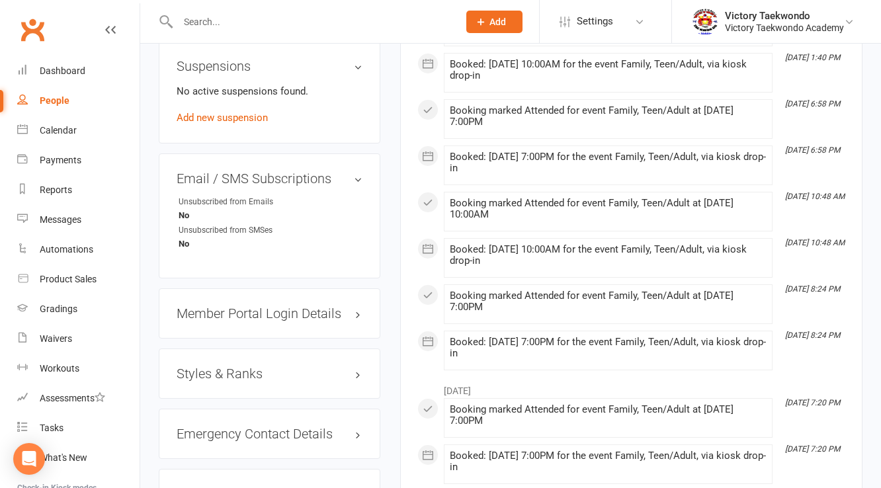
click at [230, 352] on div "Styles & Ranks" at bounding box center [270, 373] width 222 height 50
click at [229, 366] on h3 "Styles & Ranks" at bounding box center [270, 373] width 186 height 15
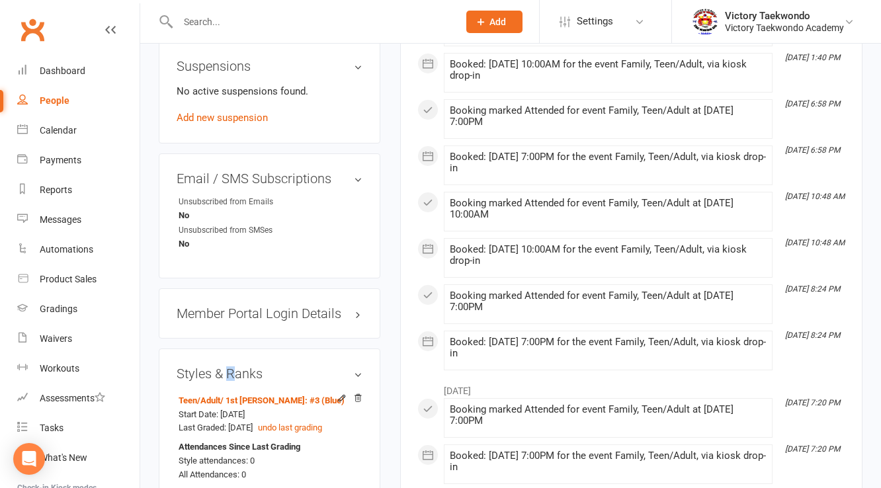
click at [229, 366] on h3 "Styles & Ranks" at bounding box center [270, 373] width 186 height 15
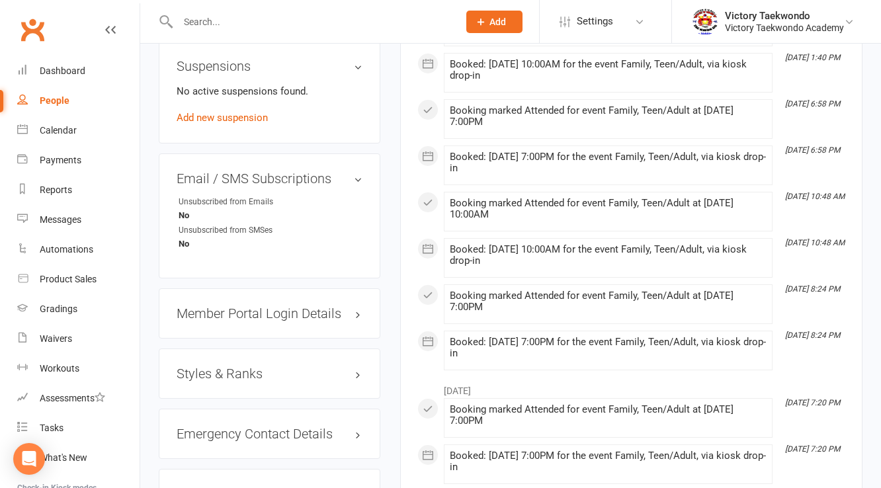
click at [230, 366] on h3 "Styles & Ranks" at bounding box center [270, 373] width 186 height 15
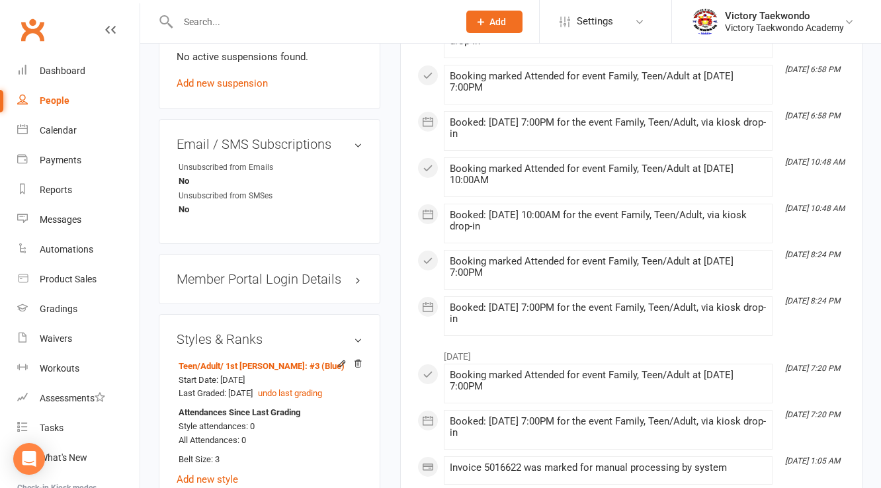
scroll to position [1005, 0]
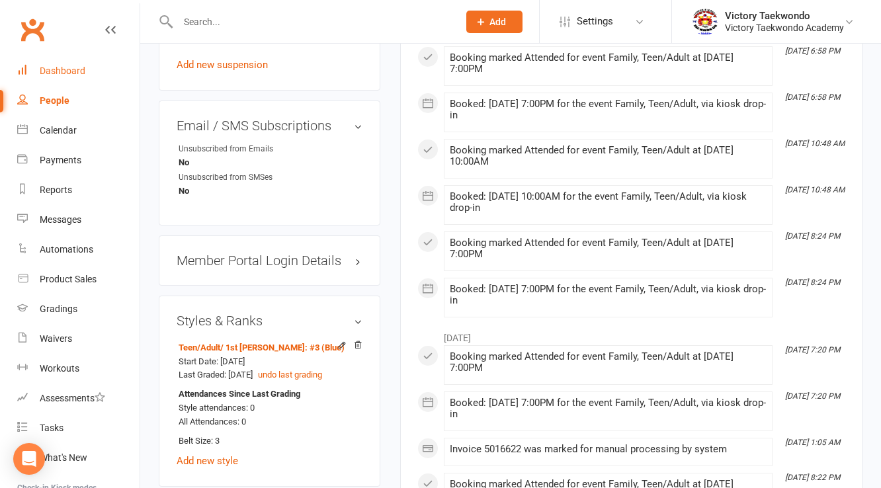
click at [58, 69] on div "Dashboard" at bounding box center [63, 70] width 46 height 11
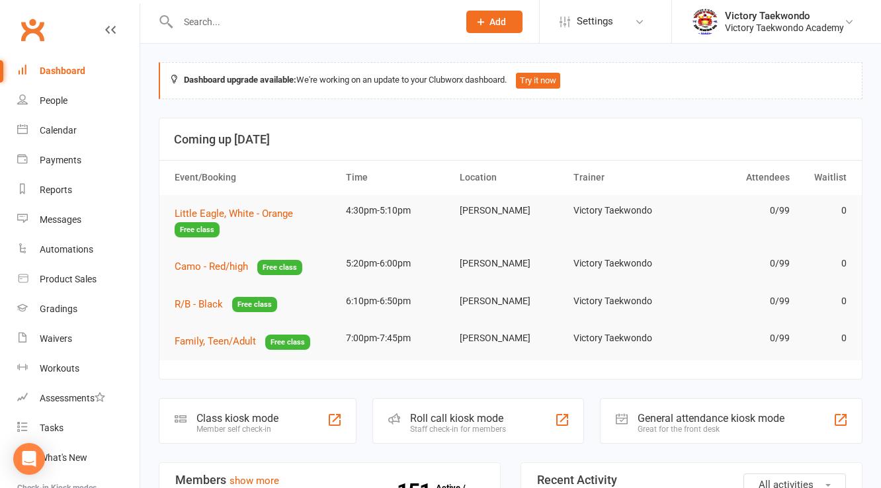
click at [282, 21] on input "text" at bounding box center [311, 22] width 275 height 19
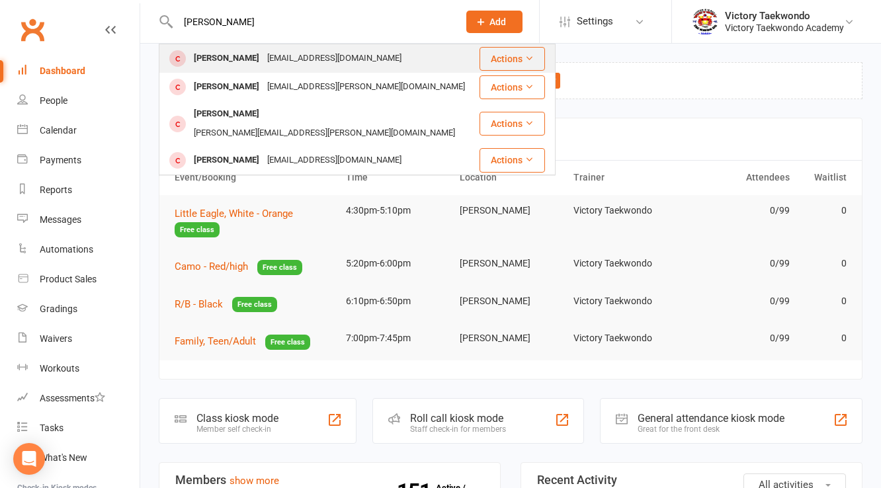
type input "[PERSON_NAME]"
click at [284, 57] on div "[EMAIL_ADDRESS][DOMAIN_NAME]" at bounding box center [334, 58] width 142 height 19
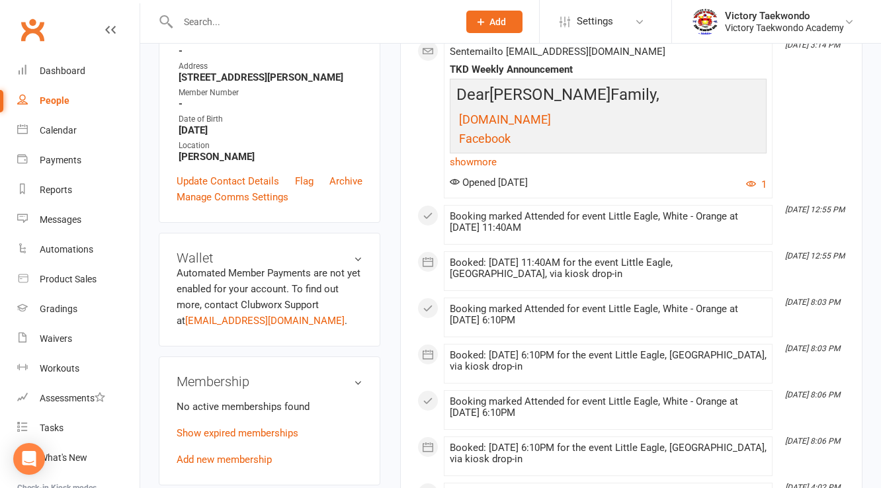
scroll to position [317, 0]
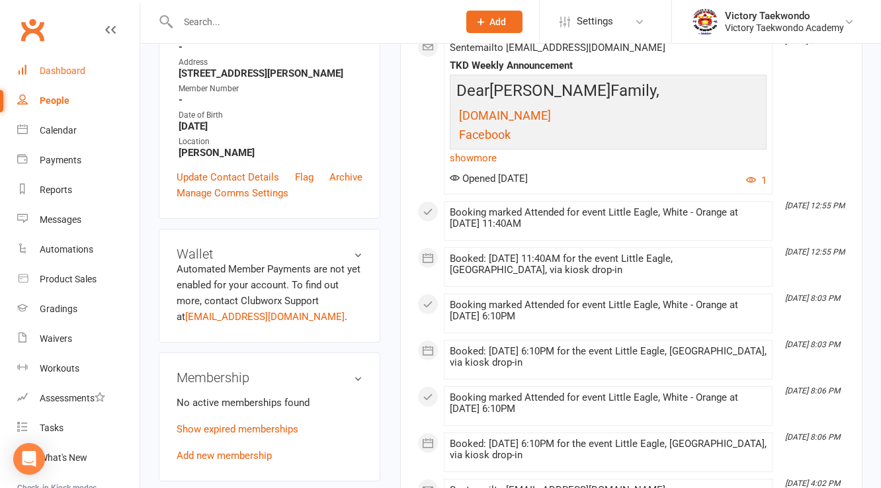
click at [57, 76] on link "Dashboard" at bounding box center [78, 71] width 122 height 30
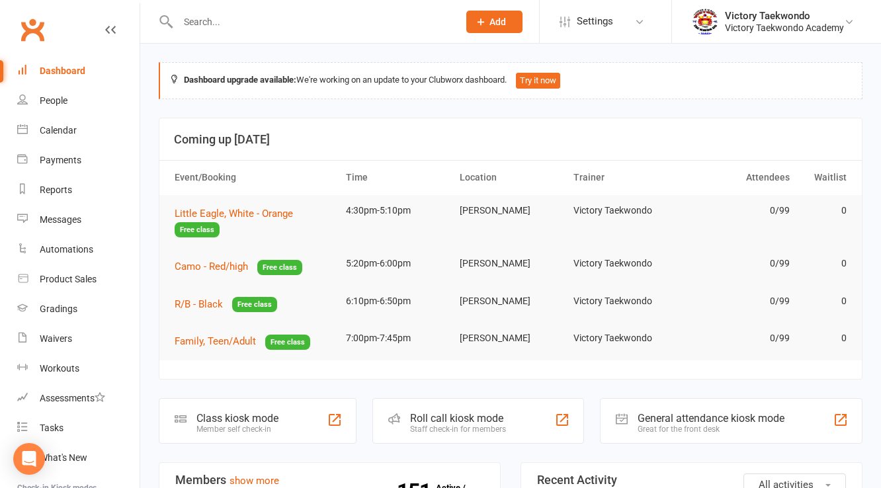
click at [235, 17] on input "text" at bounding box center [311, 22] width 275 height 19
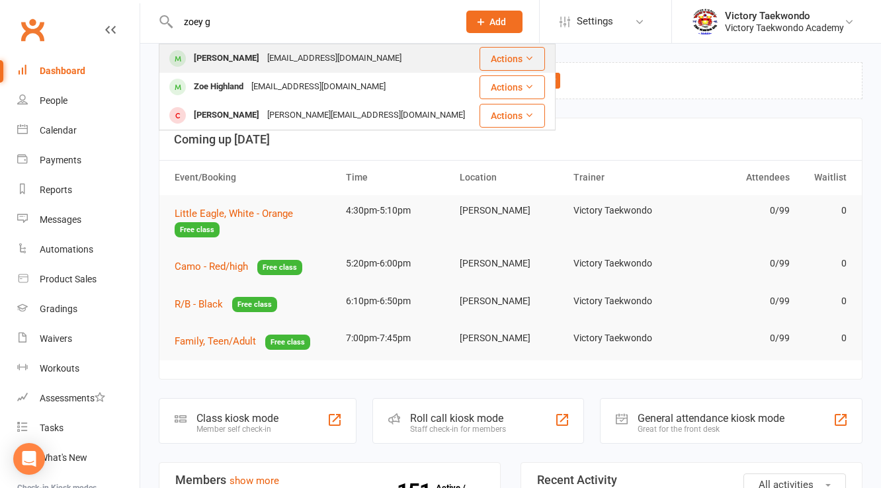
type input "zoey g"
click at [263, 58] on div "[EMAIL_ADDRESS][DOMAIN_NAME]" at bounding box center [334, 58] width 142 height 19
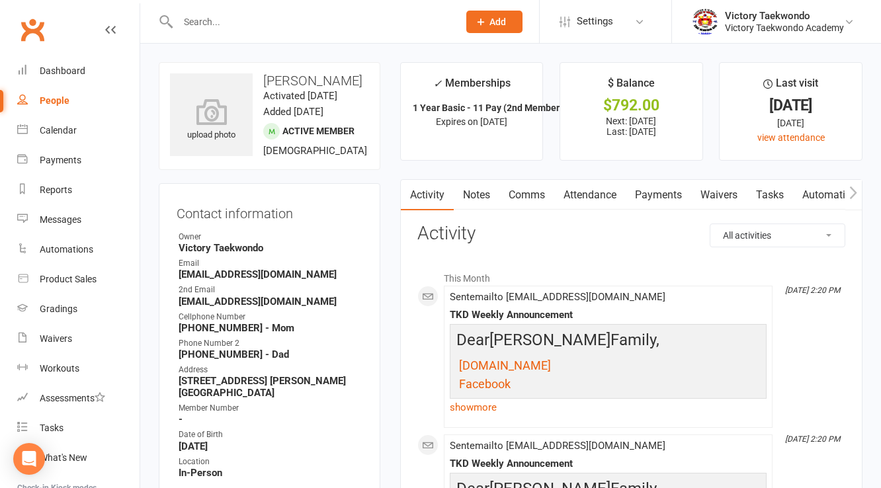
click at [276, 22] on input "text" at bounding box center [311, 22] width 275 height 19
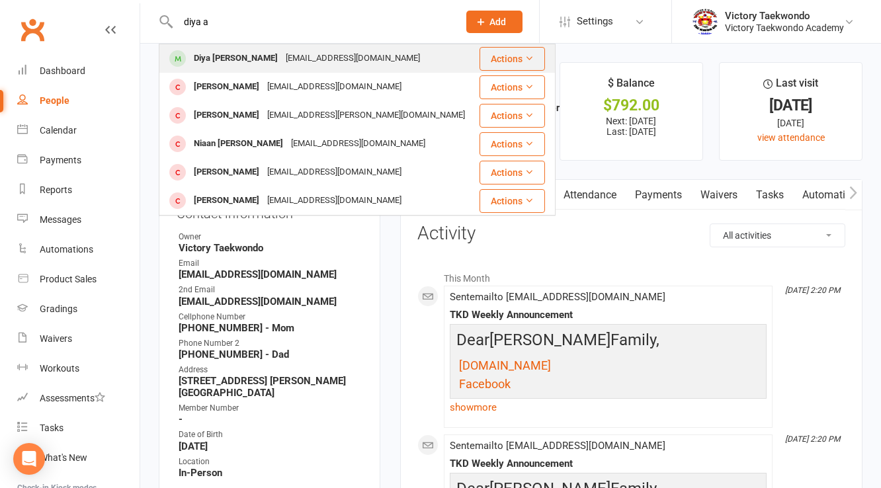
type input "diya a"
click at [282, 65] on div "[EMAIL_ADDRESS][DOMAIN_NAME]" at bounding box center [353, 58] width 142 height 19
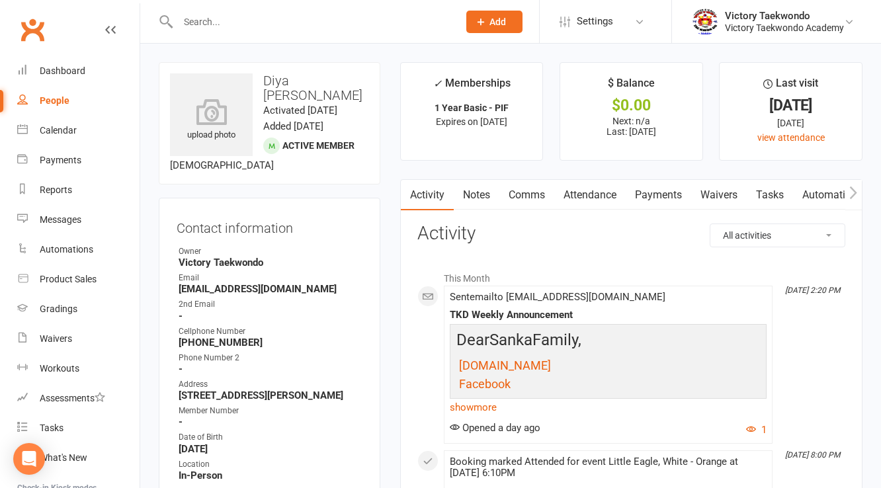
click at [360, 360] on div "Phone Number 2" at bounding box center [271, 358] width 184 height 13
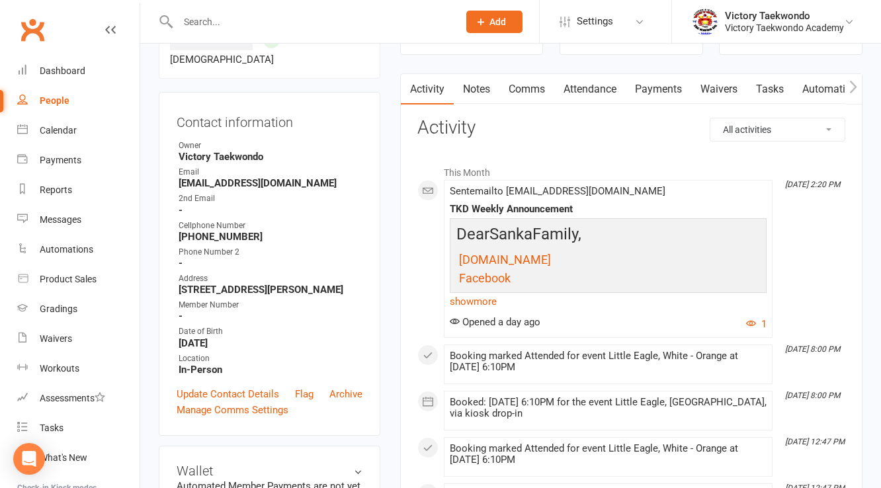
scroll to position [106, 0]
click at [246, 20] on input "text" at bounding box center [311, 22] width 275 height 19
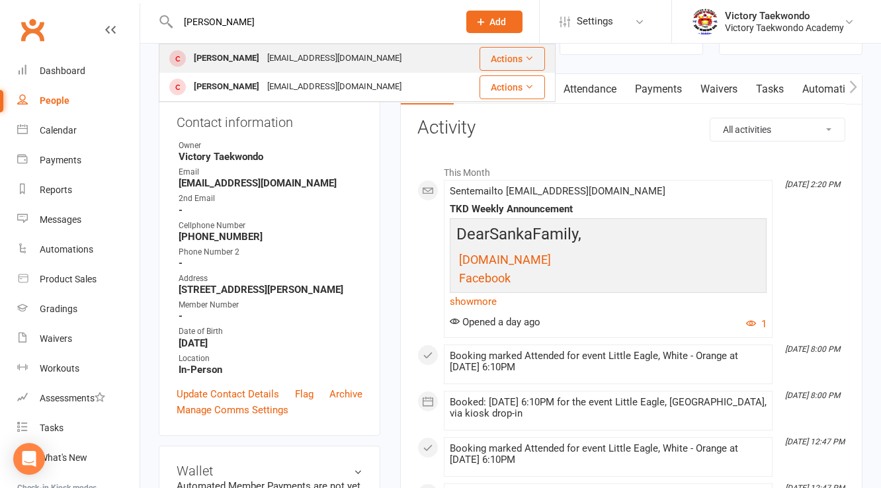
type input "[PERSON_NAME]"
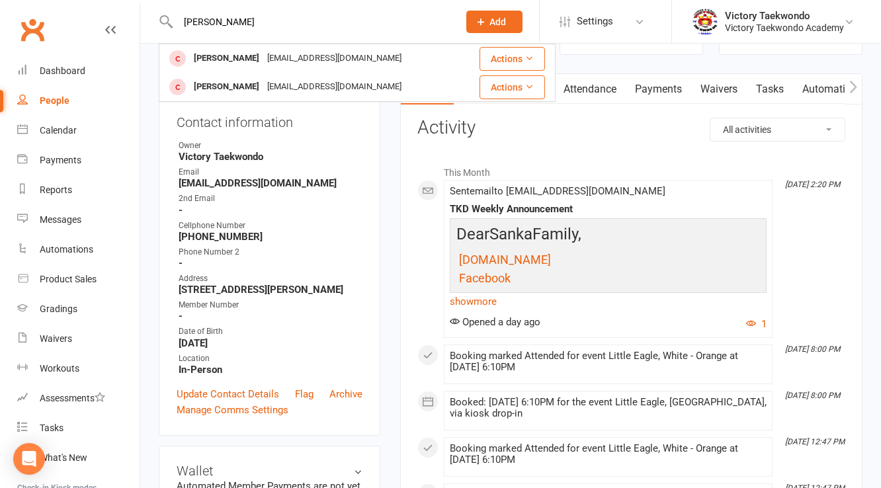
drag, startPoint x: 257, startPoint y: 58, endPoint x: 251, endPoint y: 61, distance: 7.4
click at [253, 60] on div "[PERSON_NAME]" at bounding box center [226, 58] width 73 height 19
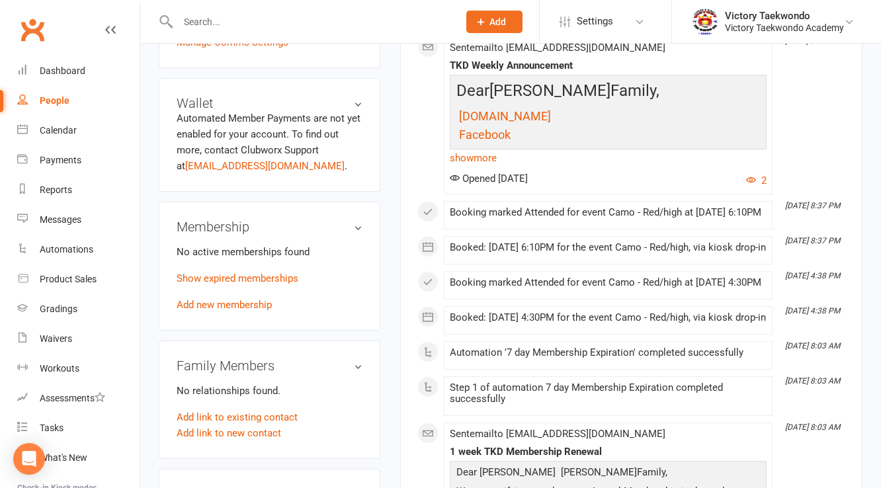
scroll to position [476, 0]
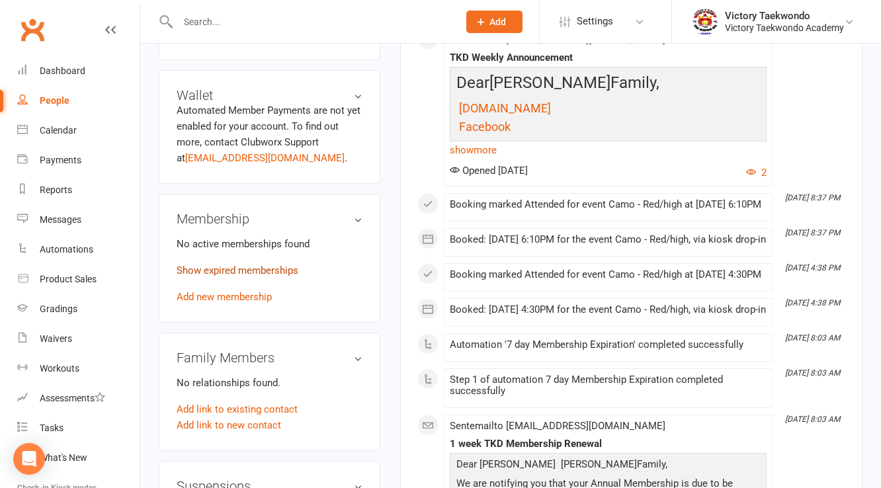
click at [267, 276] on link "Show expired memberships" at bounding box center [238, 270] width 122 height 12
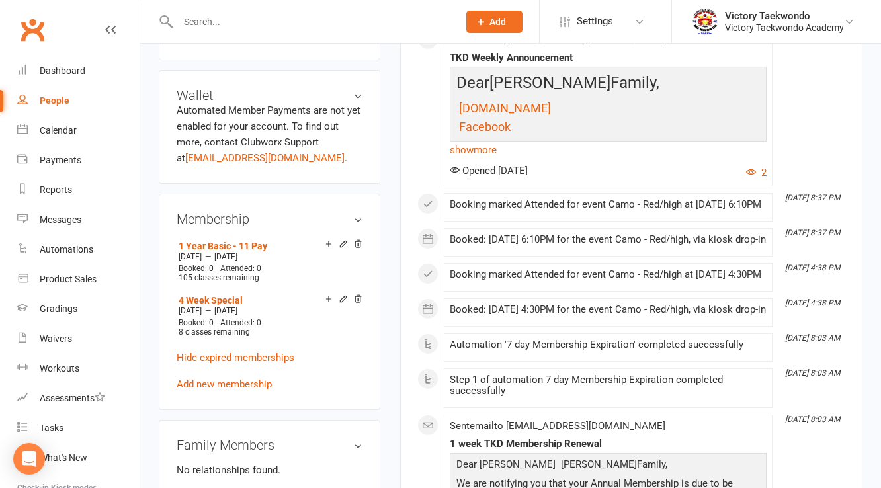
click at [239, 15] on input "text" at bounding box center [311, 22] width 275 height 19
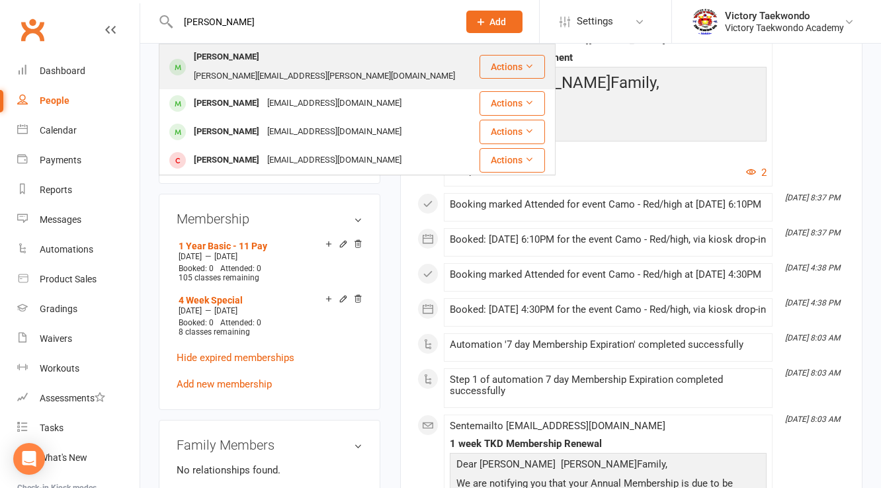
type input "[PERSON_NAME]"
click at [243, 48] on div "Ed Dunne [EMAIL_ADDRESS][PERSON_NAME][DOMAIN_NAME]" at bounding box center [319, 67] width 318 height 44
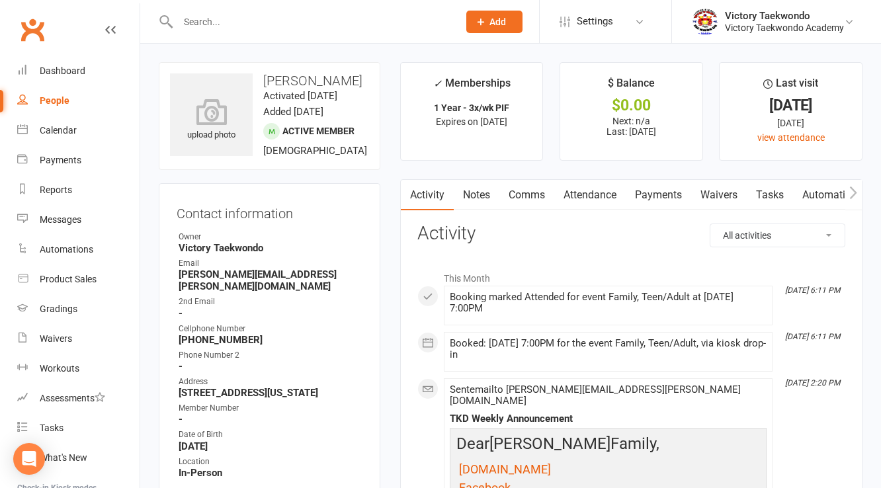
click at [360, 221] on h3 "Contact information" at bounding box center [270, 211] width 186 height 20
drag, startPoint x: 263, startPoint y: 77, endPoint x: 377, endPoint y: 127, distance: 124.3
click at [377, 127] on div "upload photo [PERSON_NAME] Activated [DATE] Added [DATE] Active member [DEMOGRA…" at bounding box center [270, 116] width 222 height 108
drag, startPoint x: 375, startPoint y: 127, endPoint x: 264, endPoint y: 71, distance: 123.6
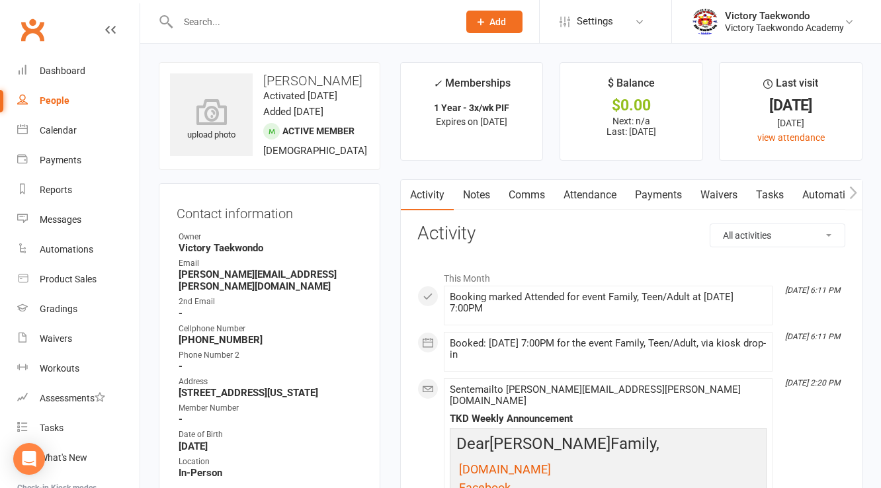
click at [264, 71] on div "upload photo [PERSON_NAME] Activated [DATE] Added [DATE] Active member [DEMOGRA…" at bounding box center [270, 116] width 222 height 108
drag, startPoint x: 264, startPoint y: 71, endPoint x: 368, endPoint y: 124, distance: 116.5
click at [368, 124] on div "upload photo [PERSON_NAME] Activated [DATE] Added [DATE] Active member [DEMOGRA…" at bounding box center [270, 116] width 222 height 108
click at [323, 118] on time "Added [DATE]" at bounding box center [293, 112] width 60 height 12
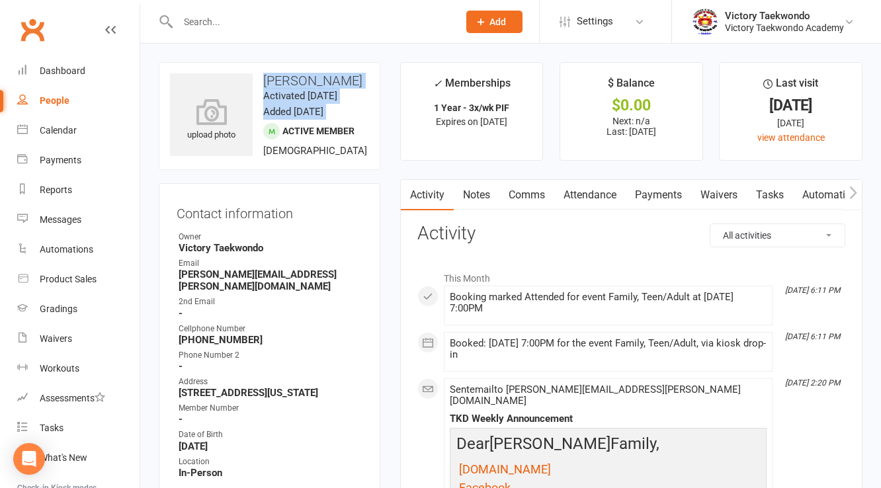
drag, startPoint x: 368, startPoint y: 124, endPoint x: 265, endPoint y: 81, distance: 111.1
click at [265, 81] on div "upload photo [PERSON_NAME] Activated [DATE] Added [DATE] Active member [DEMOGRA…" at bounding box center [270, 116] width 222 height 108
click at [262, 80] on h3 "[PERSON_NAME]" at bounding box center [269, 80] width 199 height 15
drag, startPoint x: 262, startPoint y: 80, endPoint x: 373, endPoint y: 129, distance: 121.4
click at [373, 129] on div "upload photo [PERSON_NAME] Activated [DATE] Added [DATE] Active member [DEMOGRA…" at bounding box center [270, 116] width 222 height 108
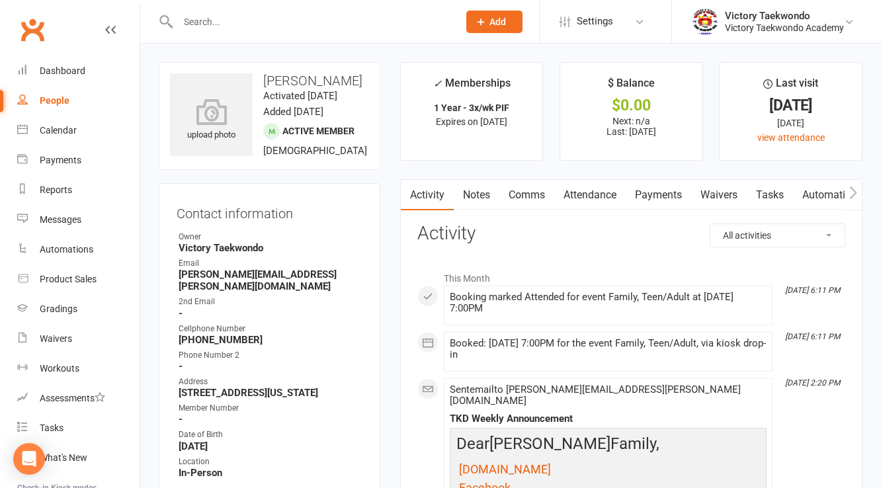
click at [372, 129] on div "upload photo [PERSON_NAME] Activated [DATE] Added [DATE] Active member [DEMOGRA…" at bounding box center [270, 116] width 222 height 108
click at [369, 128] on div "upload photo [PERSON_NAME] Activated [DATE] Added [DATE] Active member [DEMOGRA…" at bounding box center [270, 116] width 222 height 108
click at [247, 28] on input "text" at bounding box center [311, 22] width 275 height 19
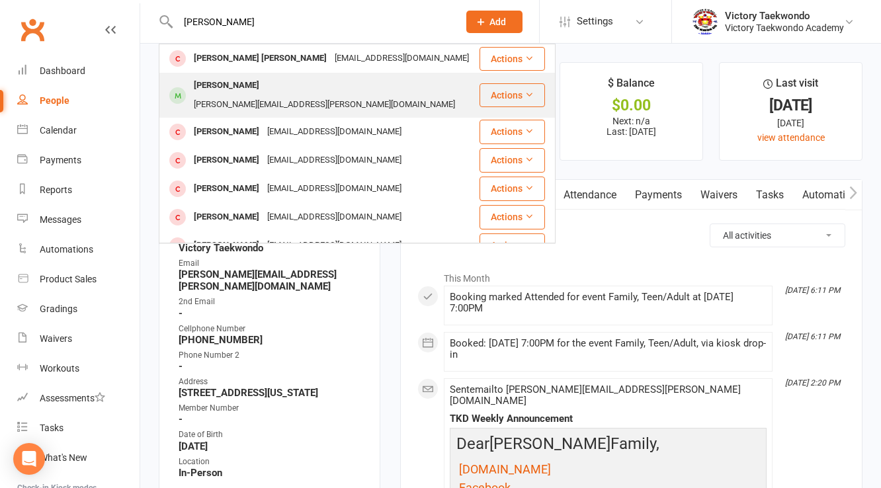
type input "[PERSON_NAME]"
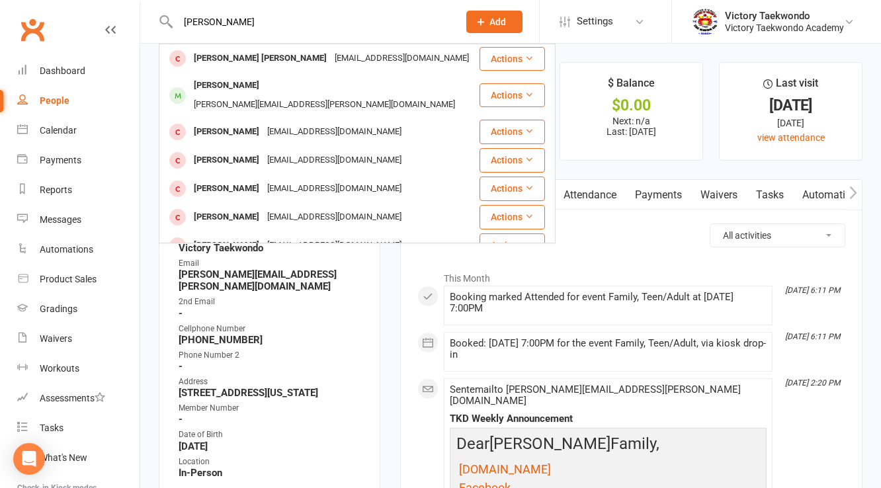
click at [334, 95] on div "[PERSON_NAME][EMAIL_ADDRESS][PERSON_NAME][DOMAIN_NAME]" at bounding box center [324, 104] width 269 height 19
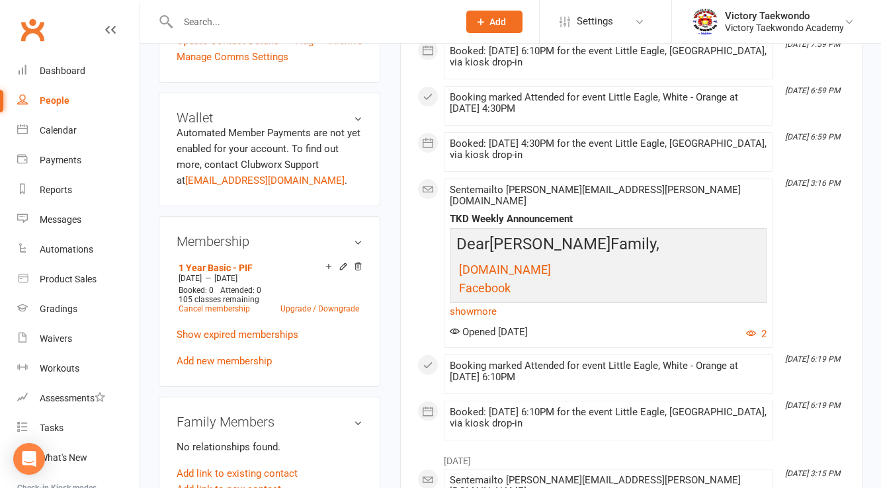
scroll to position [476, 0]
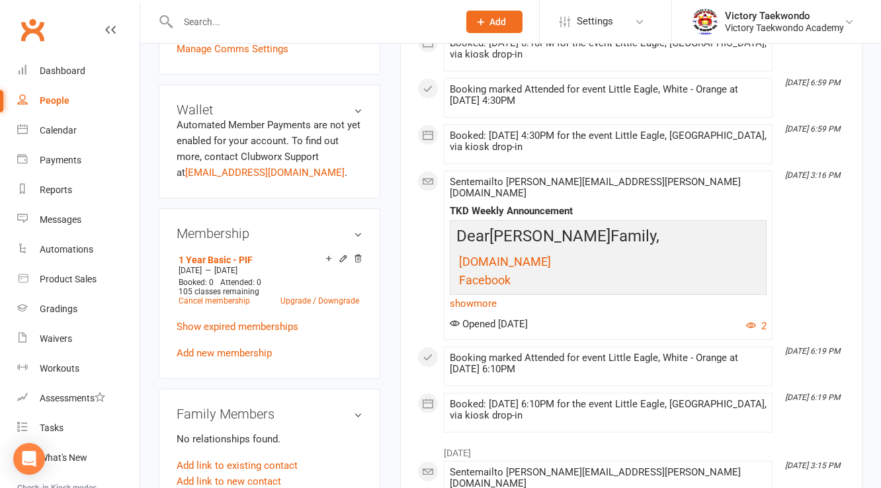
click at [204, 19] on input "text" at bounding box center [311, 22] width 275 height 19
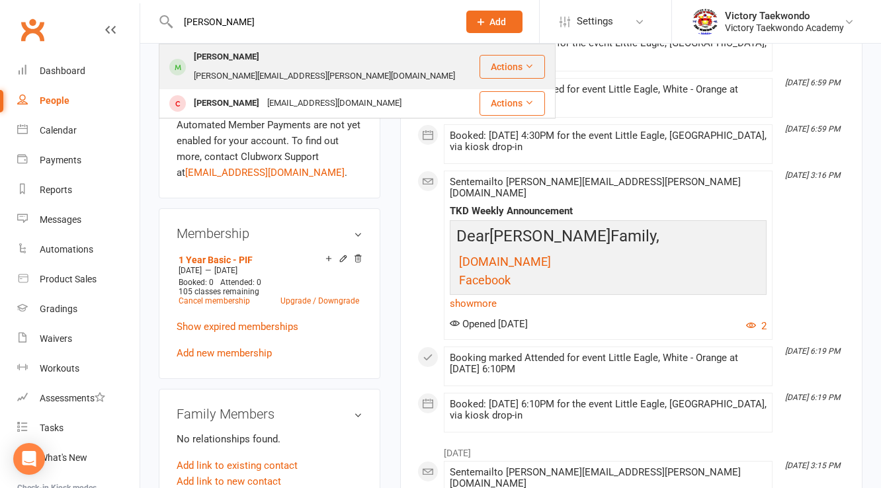
type input "[PERSON_NAME]"
click at [218, 53] on div "[PERSON_NAME]" at bounding box center [226, 57] width 73 height 19
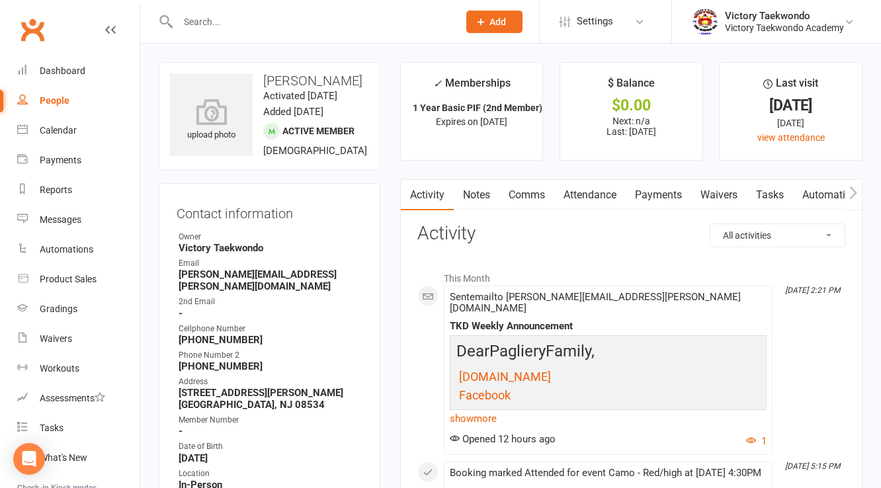
click at [346, 308] on div "2nd Email" at bounding box center [271, 302] width 184 height 13
drag, startPoint x: 202, startPoint y: 35, endPoint x: 206, endPoint y: 28, distance: 8.3
click at [206, 30] on div at bounding box center [304, 21] width 290 height 43
drag, startPoint x: 206, startPoint y: 28, endPoint x: 193, endPoint y: 34, distance: 14.8
click at [202, 27] on input "text" at bounding box center [311, 22] width 275 height 19
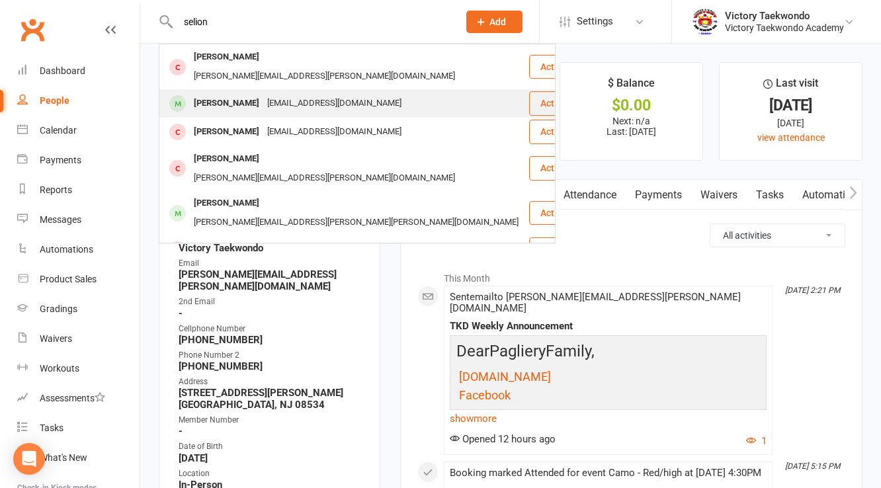
type input "selion"
click at [222, 94] on div "[PERSON_NAME]" at bounding box center [226, 103] width 73 height 19
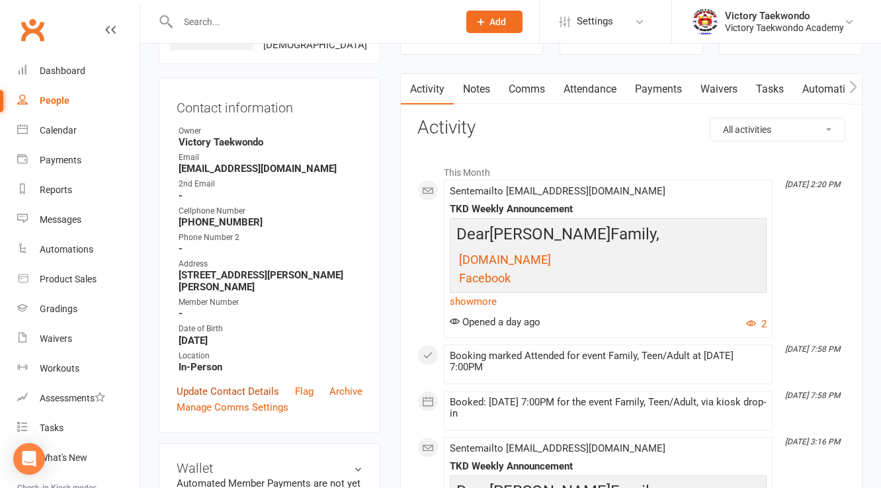
click at [226, 387] on link "Update Contact Details" at bounding box center [228, 391] width 102 height 16
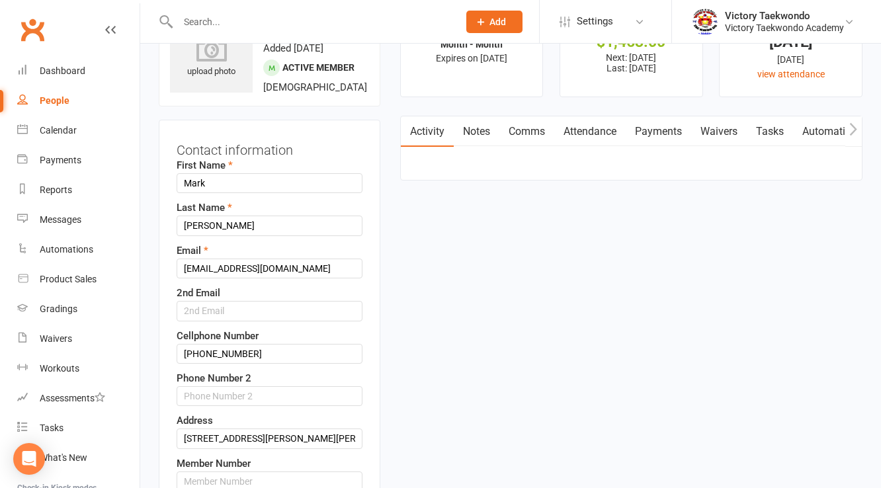
scroll to position [62, 0]
click at [206, 350] on input "[PHONE_NUMBER]" at bounding box center [270, 355] width 186 height 20
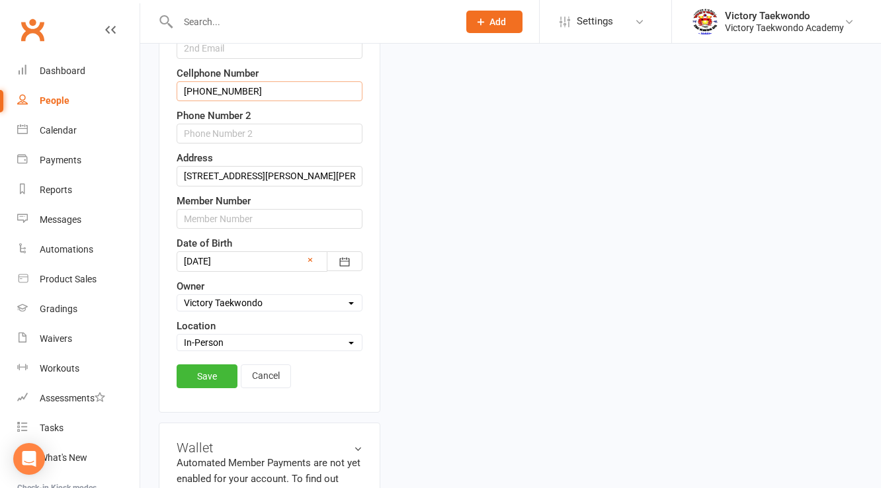
scroll to position [327, 0]
type input "[PHONE_NUMBER]"
click at [217, 364] on link "Save" at bounding box center [207, 376] width 61 height 24
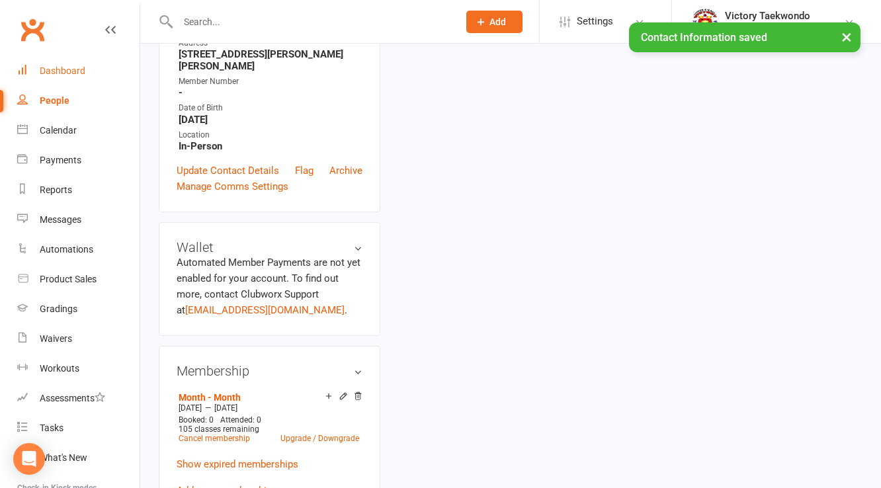
click at [96, 68] on link "Dashboard" at bounding box center [78, 71] width 122 height 30
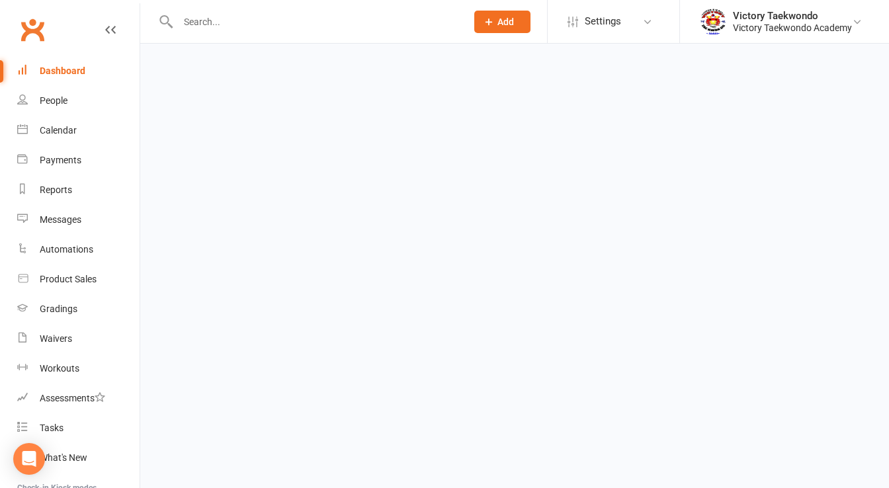
click at [248, 31] on div at bounding box center [308, 21] width 298 height 43
click at [233, 24] on input "text" at bounding box center [315, 22] width 283 height 19
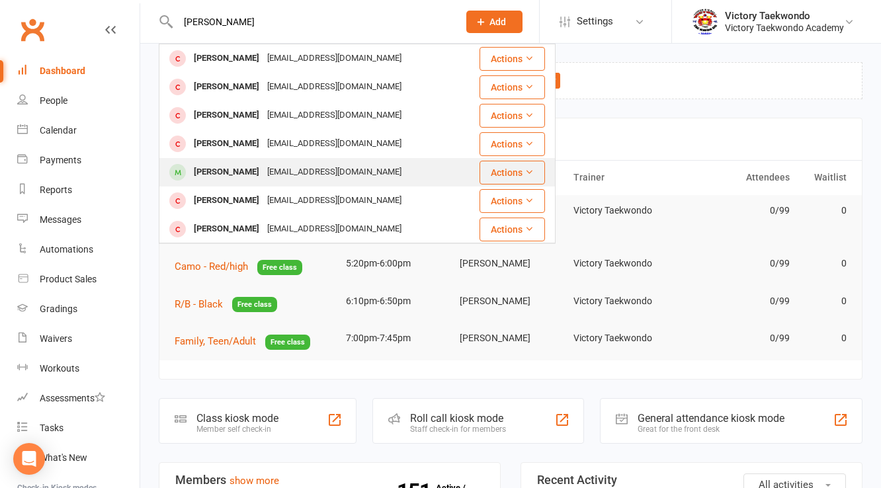
type input "[PERSON_NAME]"
click at [275, 167] on div "[EMAIL_ADDRESS][DOMAIN_NAME]" at bounding box center [334, 172] width 142 height 19
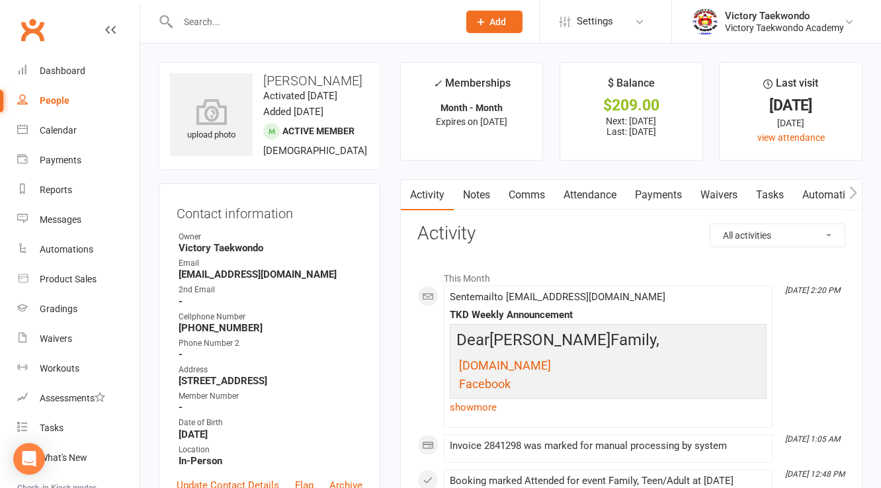
click at [225, 275] on strong "[EMAIL_ADDRESS][DOMAIN_NAME]" at bounding box center [271, 274] width 184 height 12
copy render-form-field "[EMAIL_ADDRESS][DOMAIN_NAME]"
click at [232, 279] on strong "[EMAIL_ADDRESS][DOMAIN_NAME]" at bounding box center [271, 274] width 184 height 12
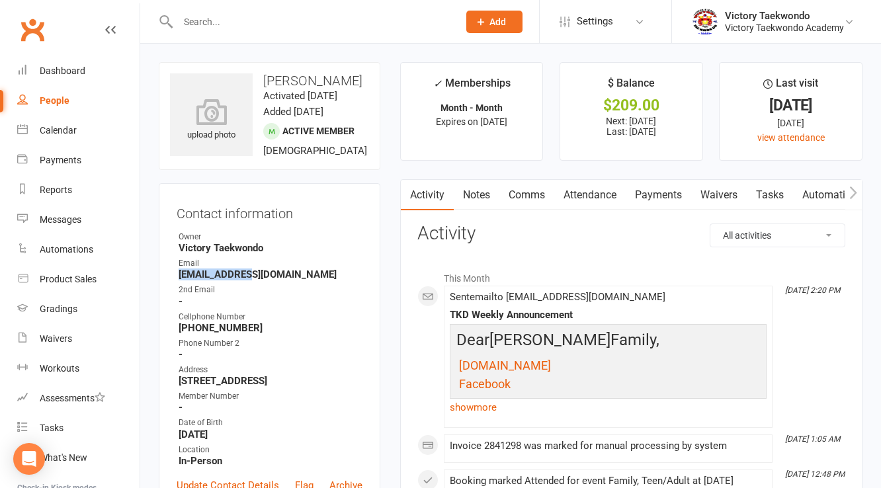
click at [232, 279] on strong "[EMAIL_ADDRESS][DOMAIN_NAME]" at bounding box center [271, 274] width 184 height 12
click at [353, 16] on input "text" at bounding box center [311, 22] width 275 height 19
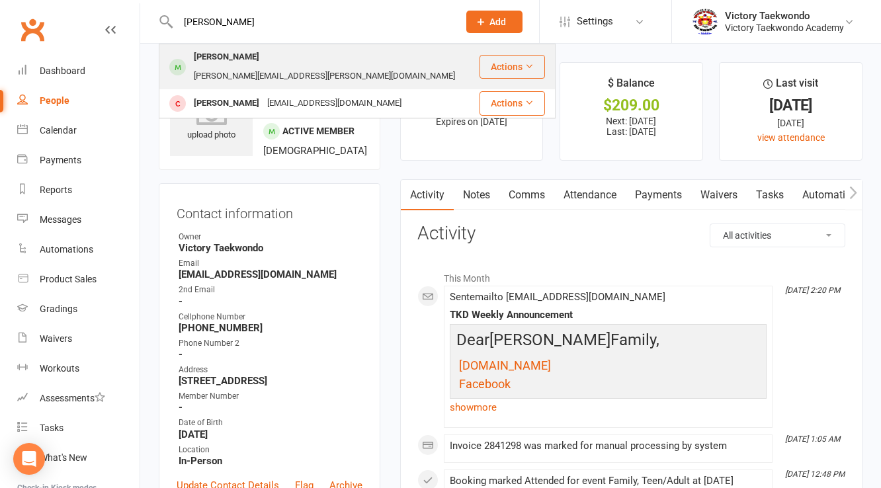
type input "[PERSON_NAME]"
click at [262, 67] on div "[PERSON_NAME][EMAIL_ADDRESS][PERSON_NAME][DOMAIN_NAME]" at bounding box center [324, 76] width 269 height 19
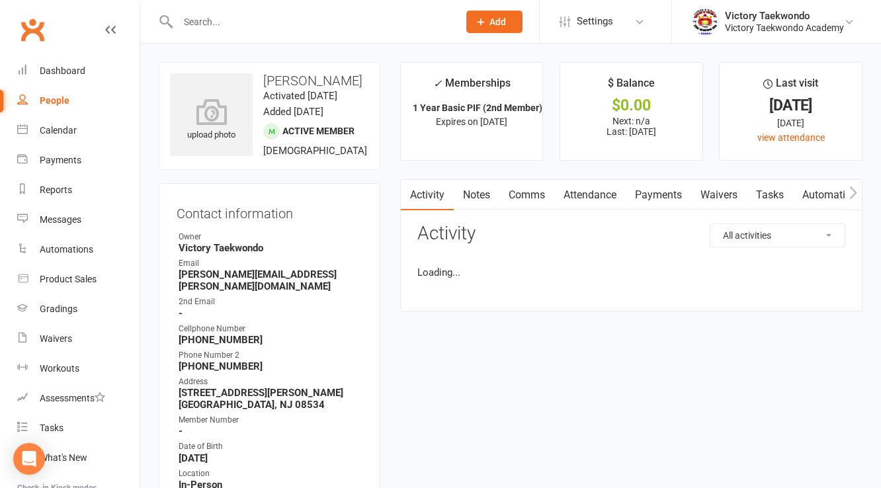
click at [259, 292] on strong "[PERSON_NAME][EMAIL_ADDRESS][PERSON_NAME][DOMAIN_NAME]" at bounding box center [271, 280] width 184 height 24
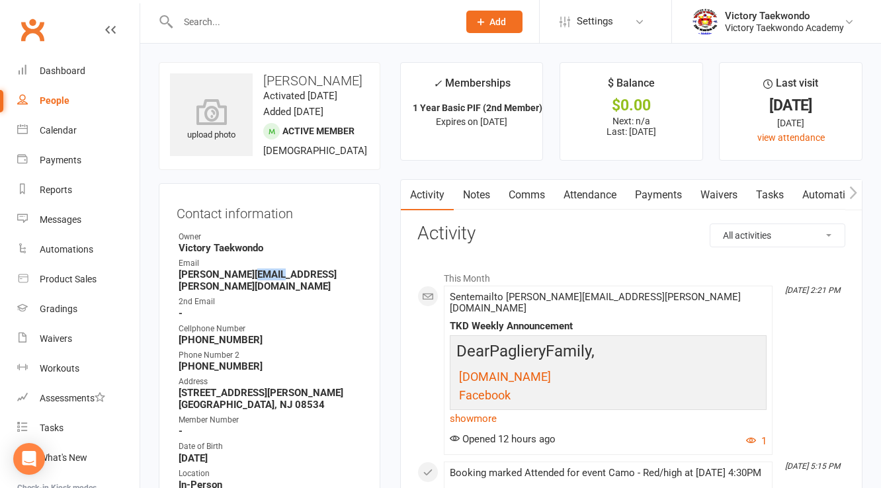
click at [259, 292] on strong "[PERSON_NAME][EMAIL_ADDRESS][PERSON_NAME][DOMAIN_NAME]" at bounding box center [271, 280] width 184 height 24
copy render-form-field "[PERSON_NAME][EMAIL_ADDRESS][PERSON_NAME][DOMAIN_NAME]"
click at [400, 139] on li "✓ Memberships 1 Year Basic PIF (2nd Member) Expires on [DATE]" at bounding box center [471, 111] width 143 height 99
click at [58, 66] on div "Dashboard" at bounding box center [63, 70] width 46 height 11
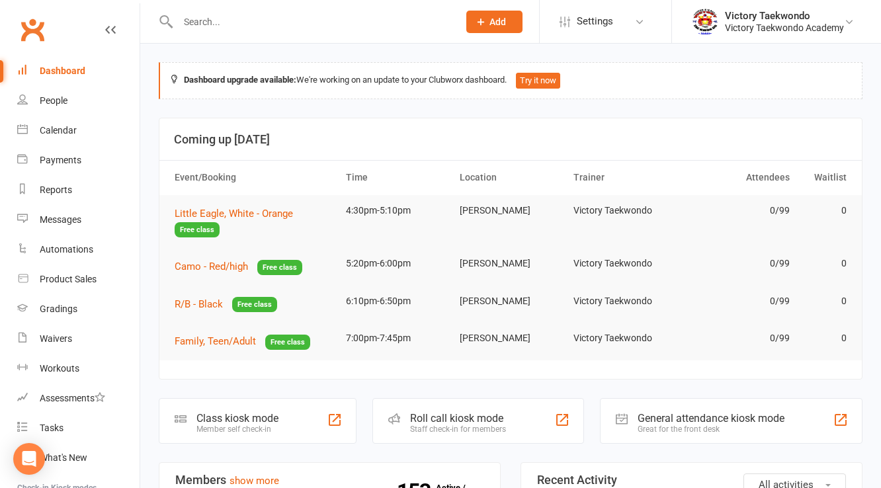
click at [204, 22] on input "text" at bounding box center [311, 22] width 275 height 19
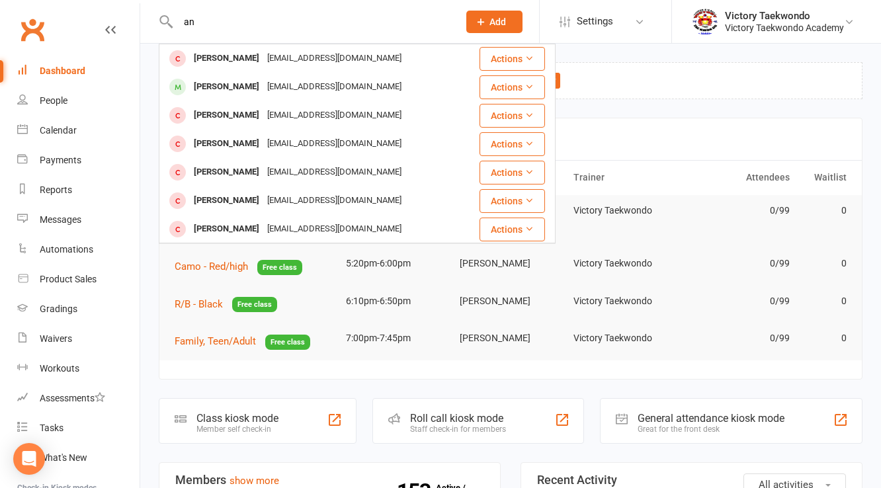
type input "a"
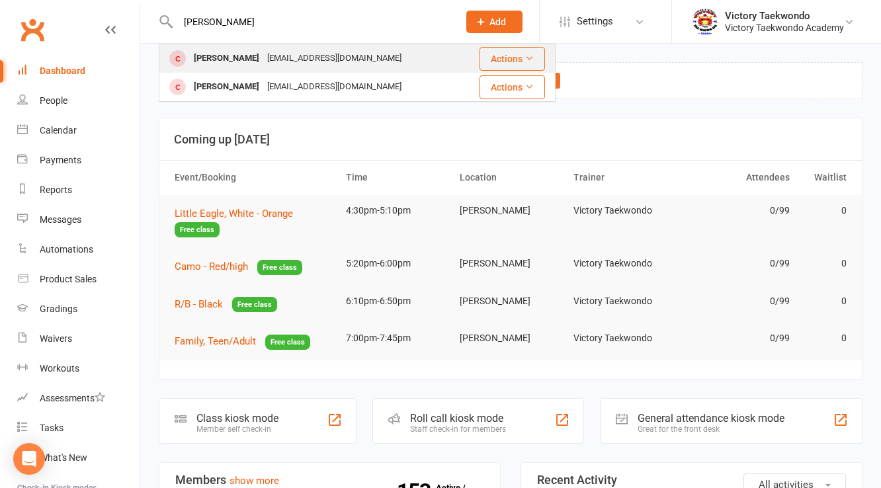
type input "[PERSON_NAME]"
click at [233, 58] on div "[PERSON_NAME]" at bounding box center [226, 58] width 73 height 19
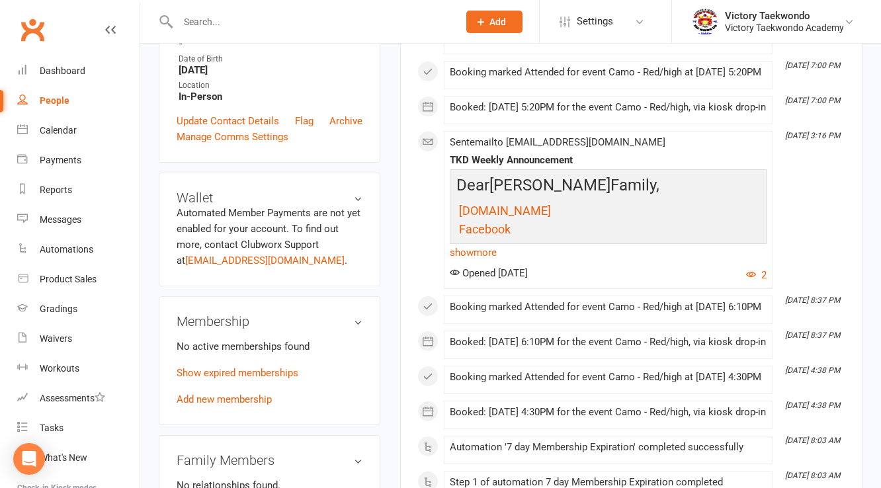
scroll to position [423, 0]
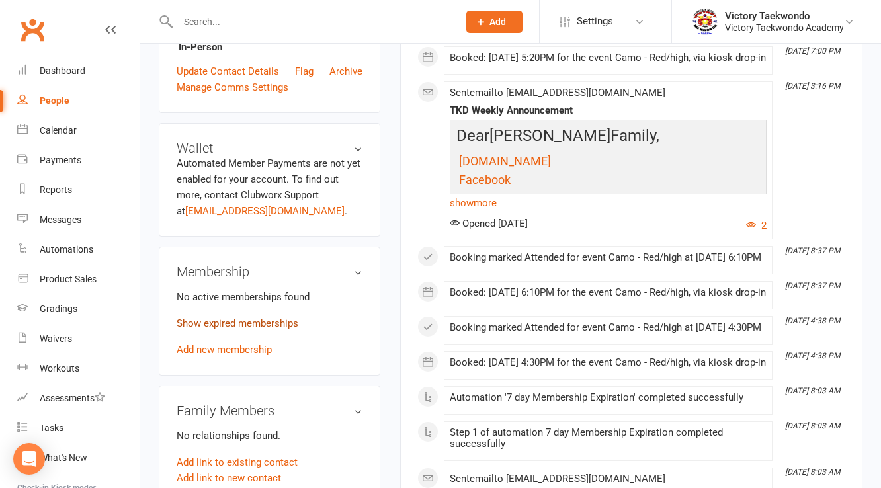
click at [252, 329] on link "Show expired memberships" at bounding box center [238, 323] width 122 height 12
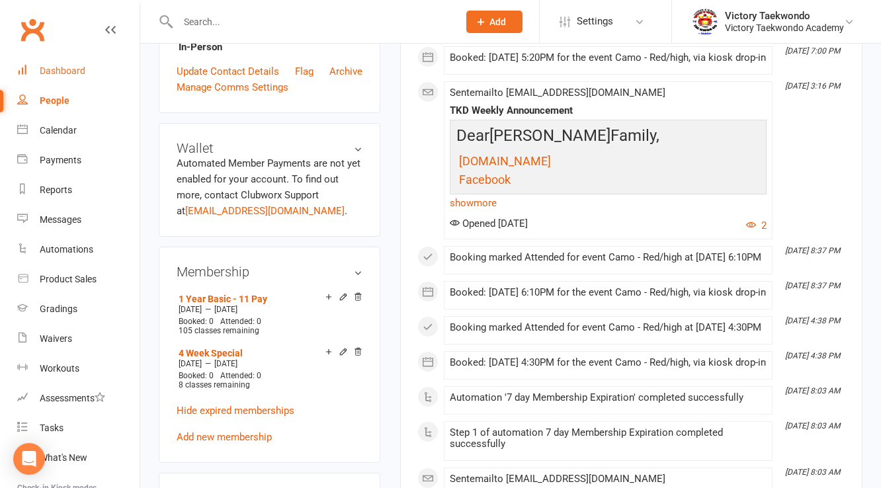
click at [74, 73] on div "Dashboard" at bounding box center [63, 70] width 46 height 11
